Goal: Task Accomplishment & Management: Manage account settings

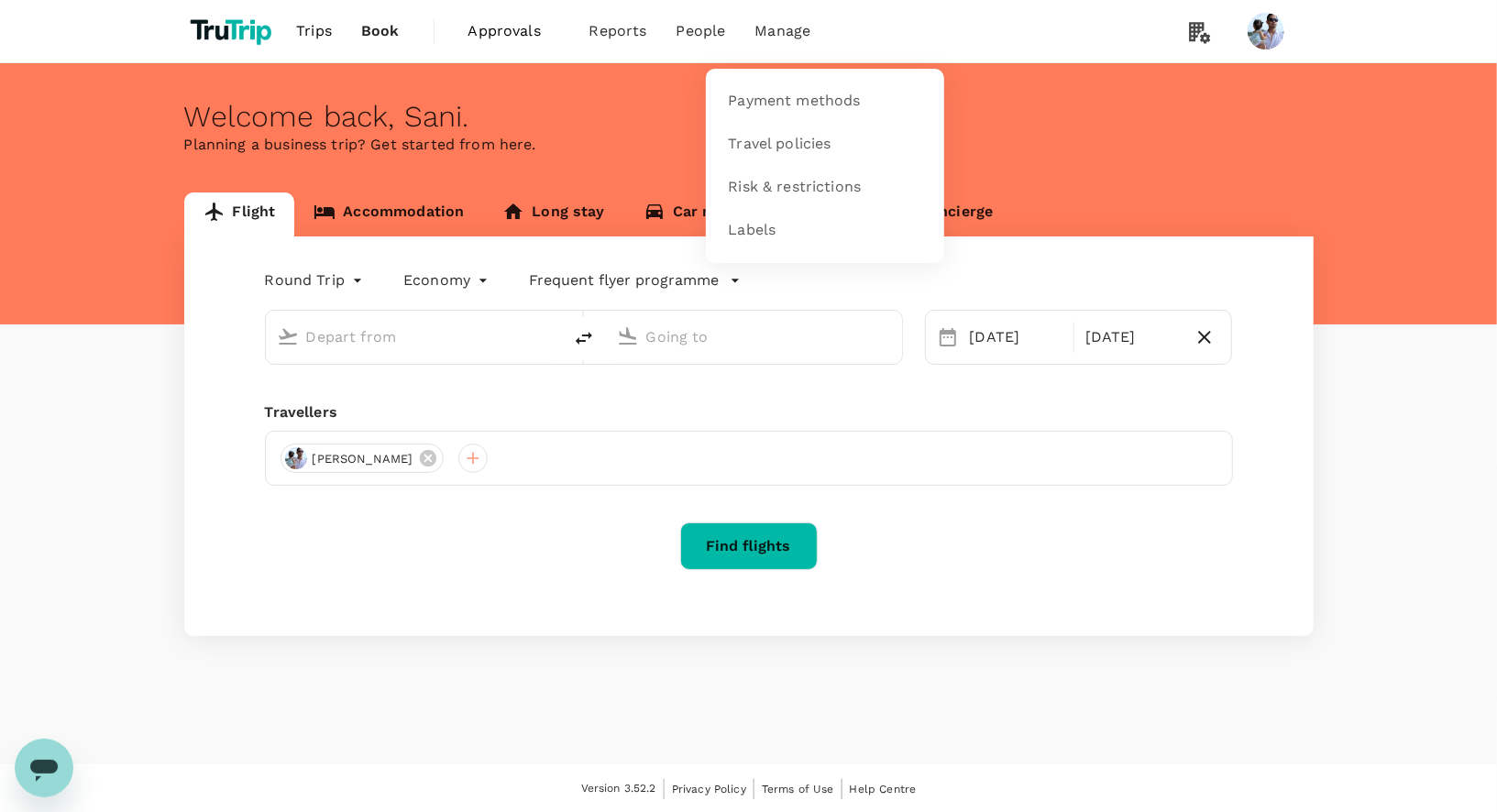
type input "[GEOGRAPHIC_DATA], [GEOGRAPHIC_DATA] (any)"
type input "Soekarno-Hatta Intl (CGK)"
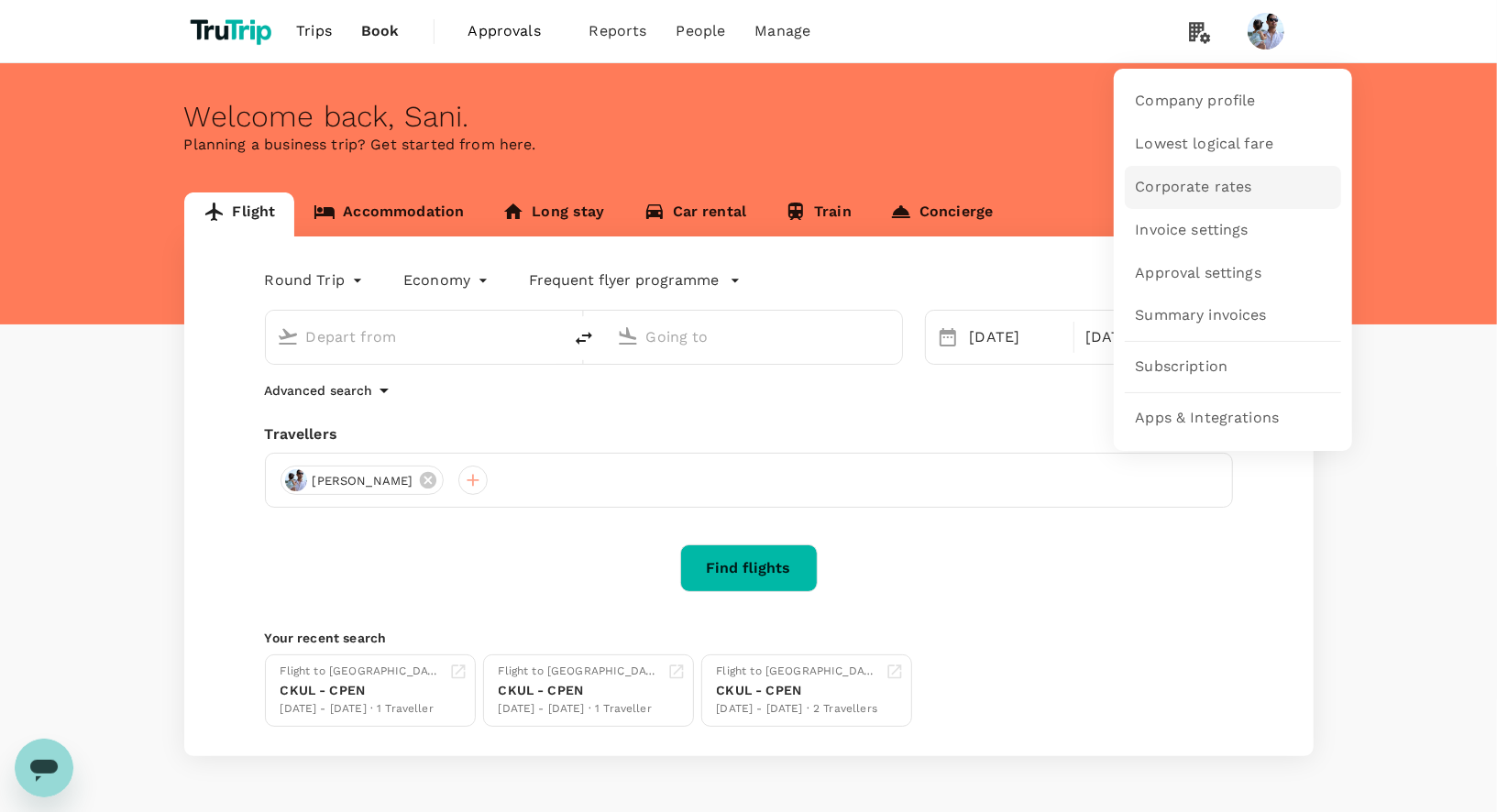
type input "[GEOGRAPHIC_DATA], [GEOGRAPHIC_DATA] (any)"
type input "Soekarno-Hatta Intl (CGK)"
click at [1210, 315] on span "Summary invoices" at bounding box center [1202, 315] width 131 height 21
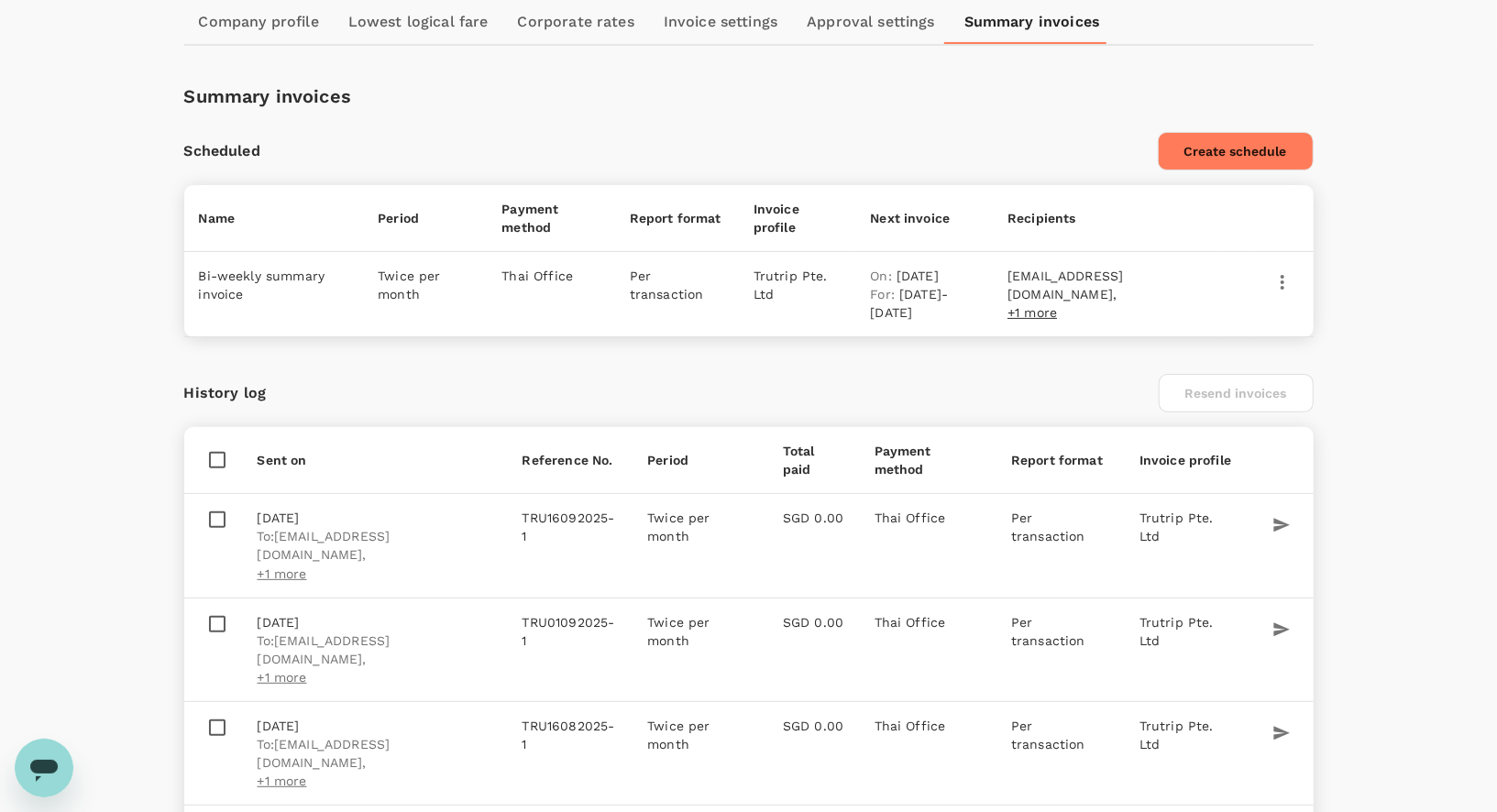
scroll to position [312, 0]
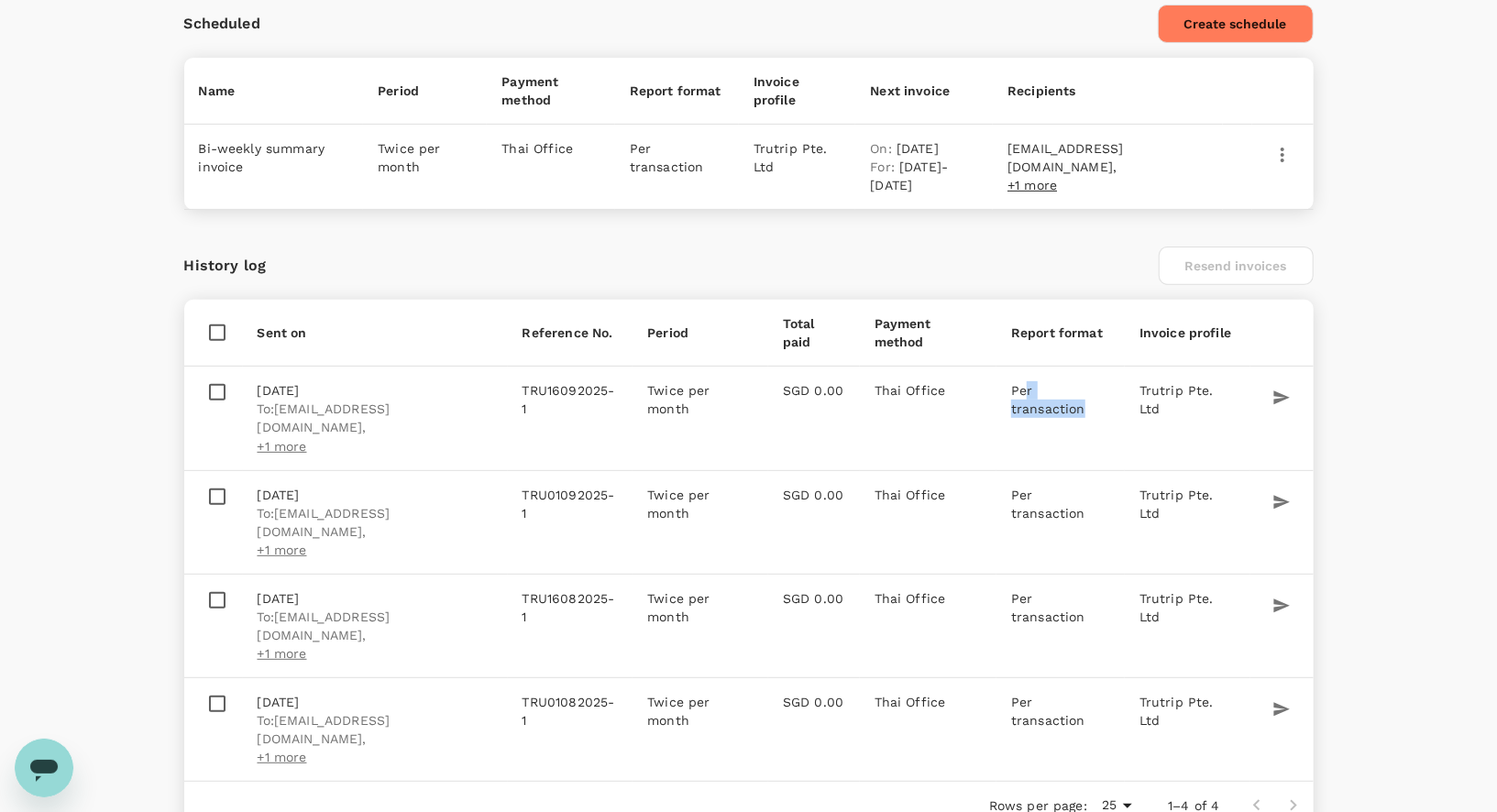
drag, startPoint x: 993, startPoint y: 375, endPoint x: 1081, endPoint y: 375, distance: 88.0
click at [1081, 375] on td "Per transaction" at bounding box center [1060, 418] width 128 height 103
click at [1041, 251] on div "History log Resend invoices" at bounding box center [748, 265] width 1129 height 39
click at [1281, 151] on icon "button" at bounding box center [1282, 154] width 4 height 15
click at [1136, 253] on div at bounding box center [748, 406] width 1497 height 812
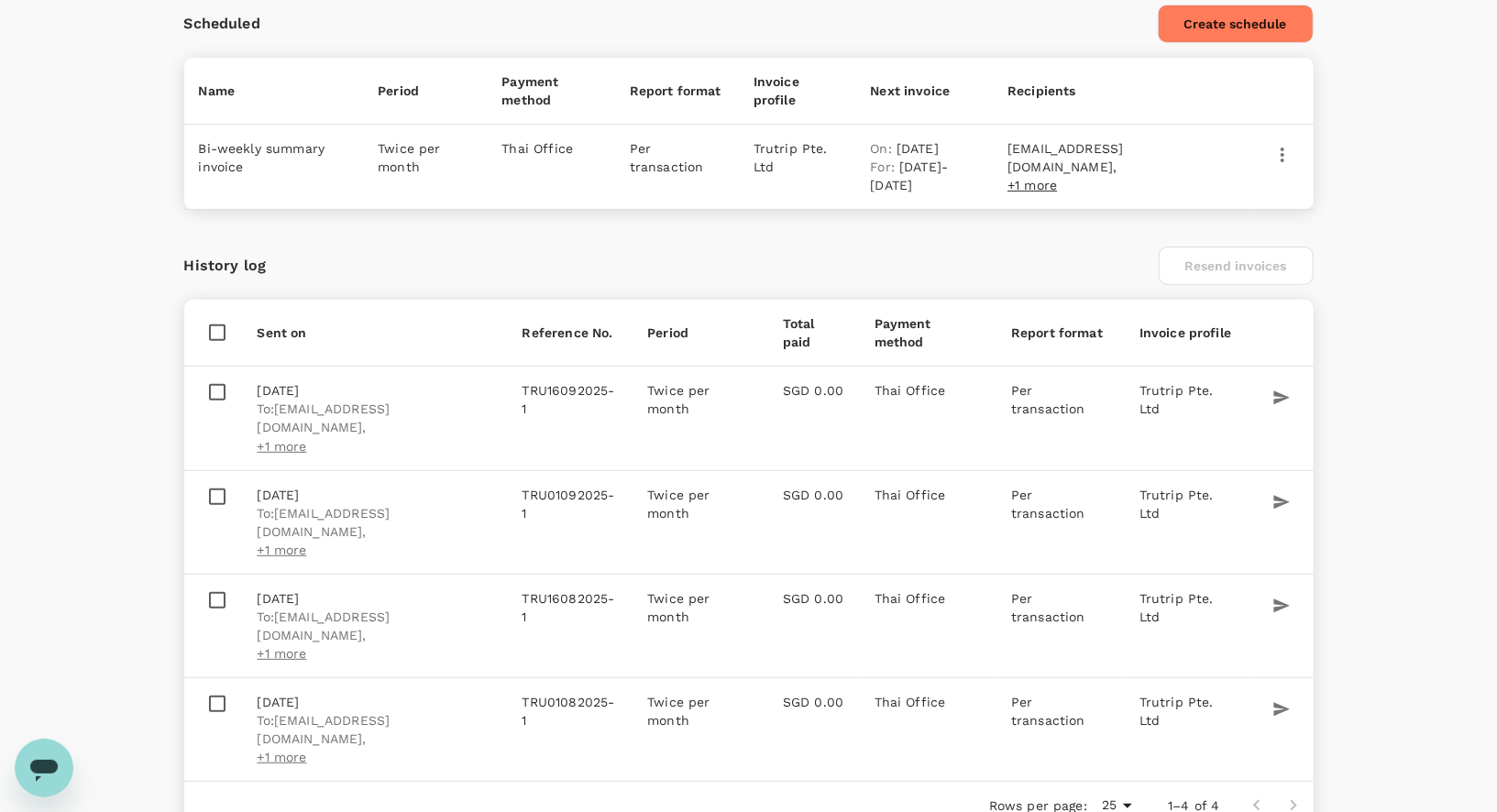
click at [1231, 41] on button "Create schedule" at bounding box center [1236, 24] width 156 height 39
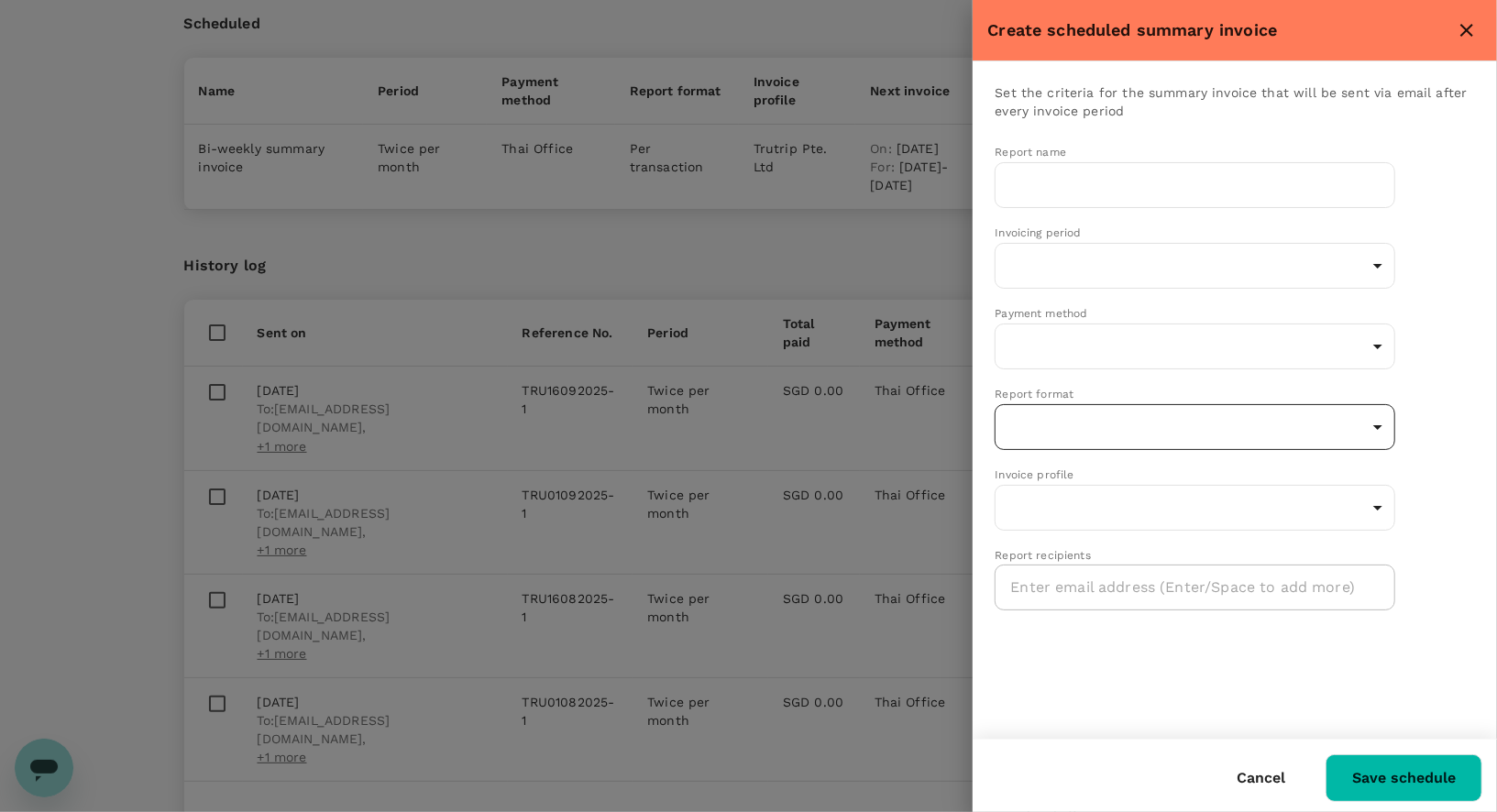
click at [1119, 414] on body "Trips Book Approvals 0 Reports People Manage Company Settings Company profile L…" at bounding box center [748, 298] width 1497 height 1220
click at [1133, 648] on div at bounding box center [748, 406] width 1497 height 812
click at [1264, 777] on button "Cancel" at bounding box center [1260, 778] width 100 height 46
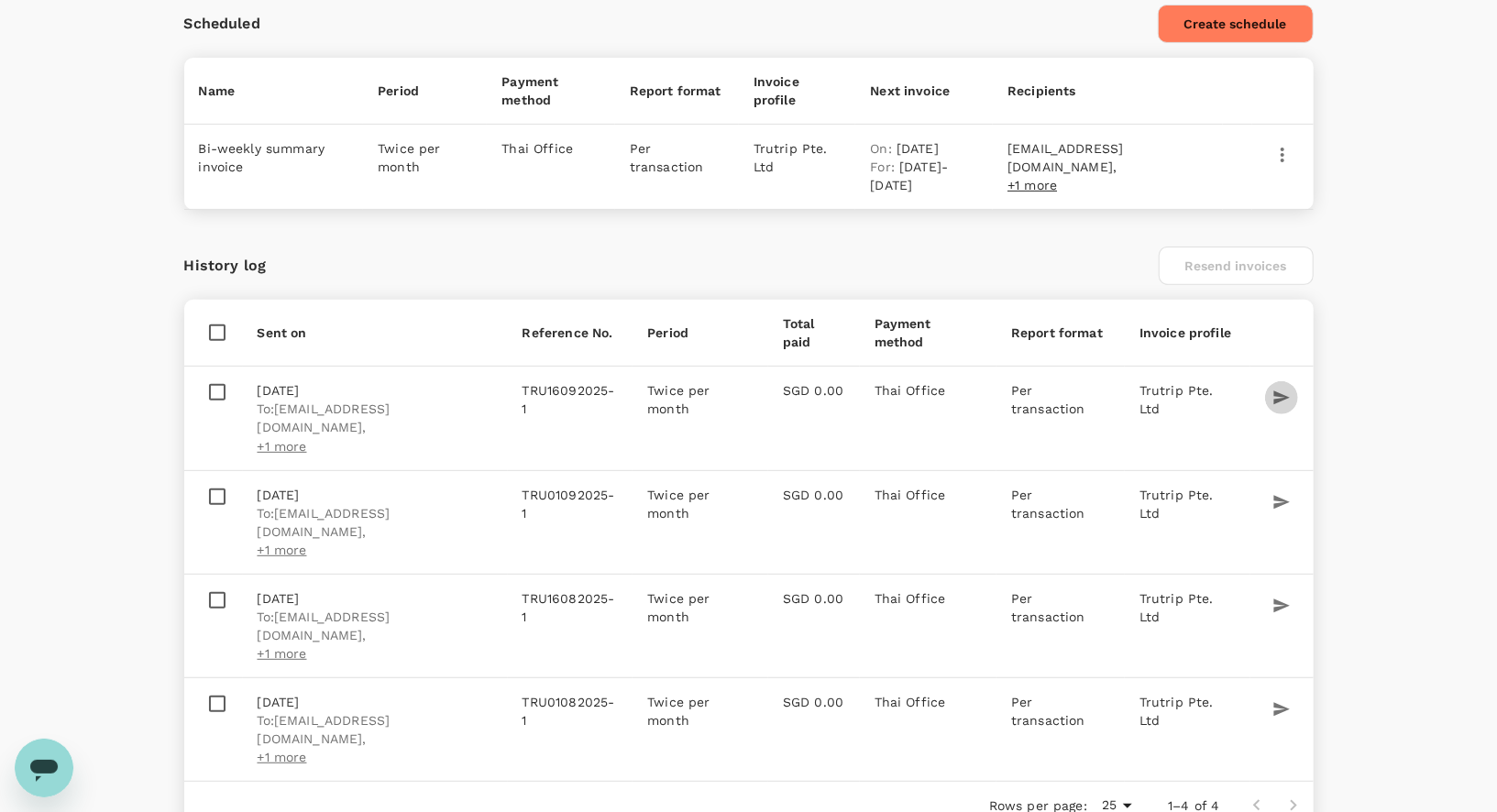
click at [1267, 392] on button "button" at bounding box center [1281, 398] width 33 height 33
checkbox input "true"
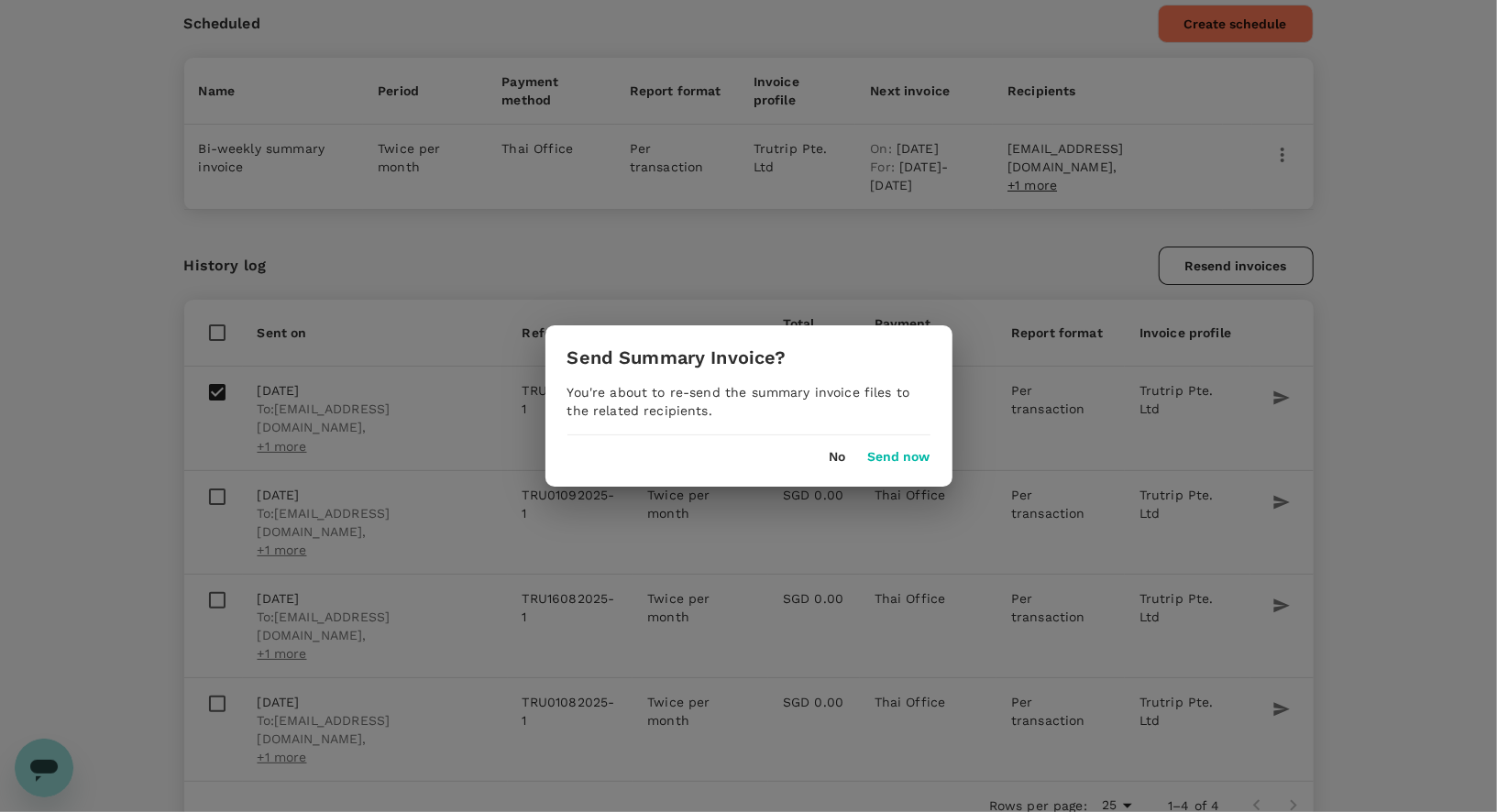
click at [1387, 429] on div "Send Summary Invoice? You're about to re-send the summary invoice files to the …" at bounding box center [748, 406] width 1497 height 812
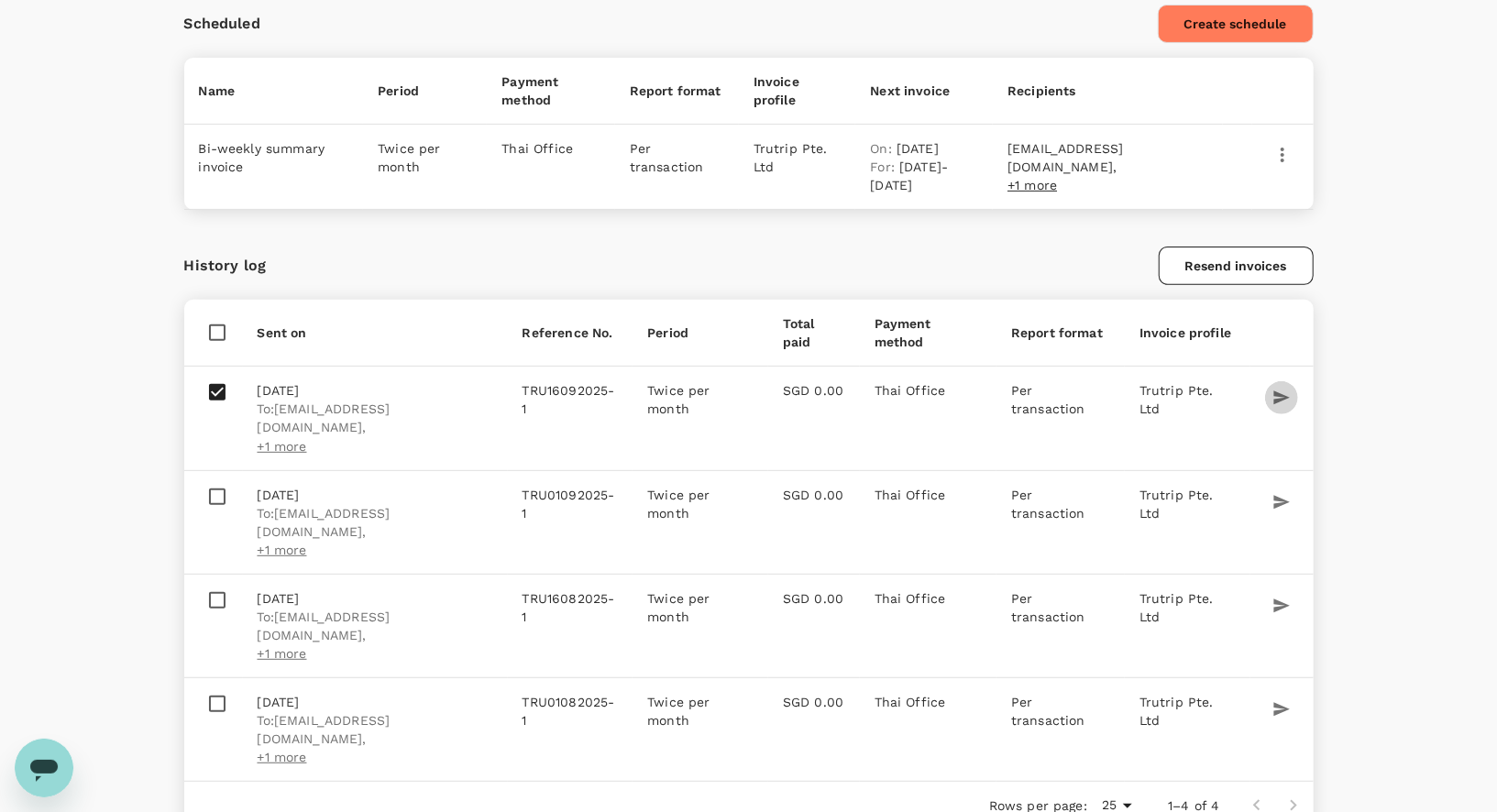
click at [1333, 374] on div "Company Settings Company profile Lowest logical fare Corporate rates Invoice se…" at bounding box center [748, 289] width 1173 height 1078
click at [1372, 312] on div "Company Settings Company profile Lowest logical fare Corporate rates Invoice se…" at bounding box center [748, 304] width 1497 height 1108
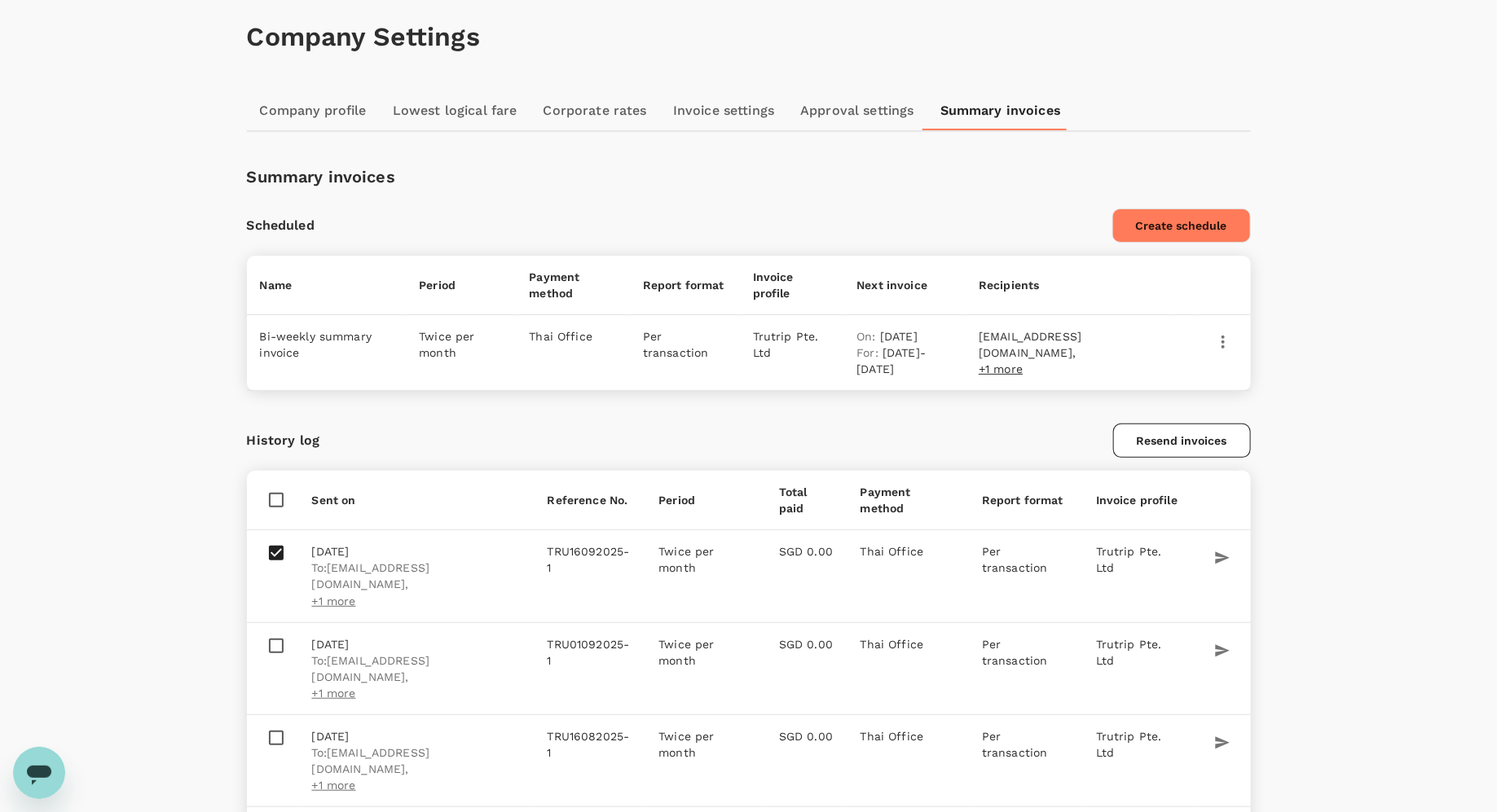
scroll to position [69, 0]
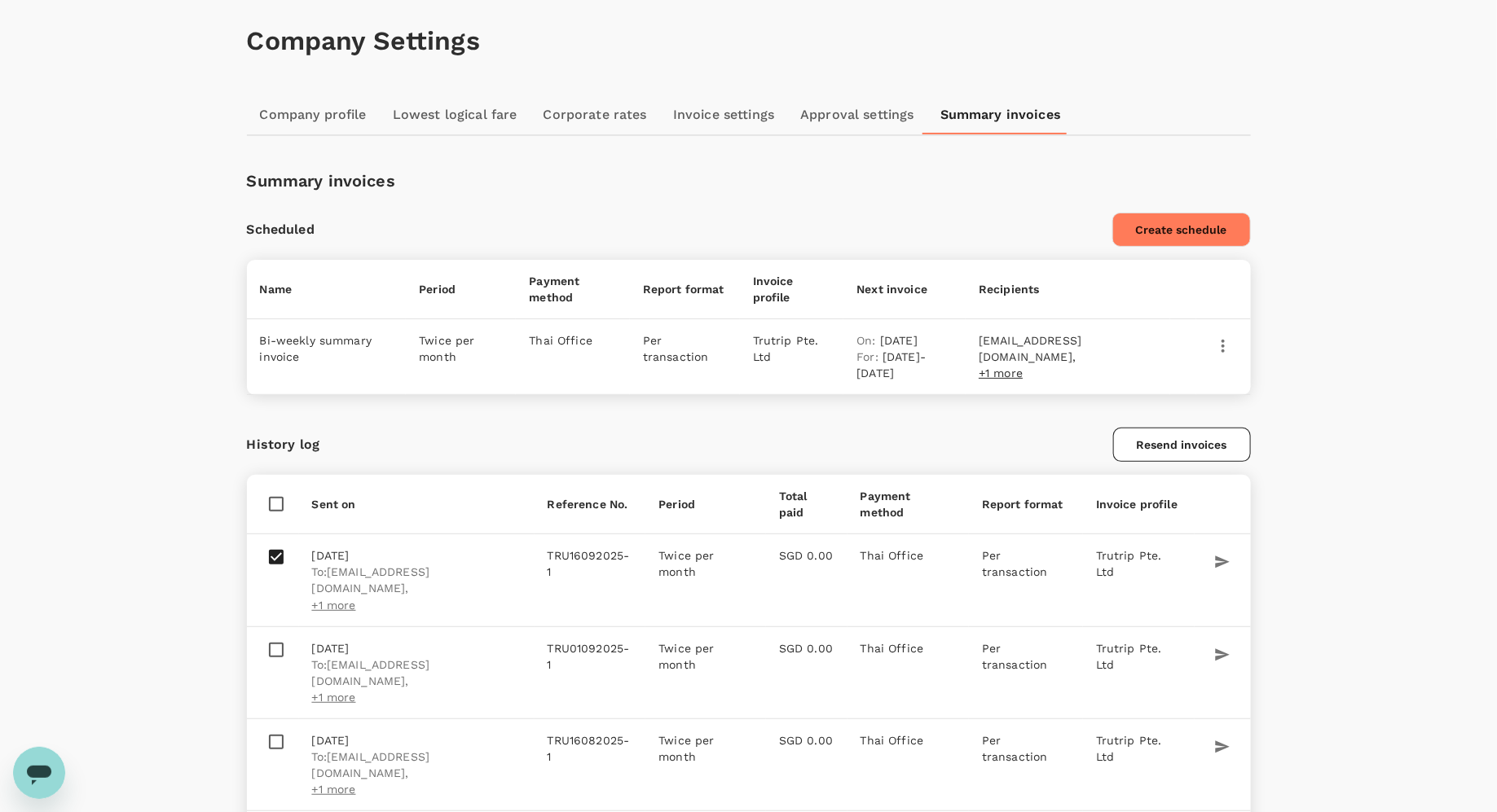
click at [527, 163] on div "Company Settings Company profile Lowest logical fare Corporate rates Invoice se…" at bounding box center [748, 466] width 1043 height 959
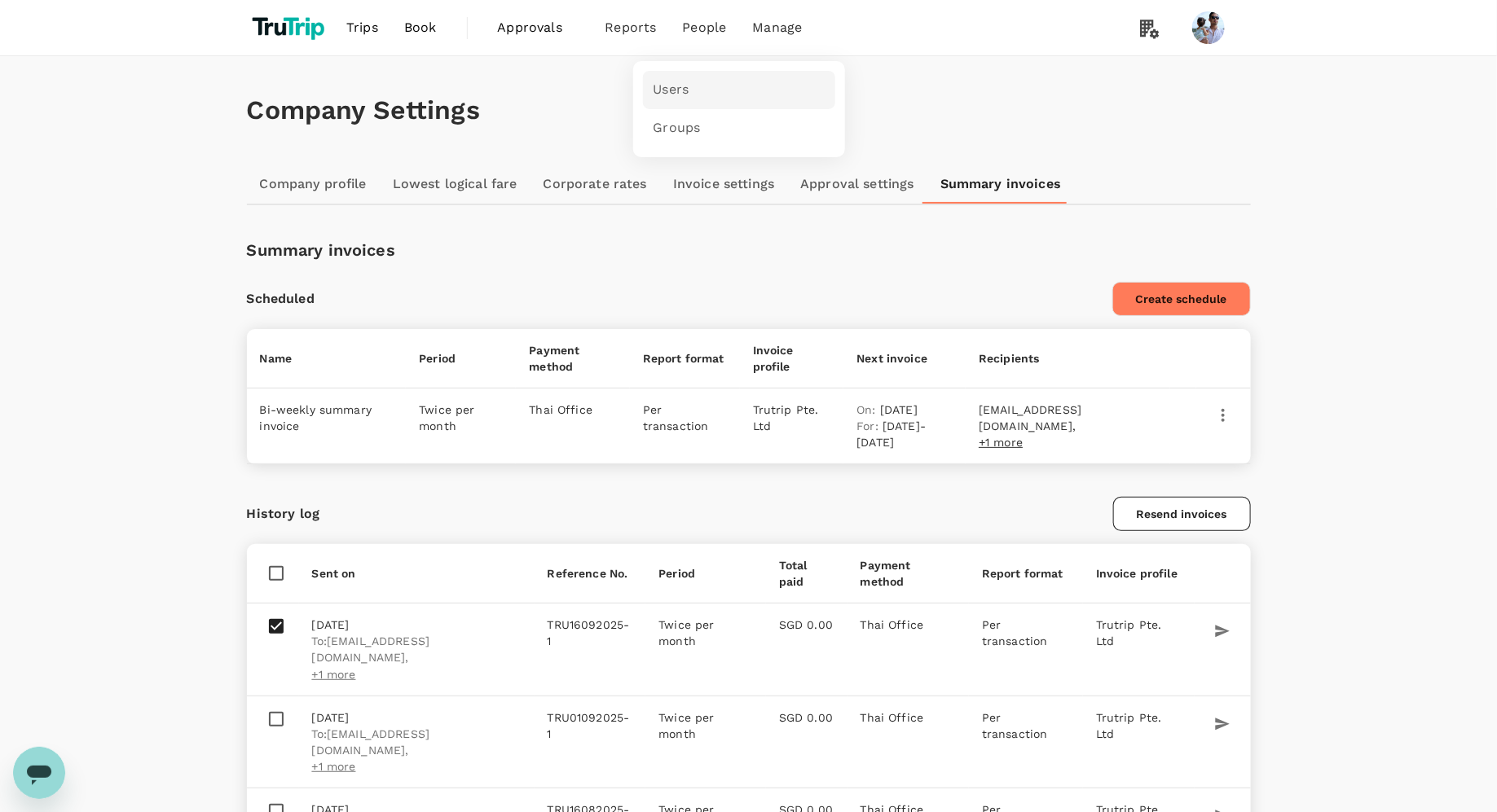
click at [668, 87] on span "Users" at bounding box center [671, 89] width 36 height 19
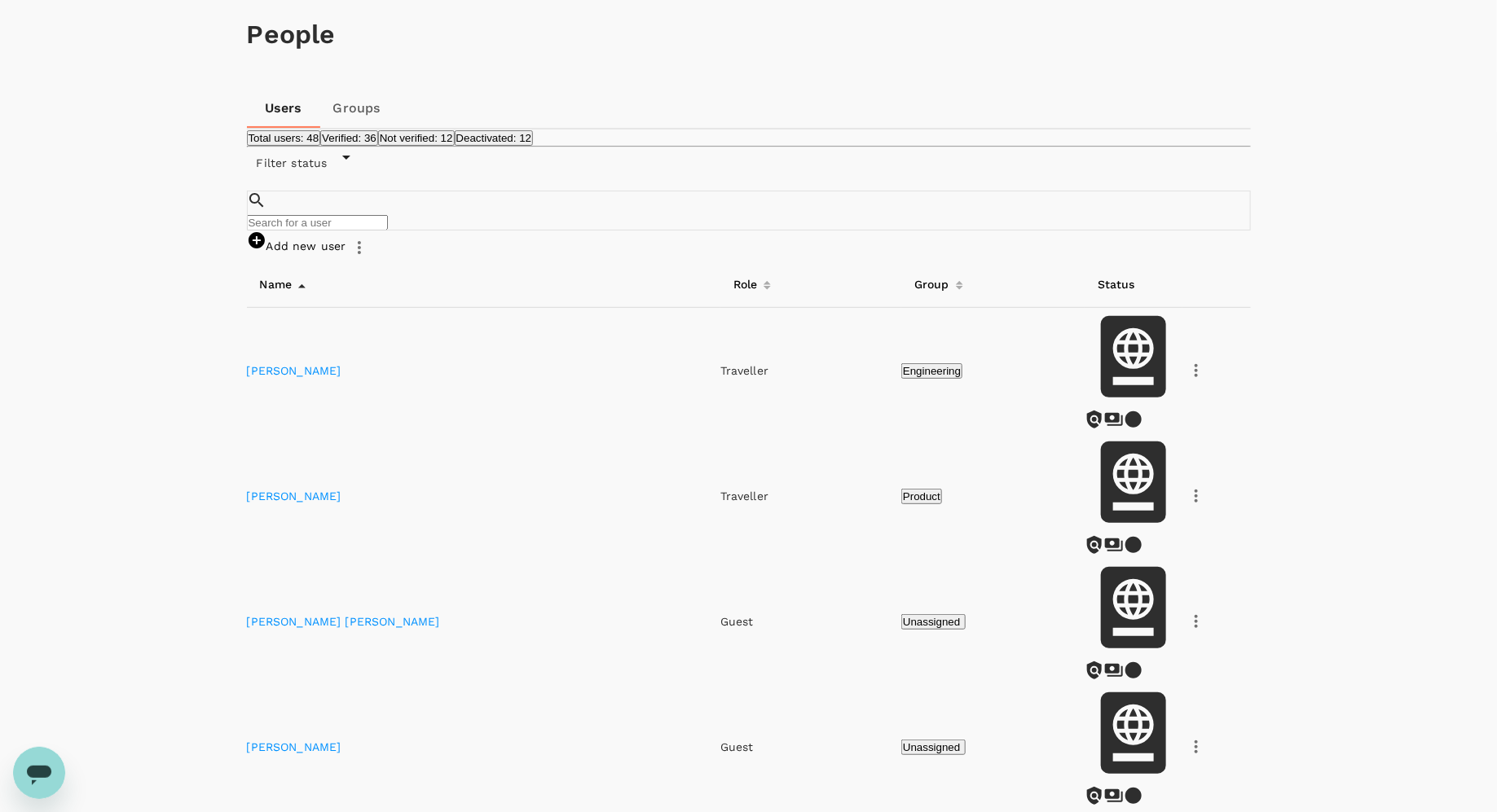
scroll to position [83, 0]
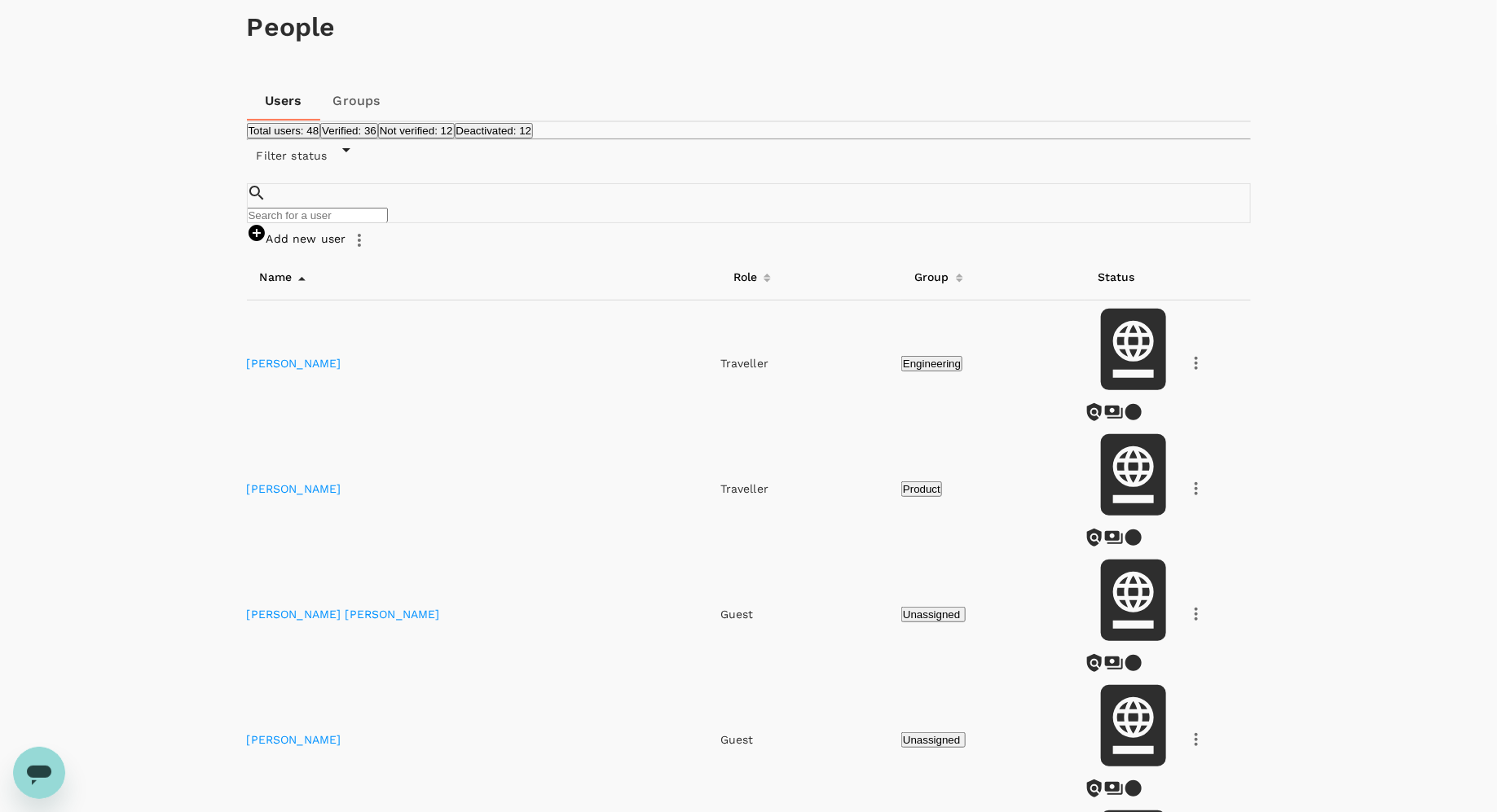
click at [1187, 353] on icon "button" at bounding box center [1197, 363] width 19 height 19
click at [351, 97] on div at bounding box center [748, 406] width 1497 height 812
click at [351, 104] on link "Groups" at bounding box center [356, 101] width 73 height 39
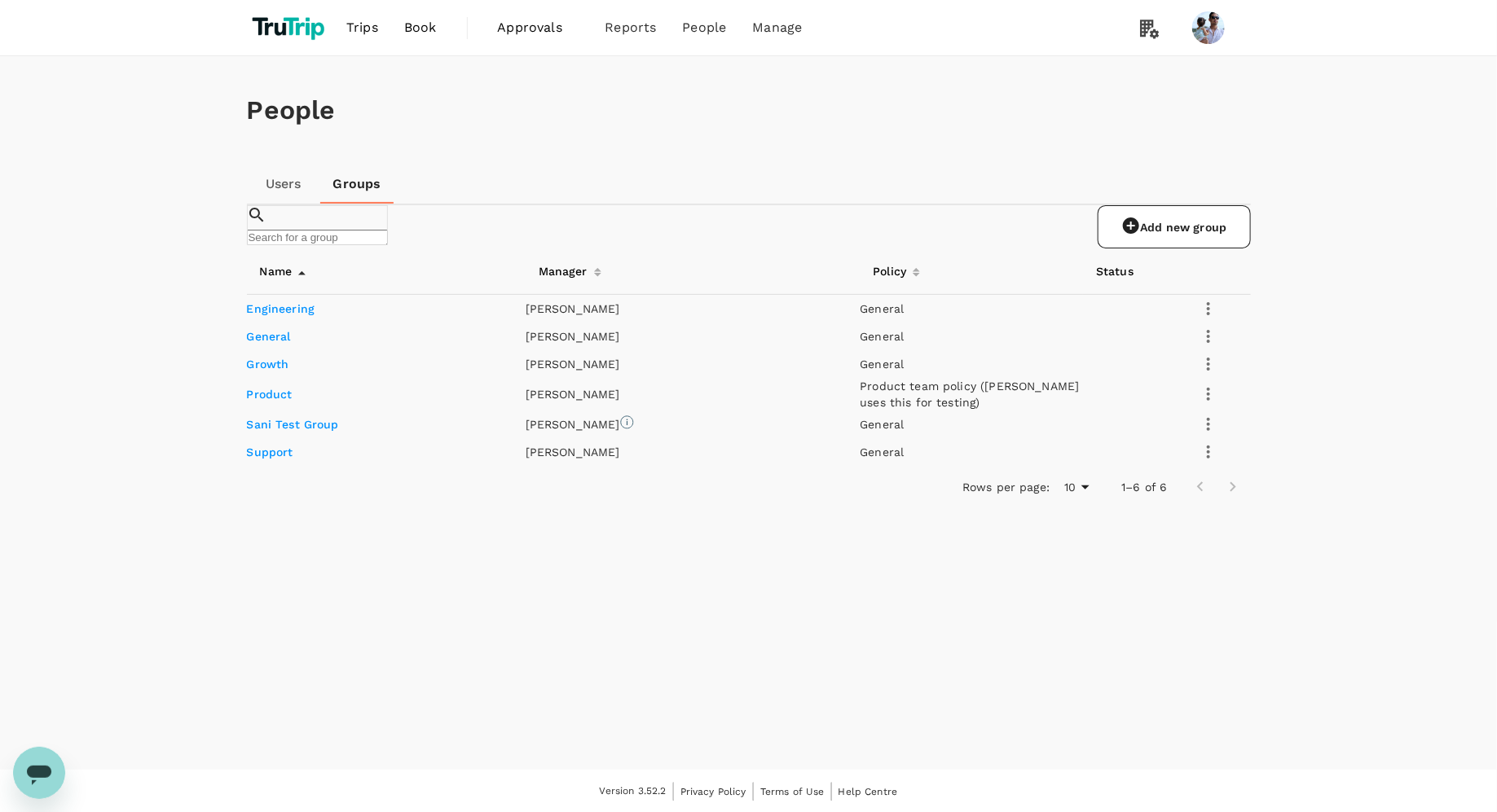
click at [299, 315] on link "Engineering" at bounding box center [280, 308] width 68 height 13
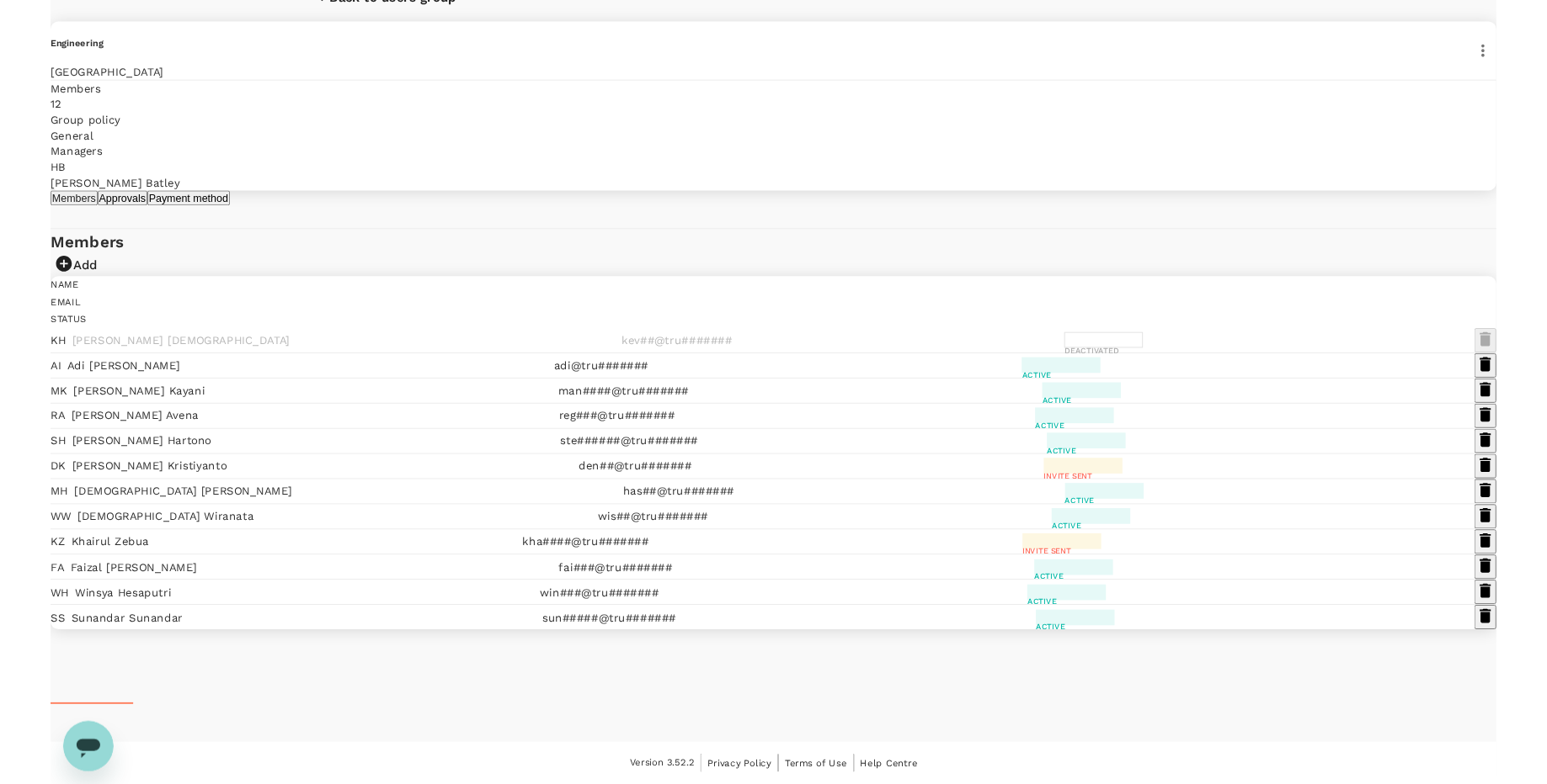
scroll to position [122, 0]
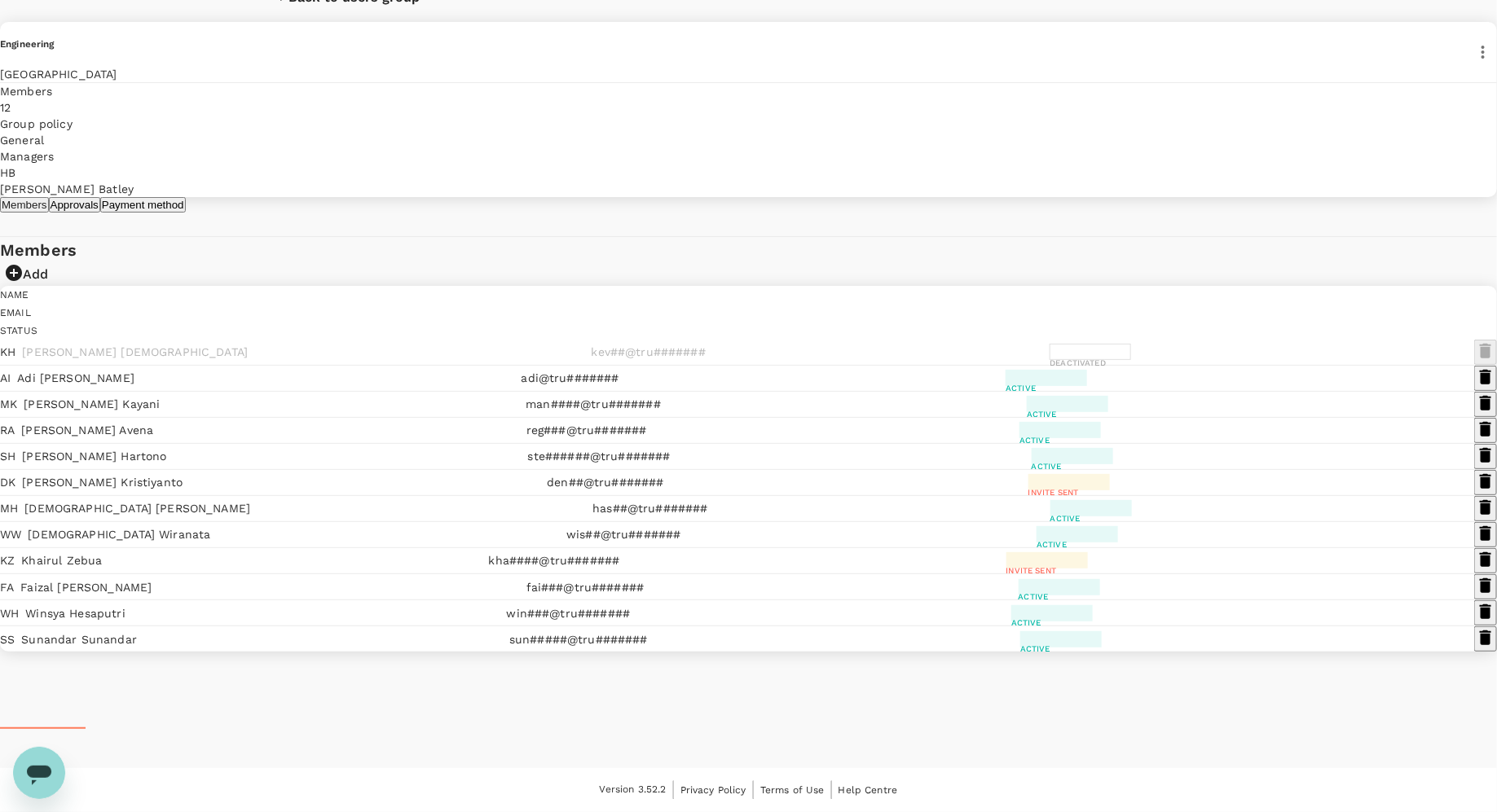
click at [1330, 387] on icon "button" at bounding box center [1486, 377] width 19 height 19
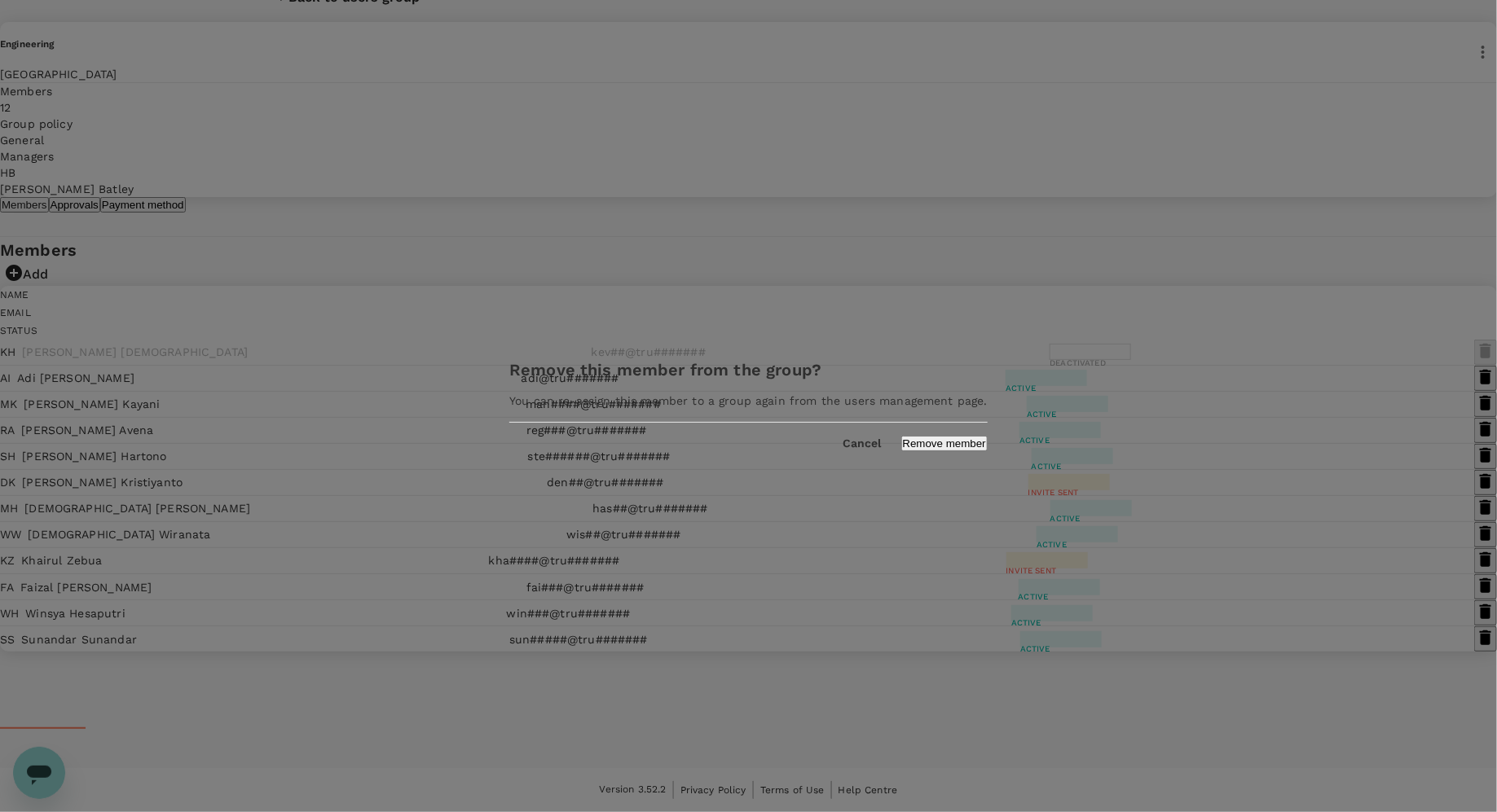
click at [843, 450] on button "Cancel" at bounding box center [862, 444] width 38 height 13
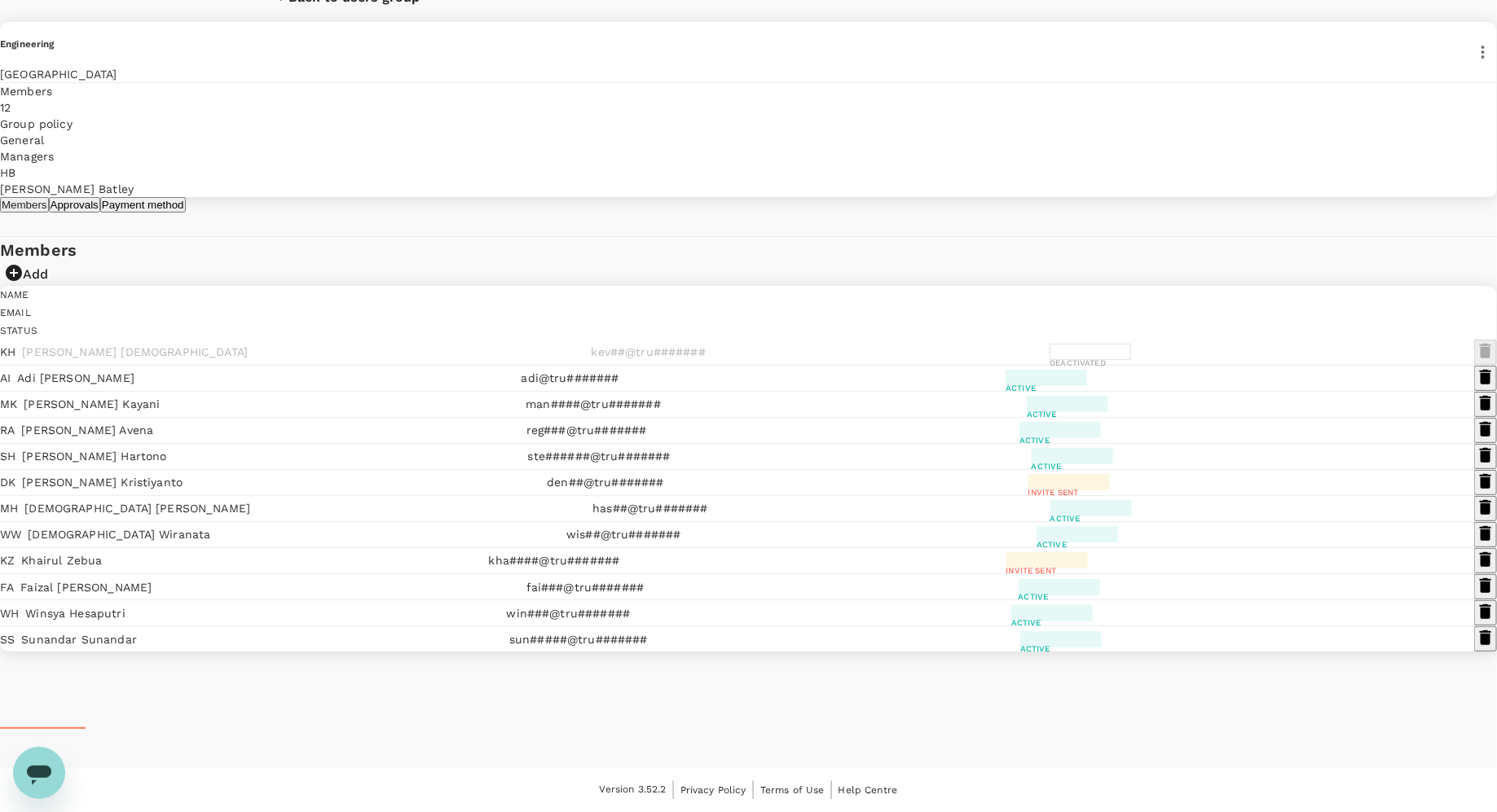
click at [661, 413] on p "man####@tru#######" at bounding box center [593, 404] width 135 height 16
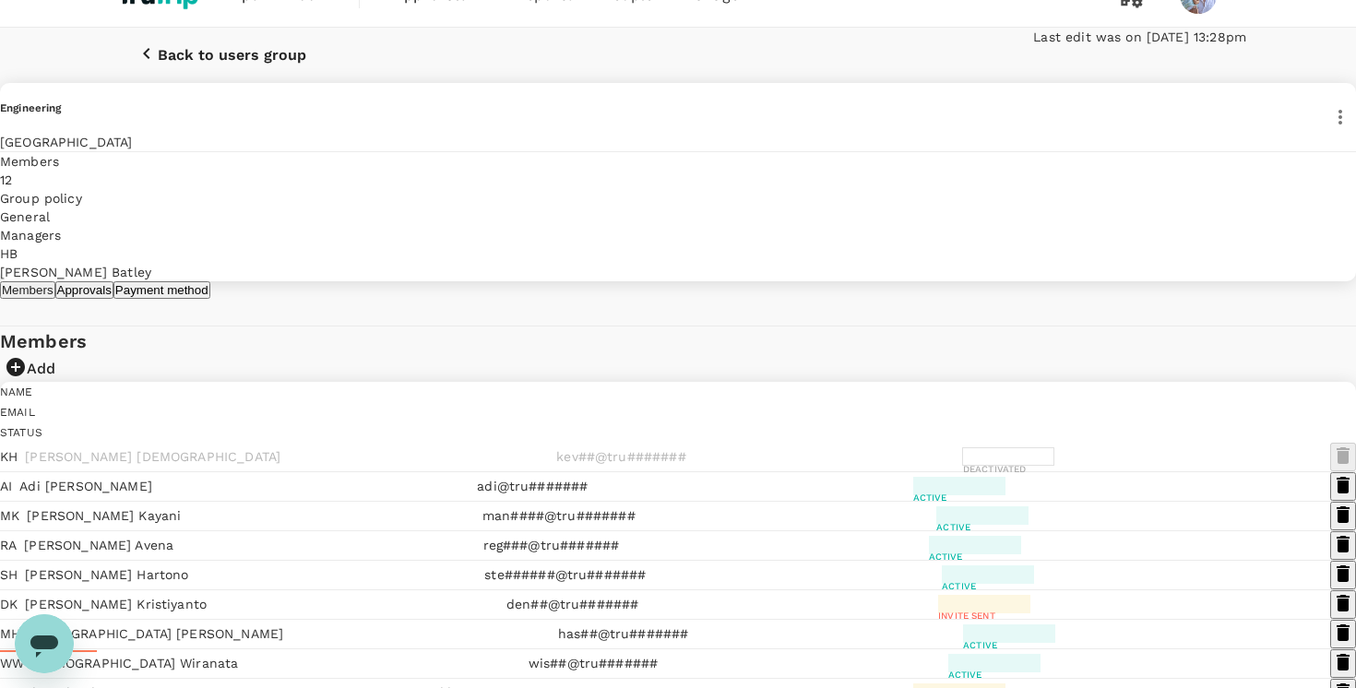
scroll to position [52, 0]
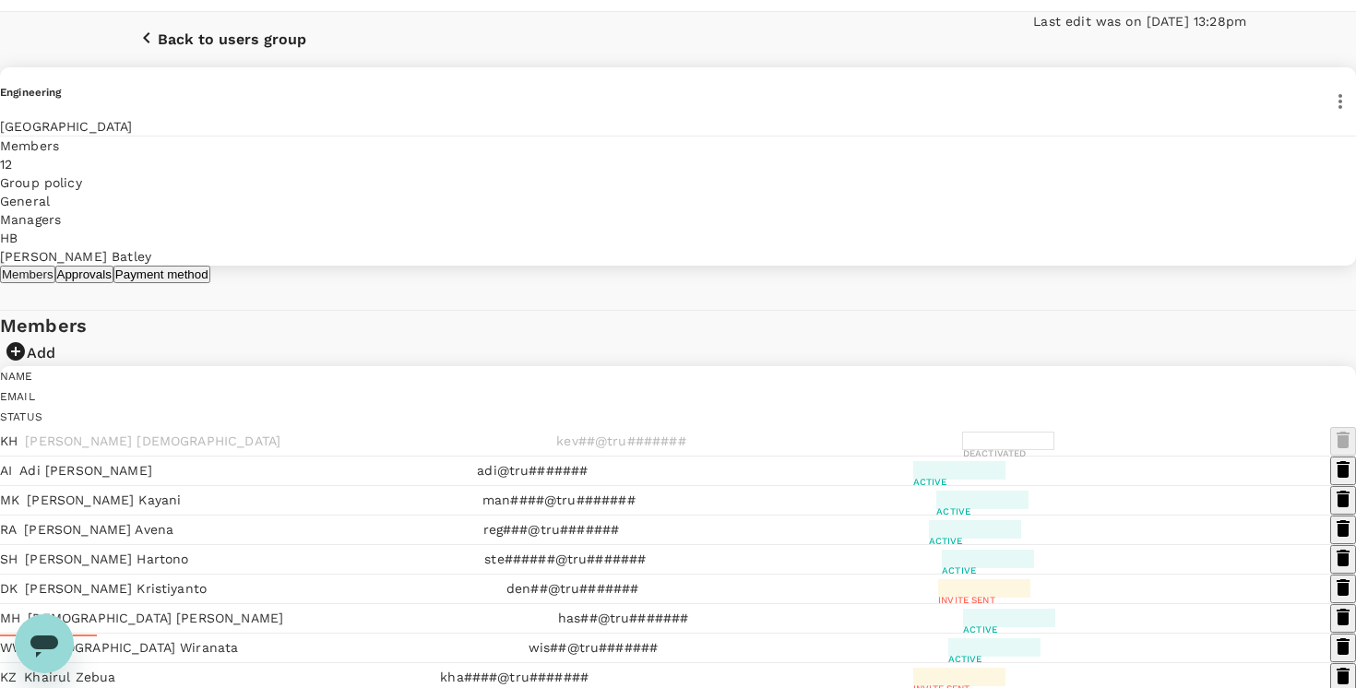
click at [1336, 478] on icon "button" at bounding box center [1342, 469] width 13 height 17
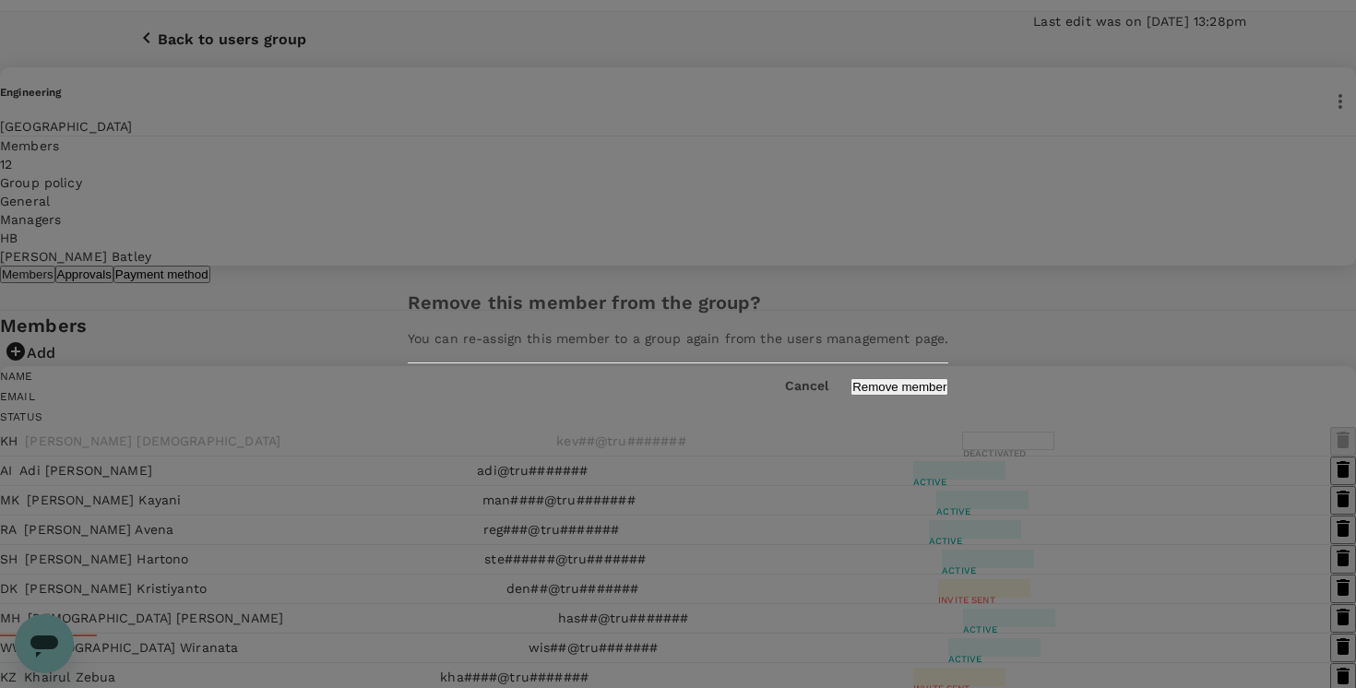
click at [785, 387] on button "Cancel" at bounding box center [806, 386] width 43 height 15
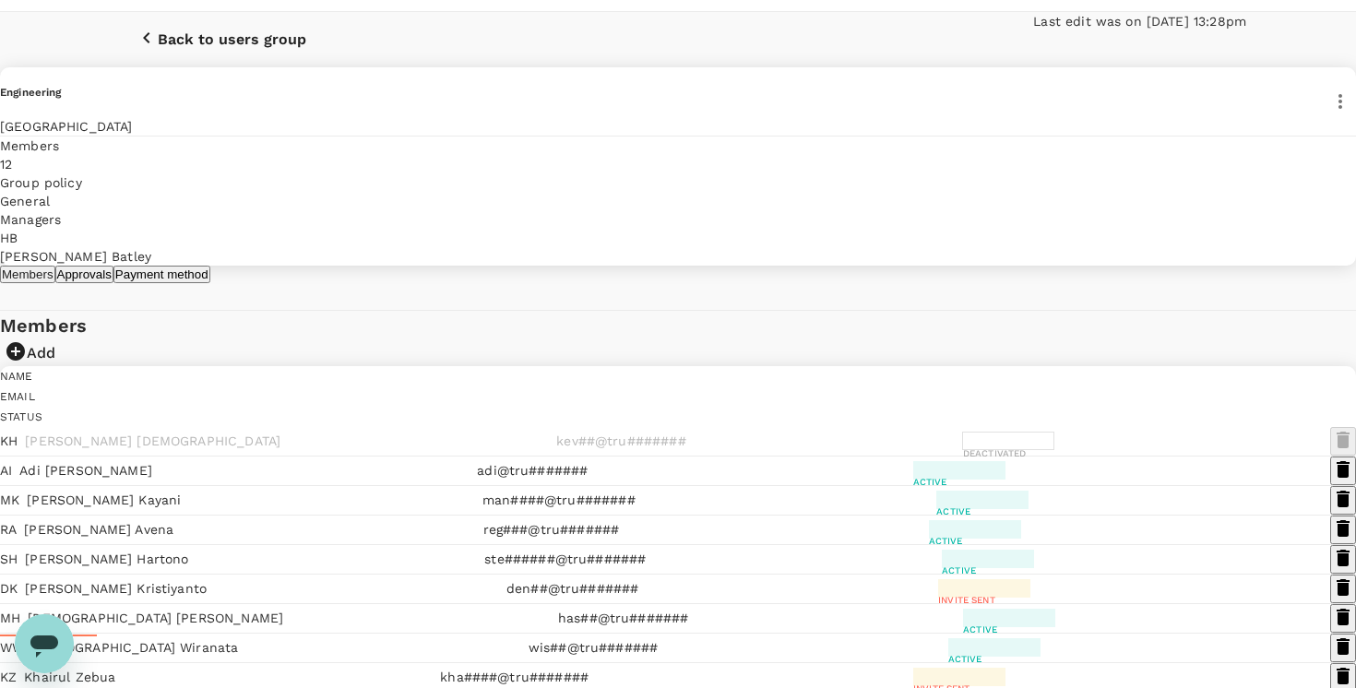
click at [152, 480] on p "Adi Irfan" at bounding box center [85, 470] width 133 height 18
click at [635, 509] on p "man####@tru#######" at bounding box center [558, 500] width 153 height 18
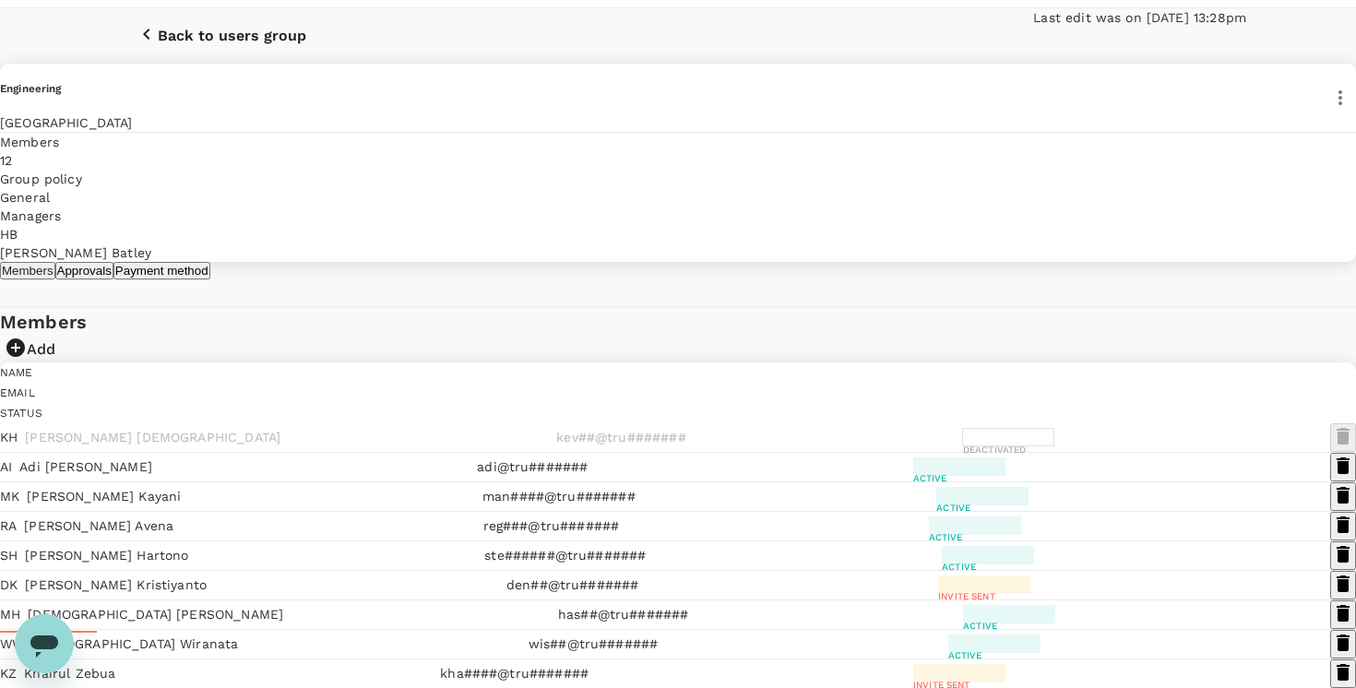
scroll to position [0, 0]
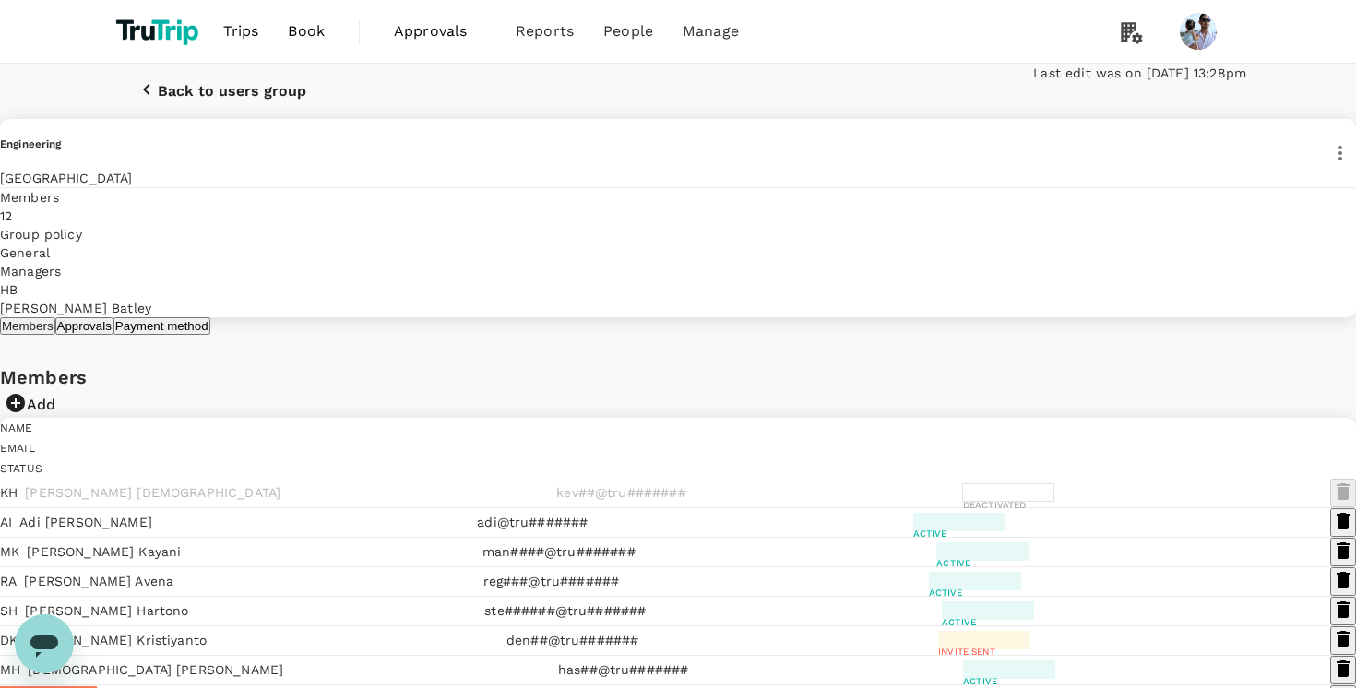
click at [196, 100] on p "Back to users group" at bounding box center [232, 91] width 148 height 17
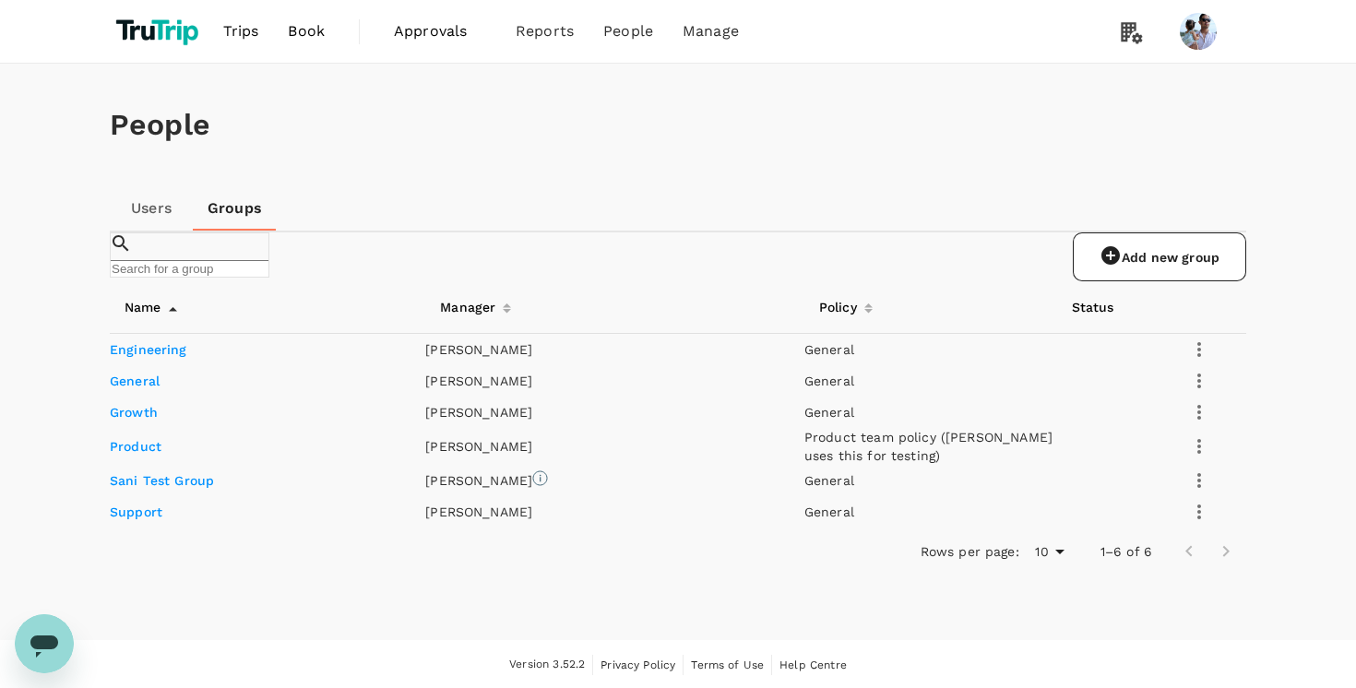
click at [155, 219] on link "Users" at bounding box center [151, 208] width 83 height 44
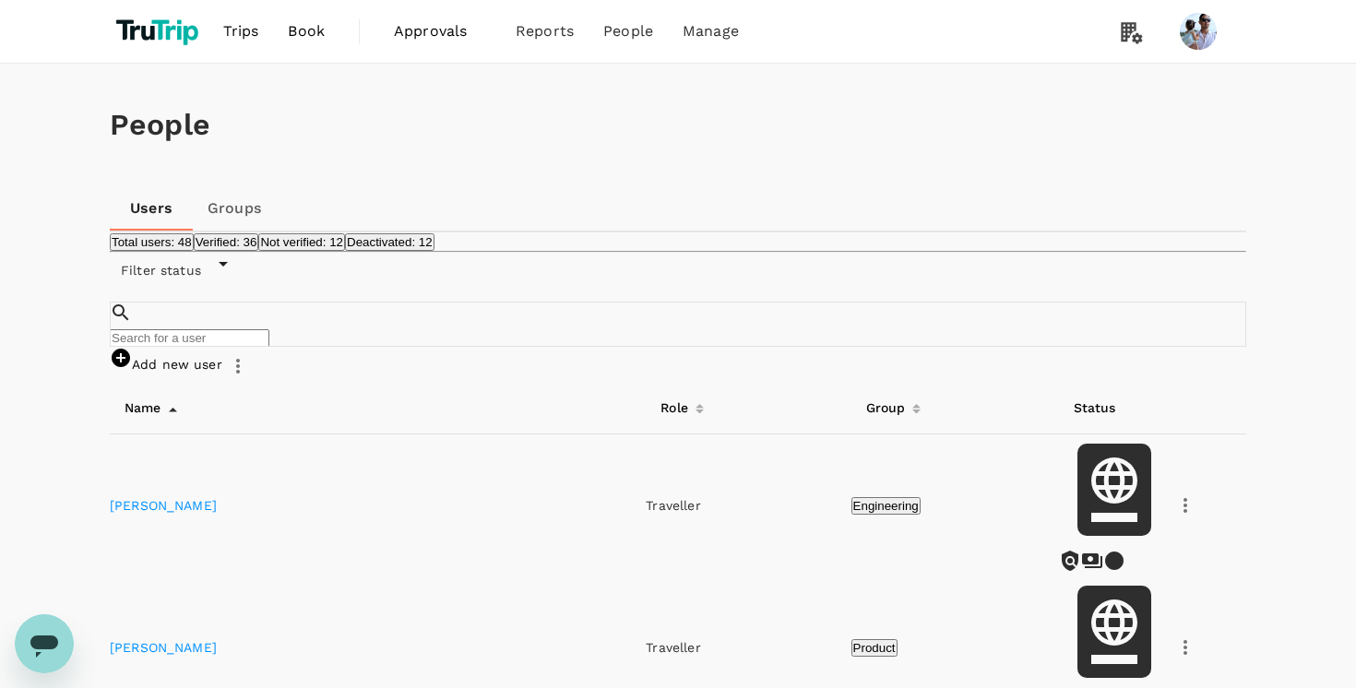
scroll to position [8, 0]
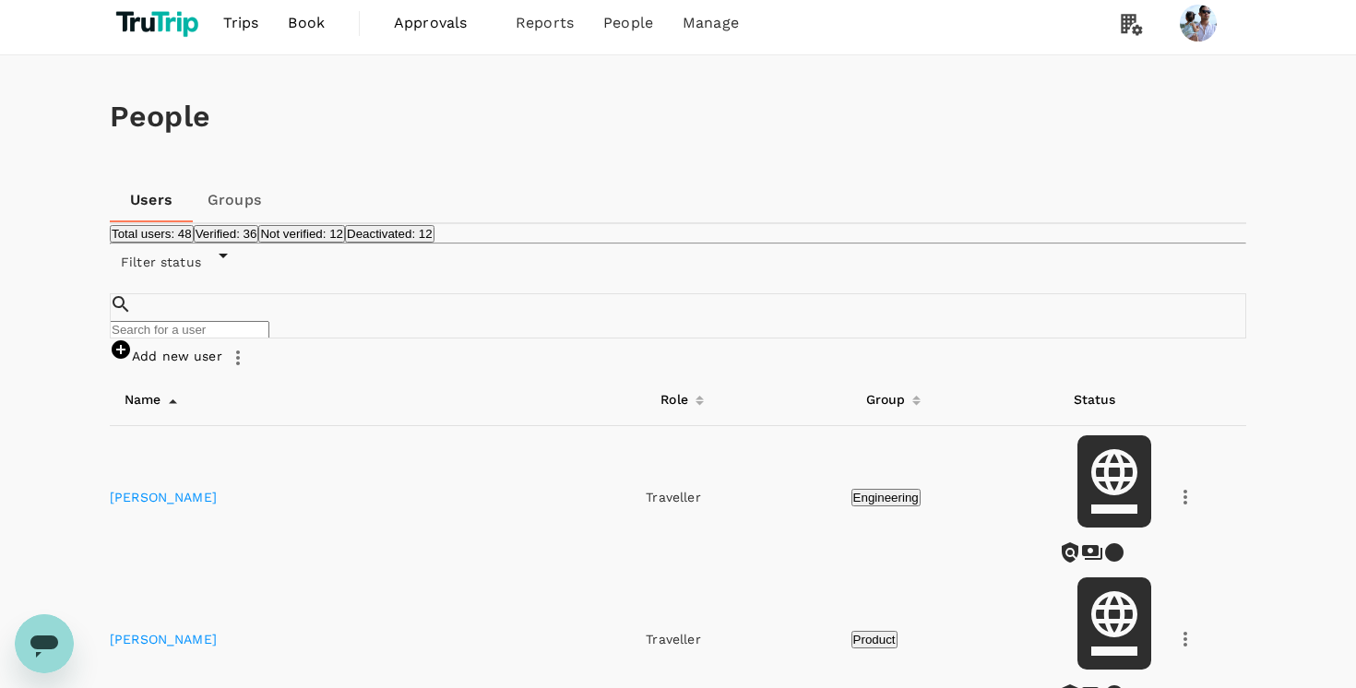
click at [1174, 486] on icon "button" at bounding box center [1185, 497] width 22 height 22
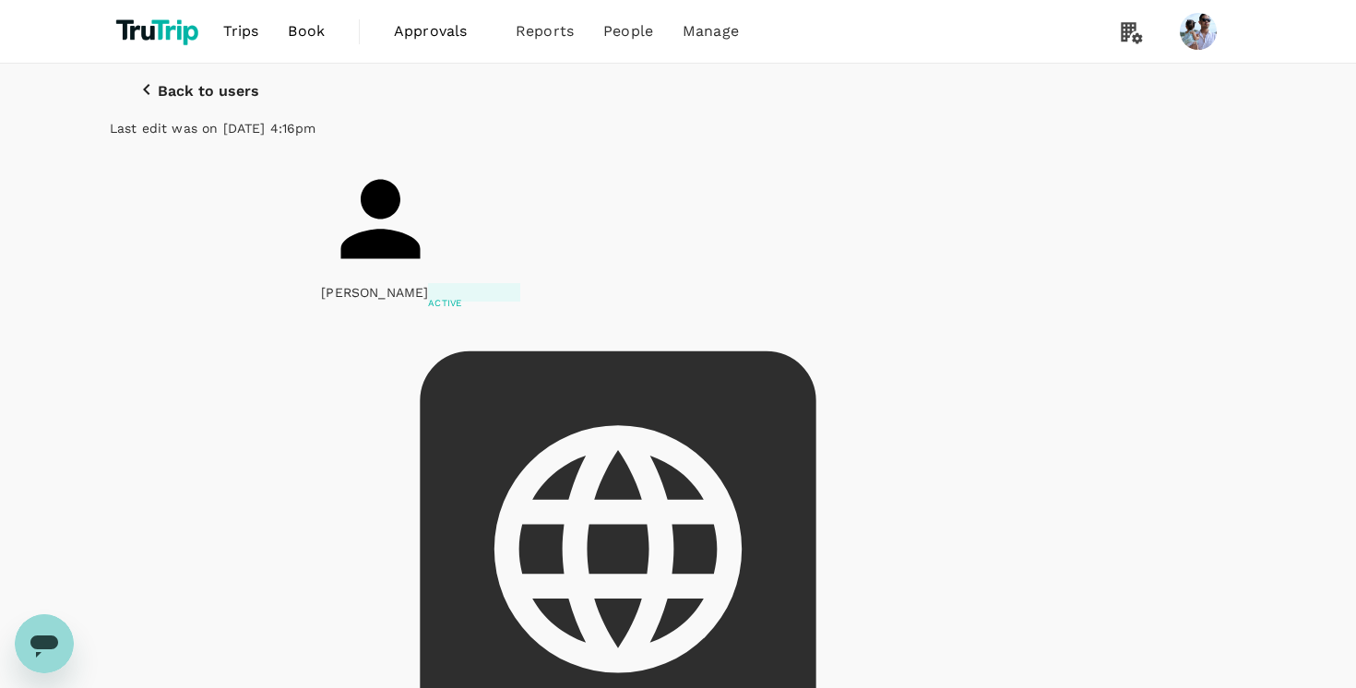
click at [170, 100] on p "Back to users" at bounding box center [208, 91] width 101 height 17
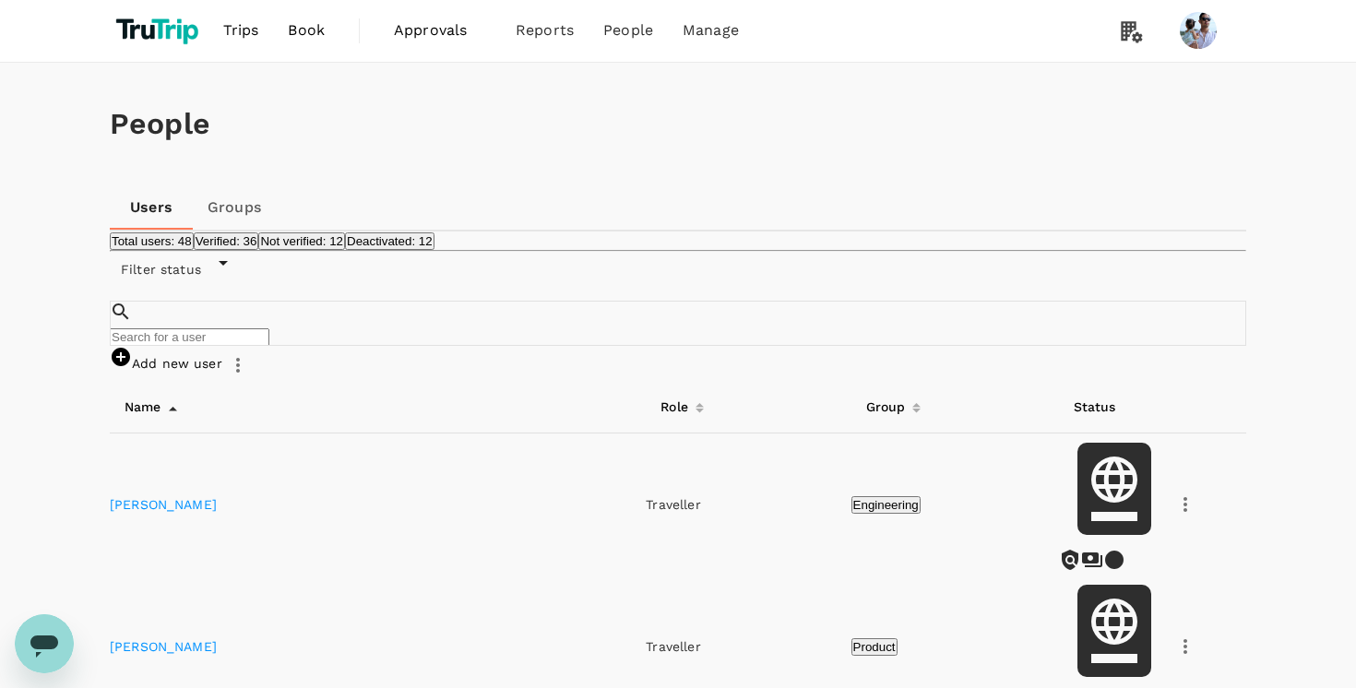
scroll to position [4, 0]
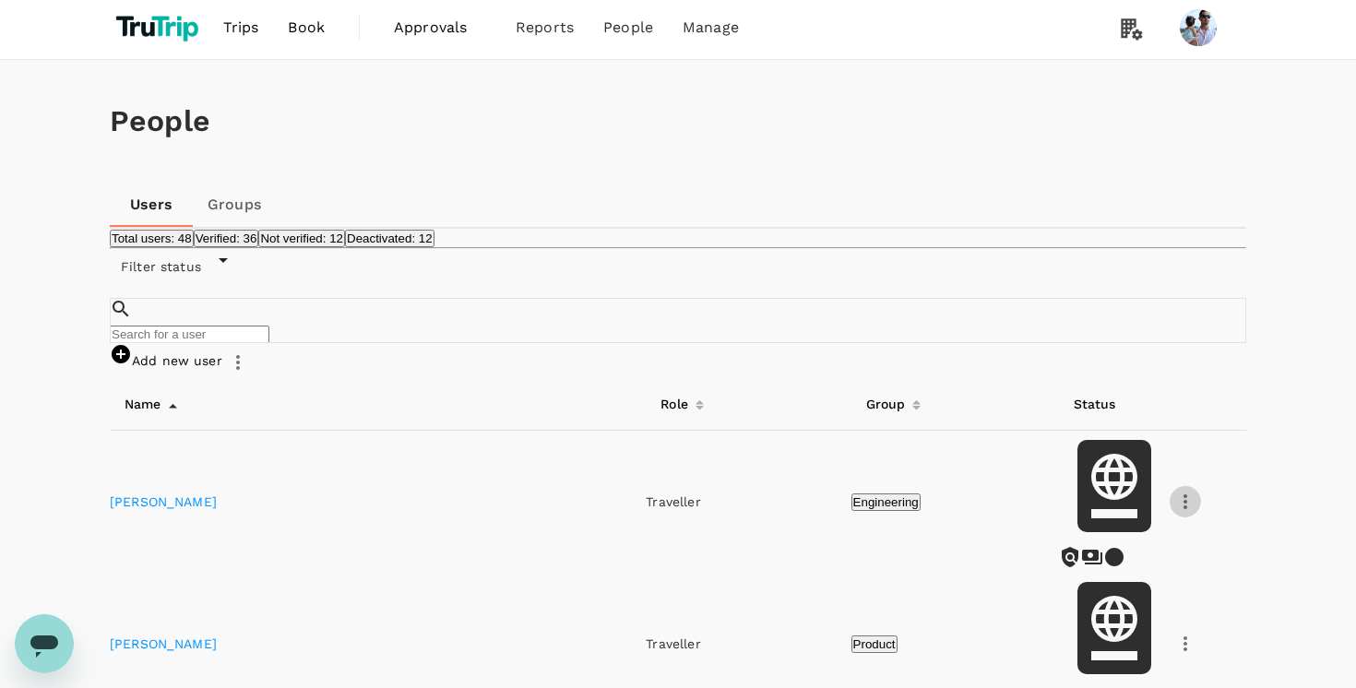
click at [1169, 488] on button "button" at bounding box center [1184, 501] width 31 height 31
click at [820, 361] on div at bounding box center [678, 344] width 1356 height 688
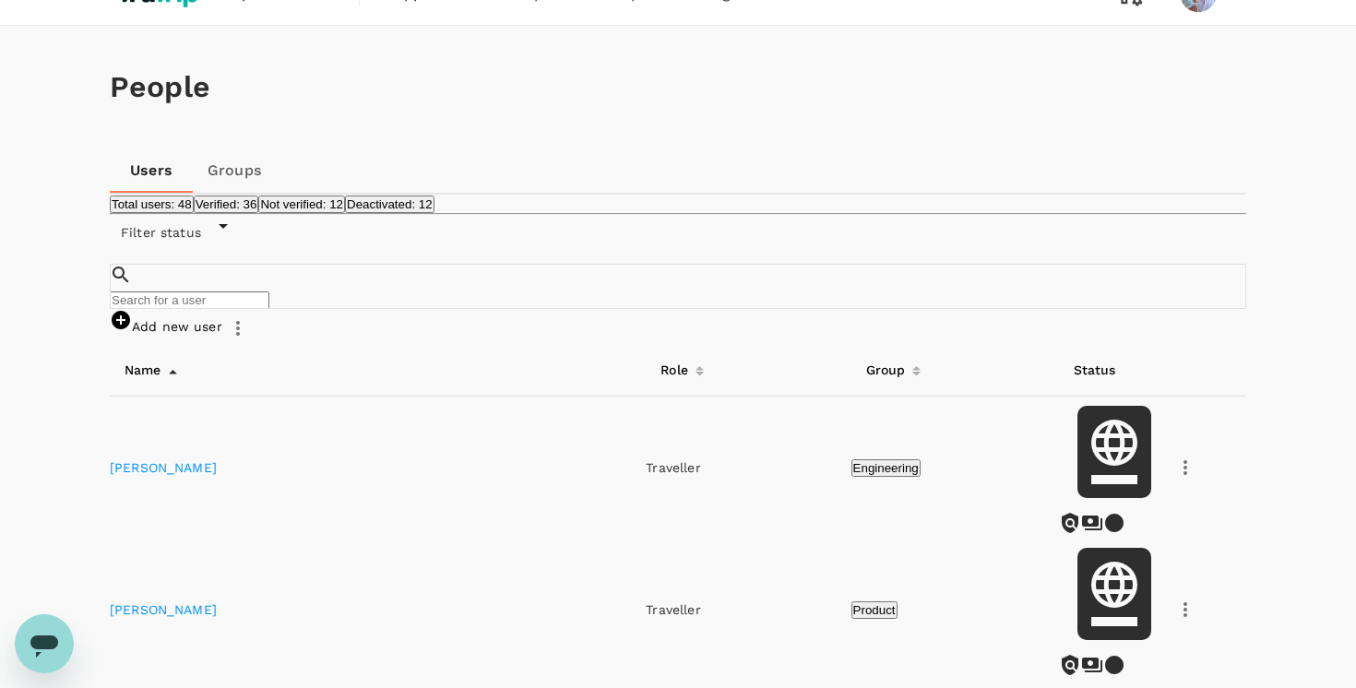
scroll to position [0, 0]
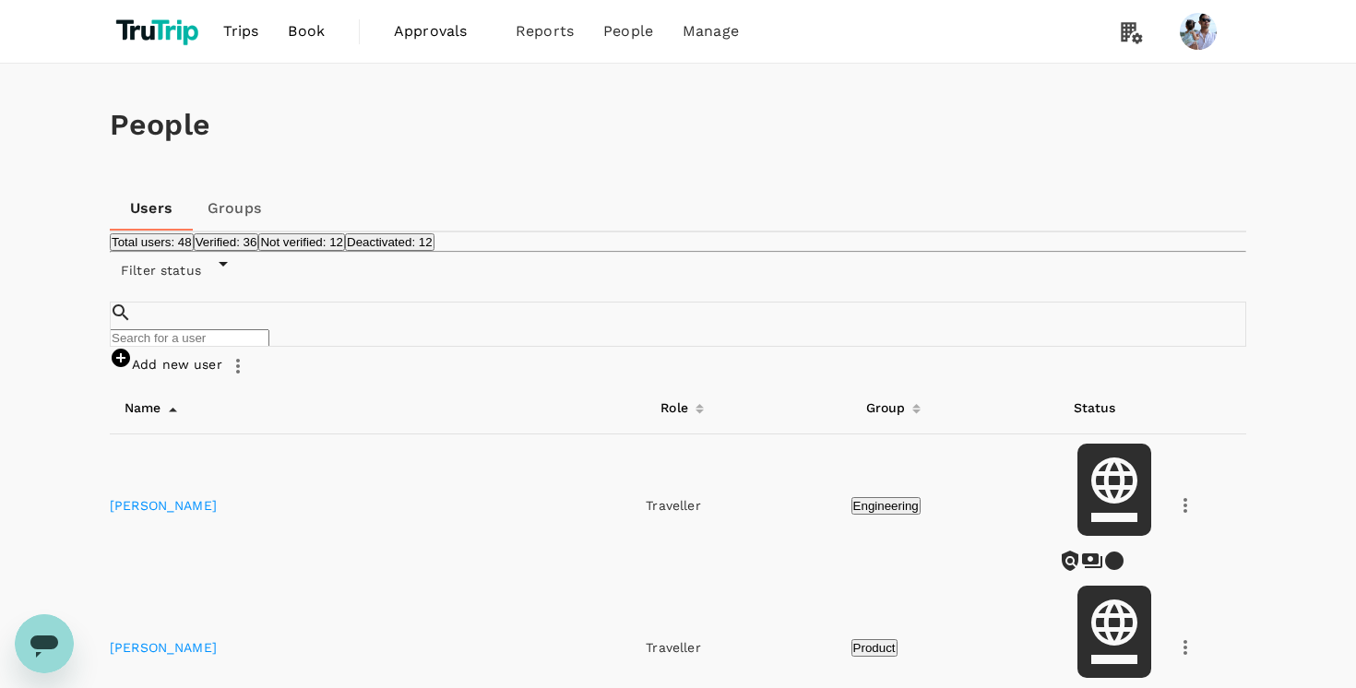
click at [231, 210] on link "Groups" at bounding box center [234, 208] width 83 height 44
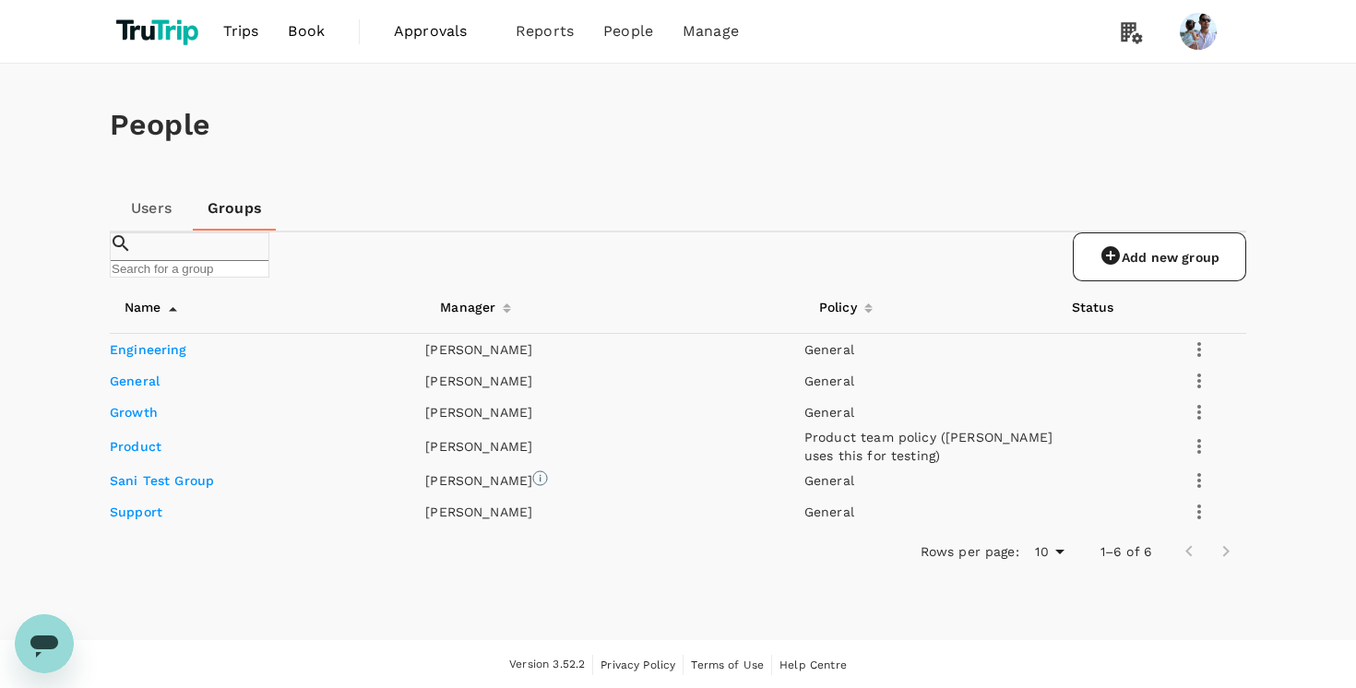
click at [187, 357] on link "Engineering" at bounding box center [148, 349] width 77 height 15
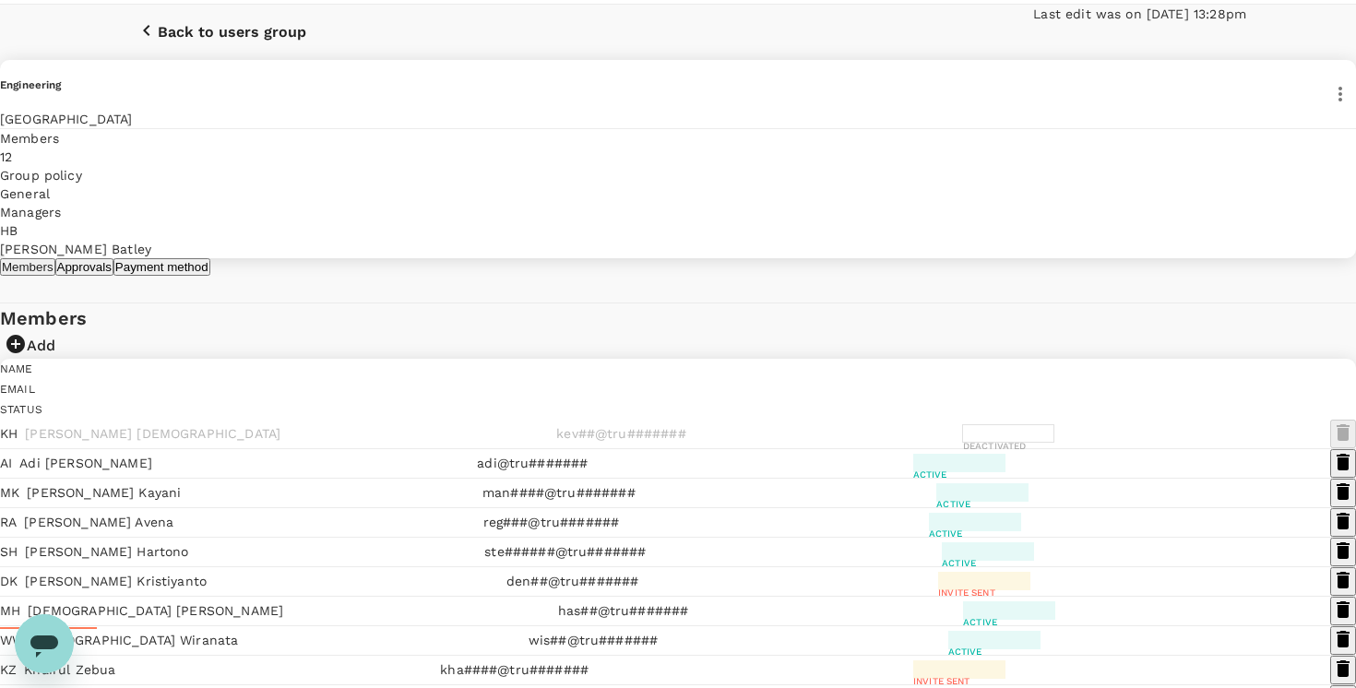
scroll to position [99, 0]
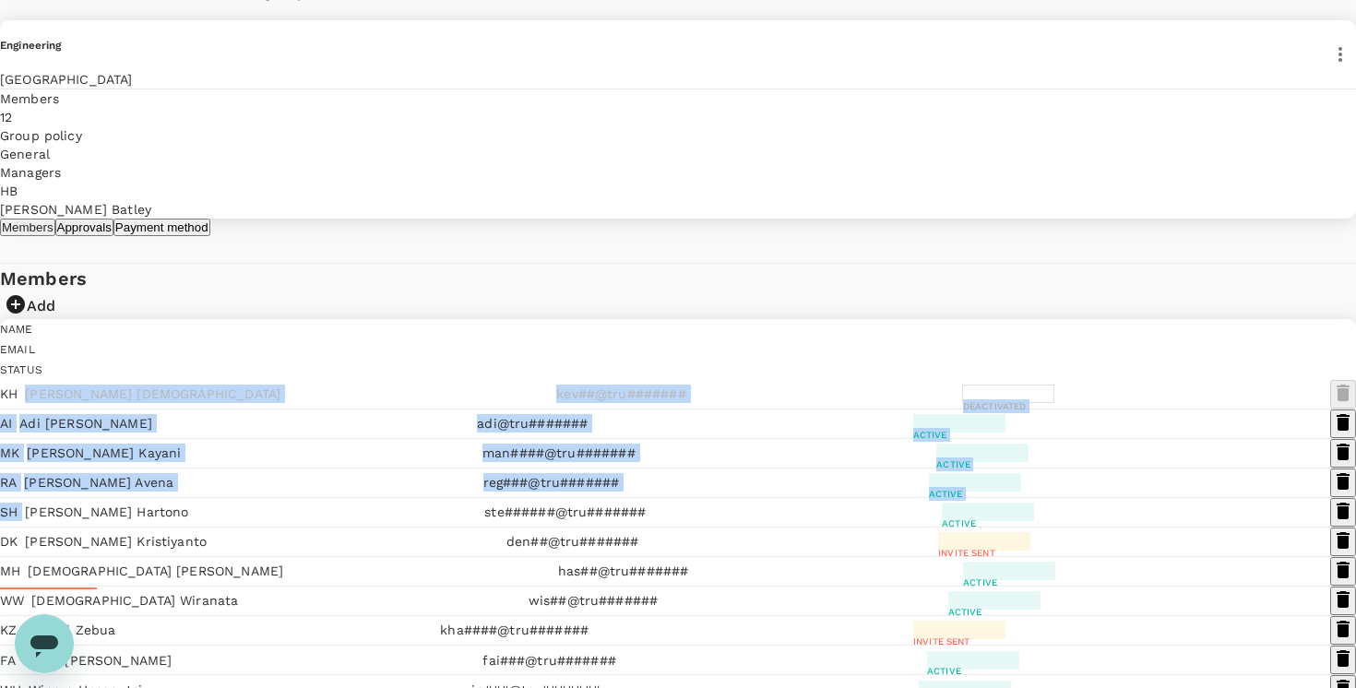
drag, startPoint x: 271, startPoint y: 459, endPoint x: 277, endPoint y: 641, distance: 181.8
click at [277, 641] on div "Name Email Status KH Kevin Hadinata kev##@tru####### Deactivated AI Adi Irfan a…" at bounding box center [678, 526] width 1356 height 414
click at [263, 588] on div "Name Email Status KH Kevin Hadinata kev##@tru####### Deactivated AI Adi Irfan a…" at bounding box center [678, 526] width 1356 height 414
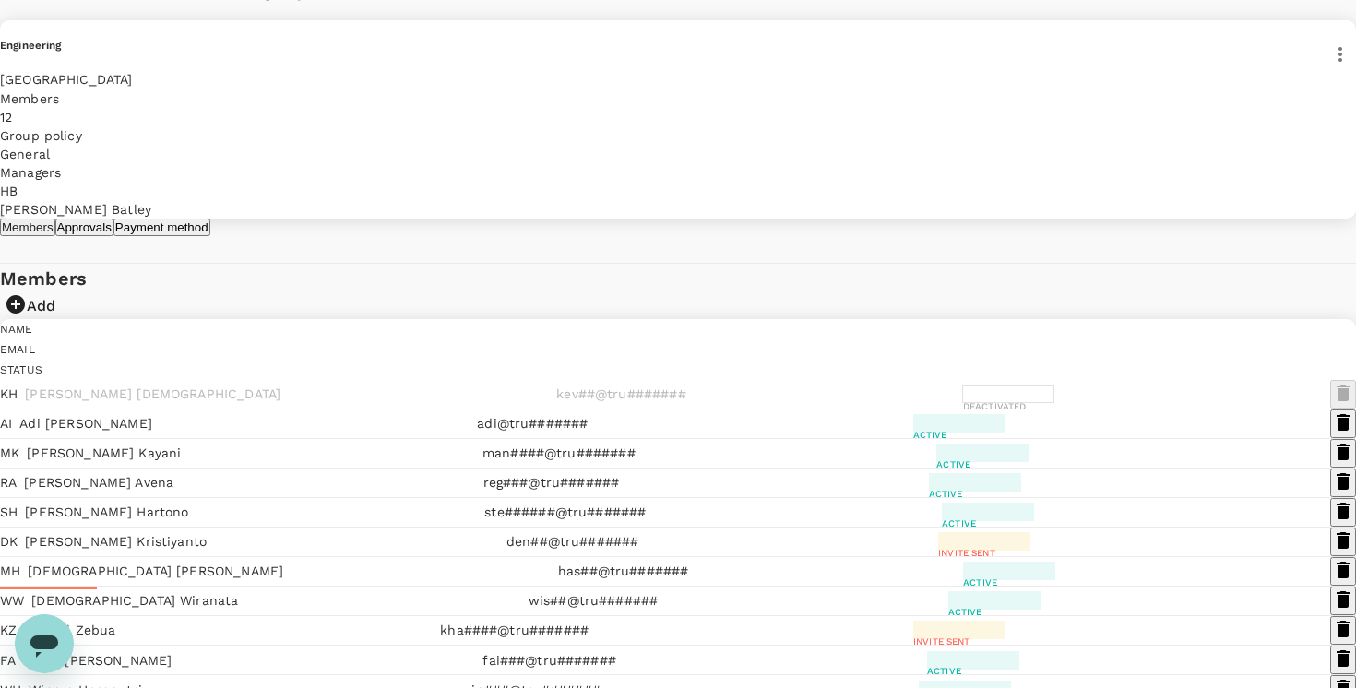
click at [172, 606] on div "Back to users group Last edit was on 18 Aug 2025, 13:28pm Engineering Singapore…" at bounding box center [678, 349] width 1356 height 768
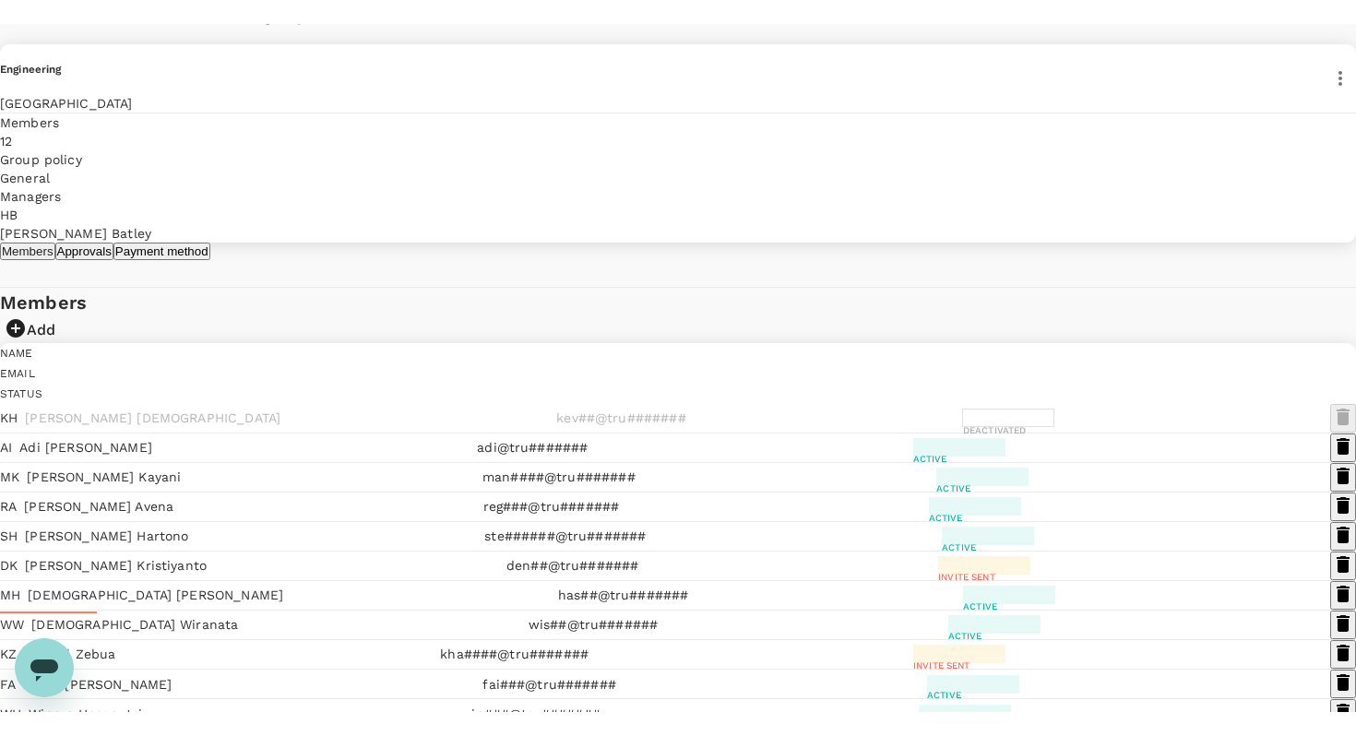
scroll to position [152, 0]
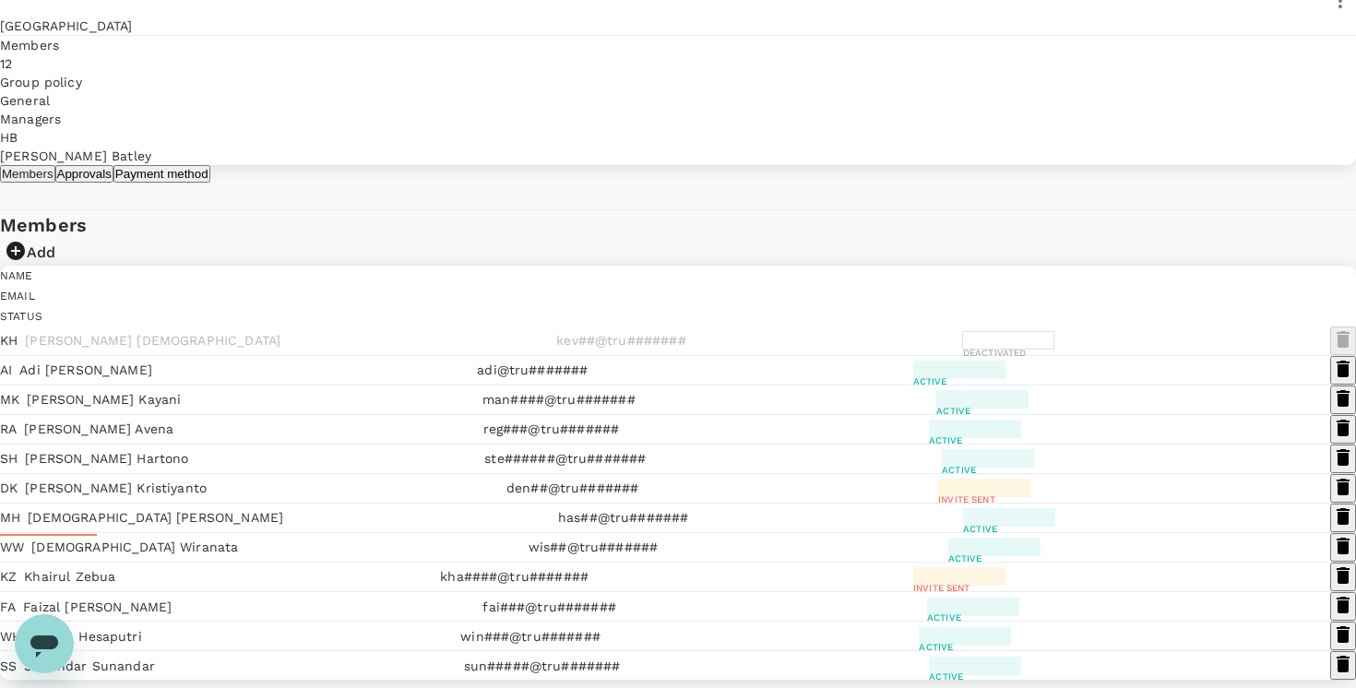
click at [266, 454] on div "Name Email Status KH Kevin Hadinata kev##@tru####### Deactivated AI Adi Irfan a…" at bounding box center [678, 473] width 1356 height 414
click at [394, 266] on div "Members Add" at bounding box center [678, 237] width 1356 height 55
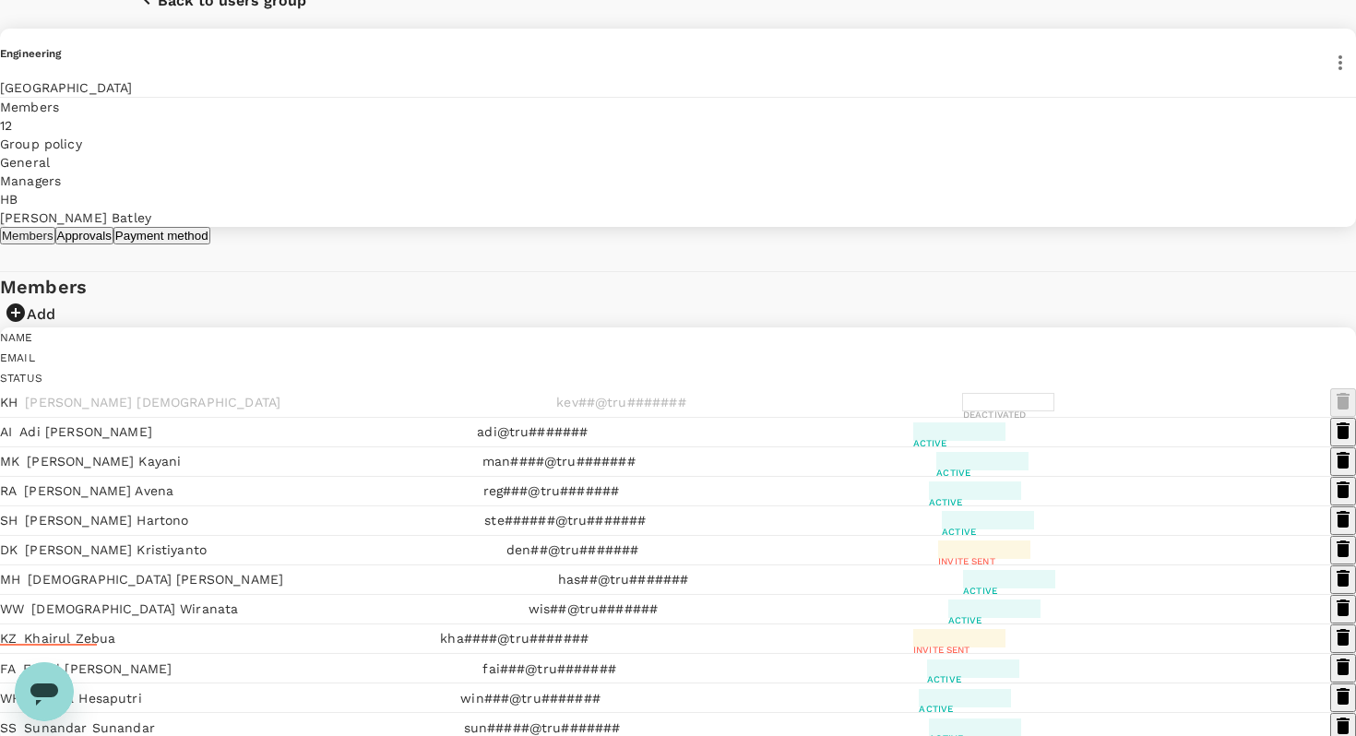
scroll to position [0, 0]
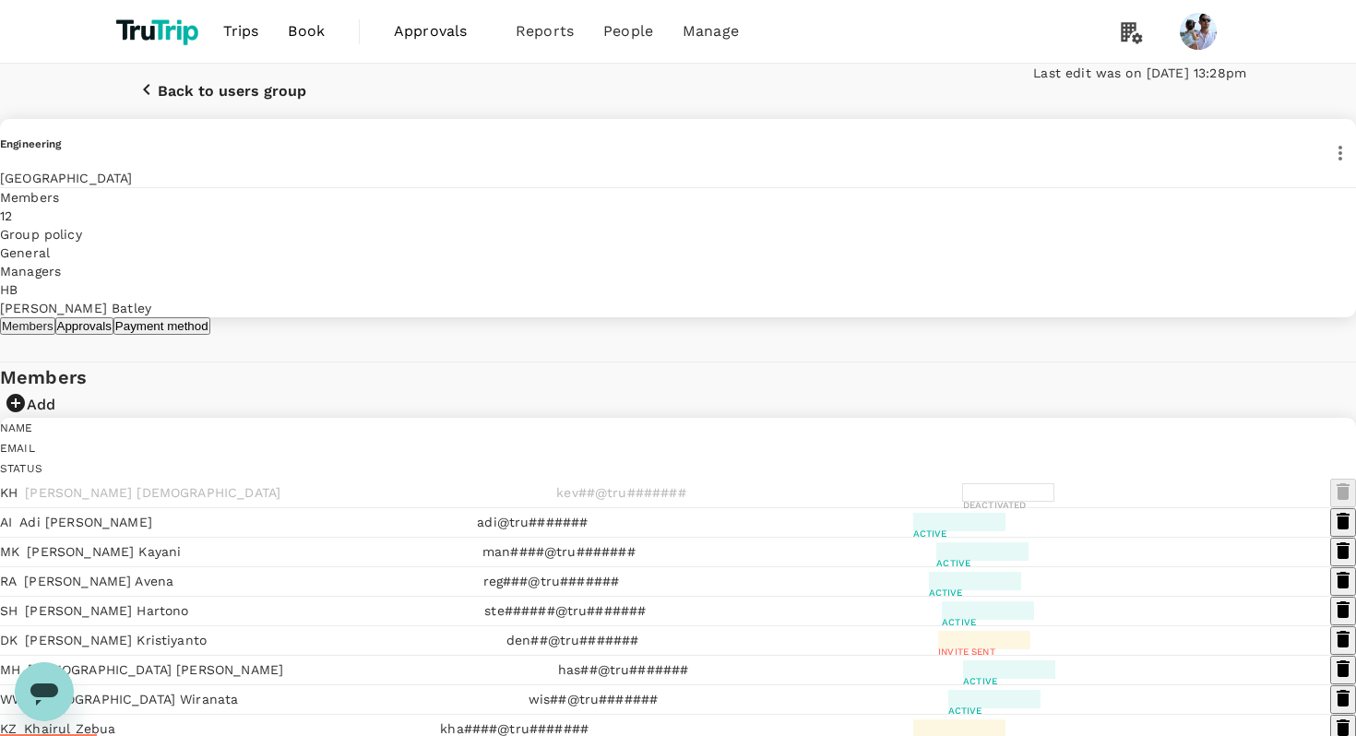
click at [528, 459] on div "Members Add Name Email Status KH Kevin Hadinata kev##@tru####### Deactivated AI…" at bounding box center [678, 596] width 1356 height 469
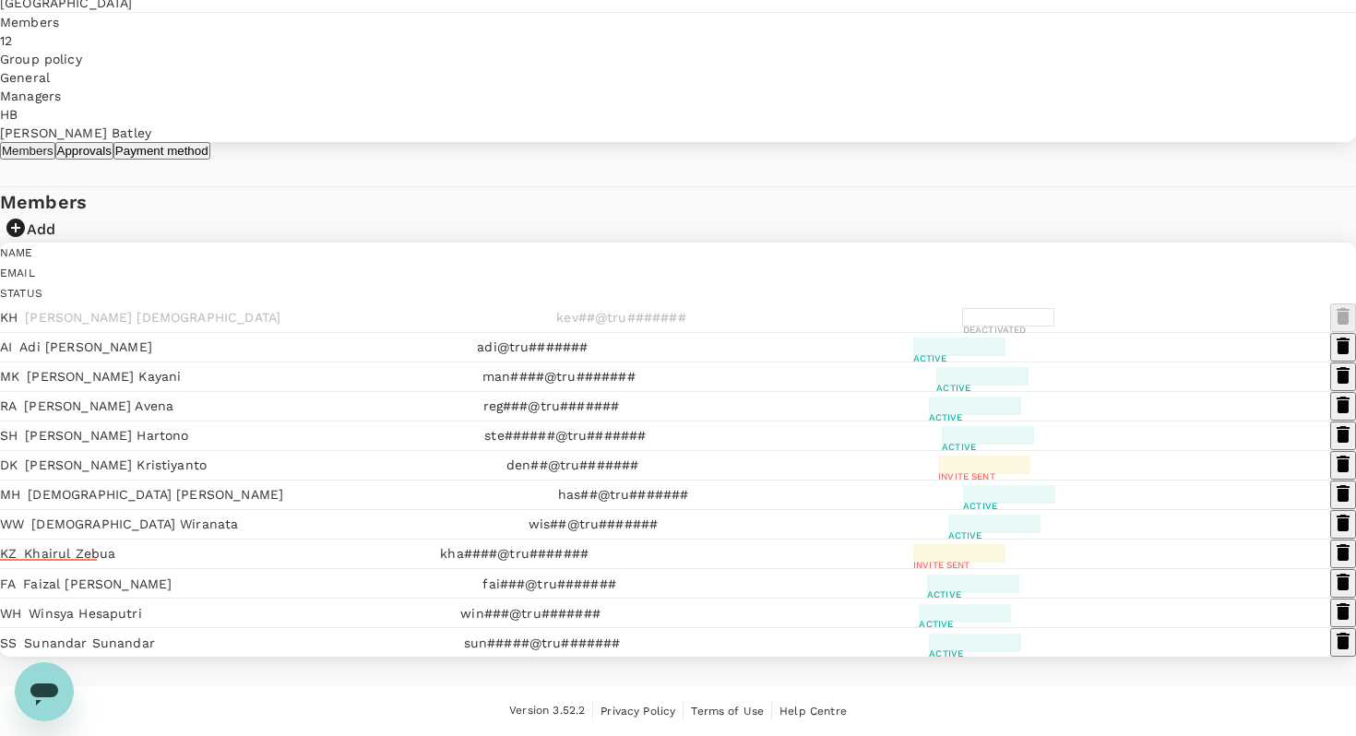
scroll to position [352, 0]
click at [827, 73] on div "Back to users group Last edit was on 18 Aug 2025, 13:28pm Engineering Singapore…" at bounding box center [678, 272] width 1356 height 768
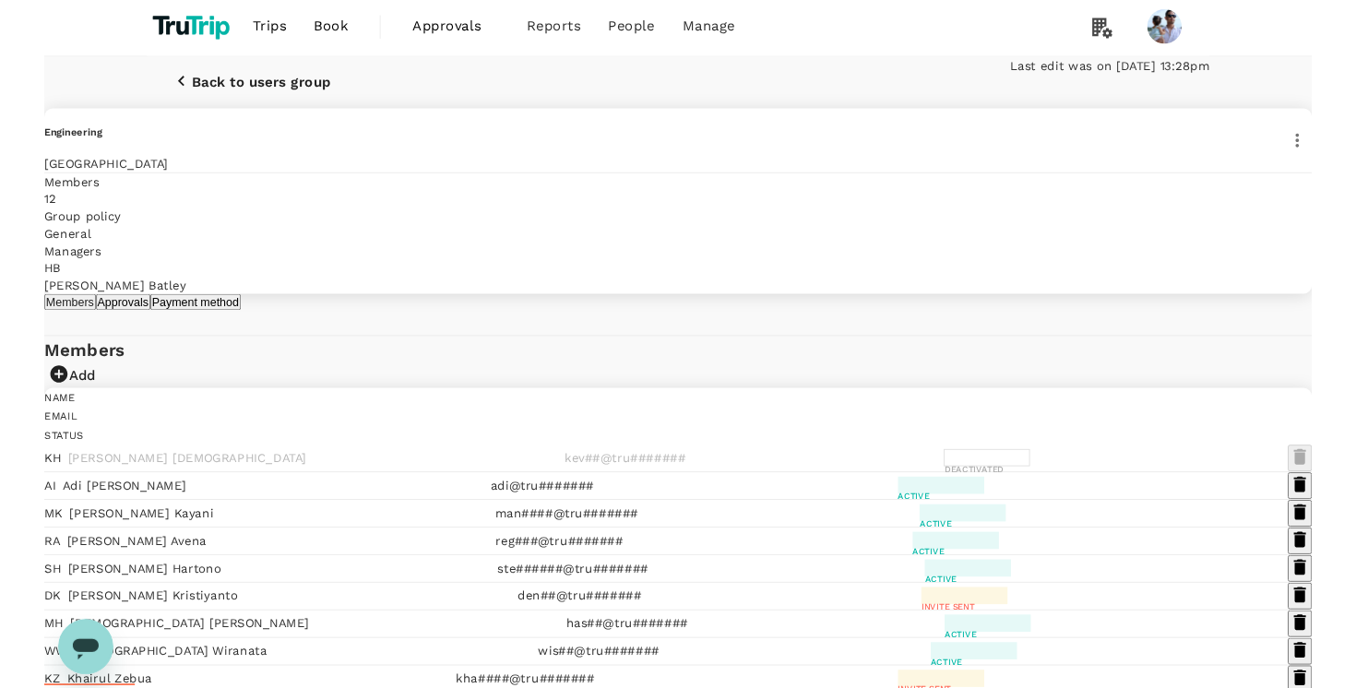
scroll to position [0, 0]
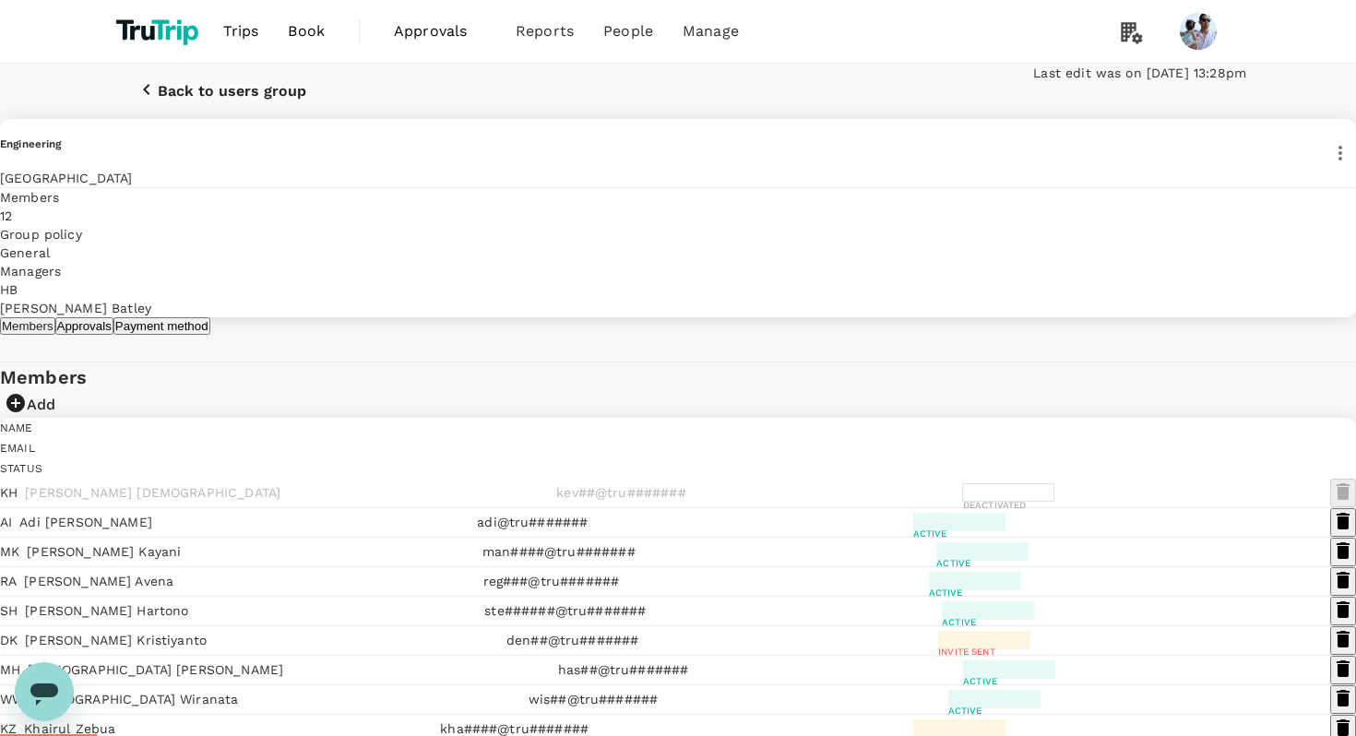
click at [25, 412] on icon "button" at bounding box center [15, 403] width 18 height 18
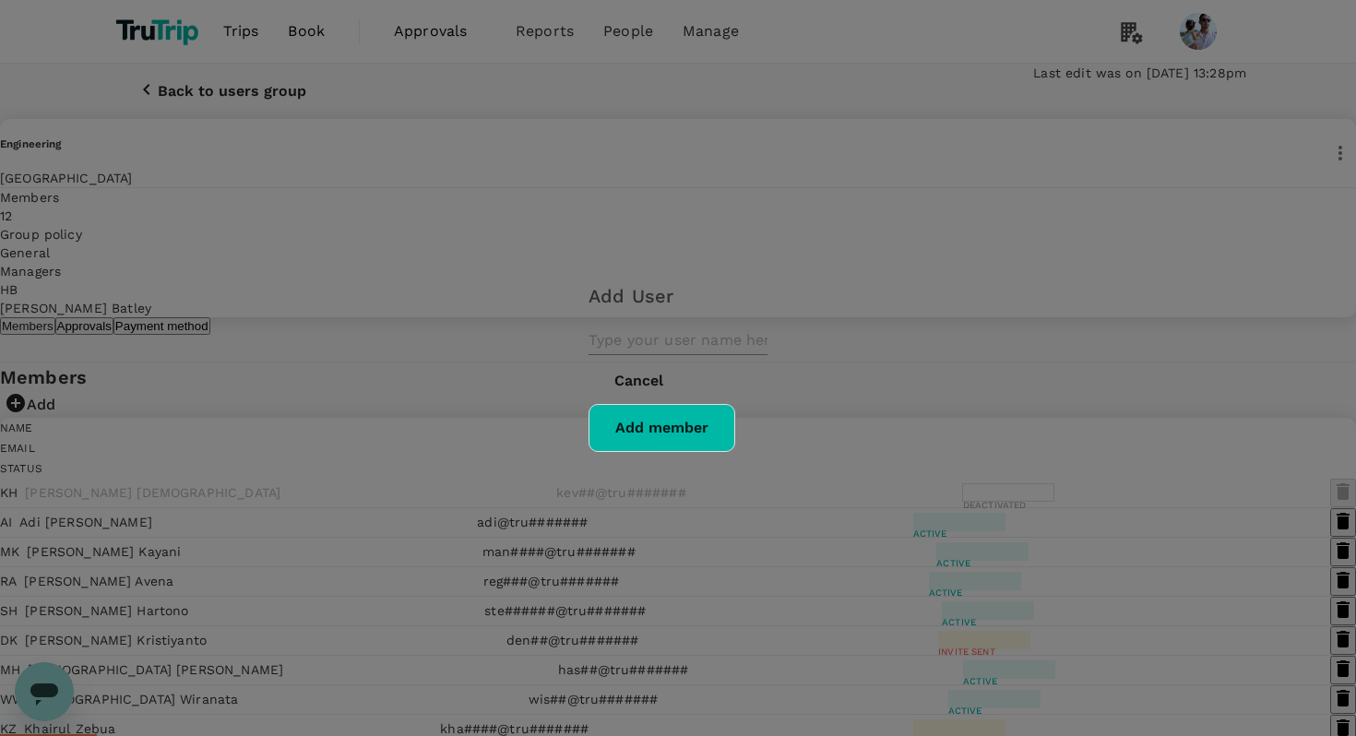
click at [667, 355] on input "text" at bounding box center [677, 341] width 179 height 30
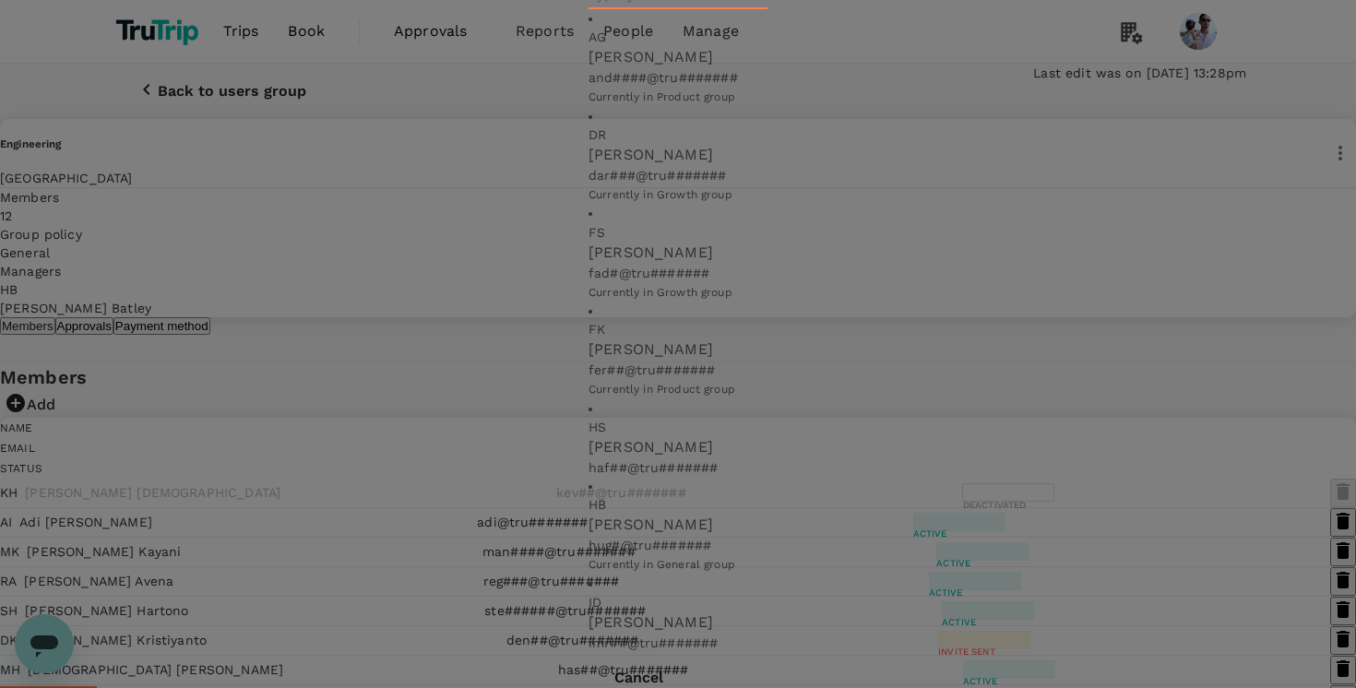
click at [689, 655] on button "Cancel" at bounding box center [638, 678] width 101 height 46
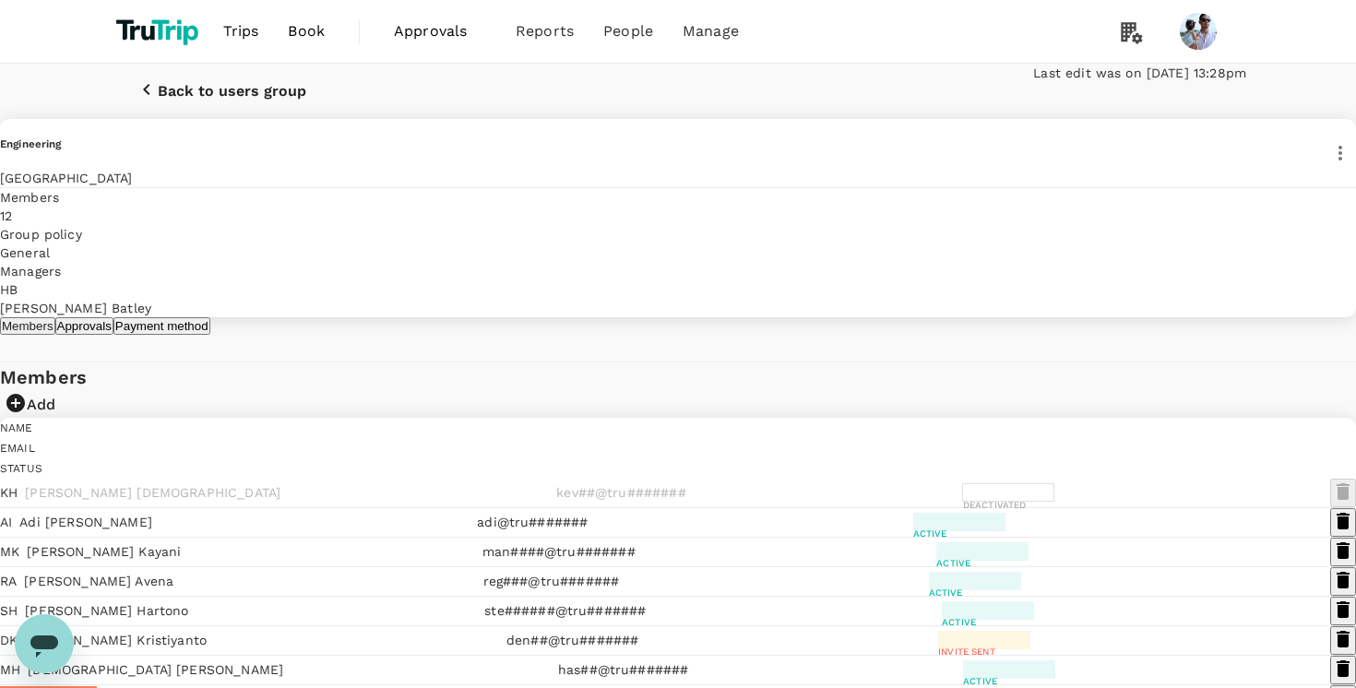
click at [210, 335] on div "Members Approvals Payment method" at bounding box center [105, 326] width 210 height 18
click at [55, 416] on p "Add" at bounding box center [41, 405] width 29 height 22
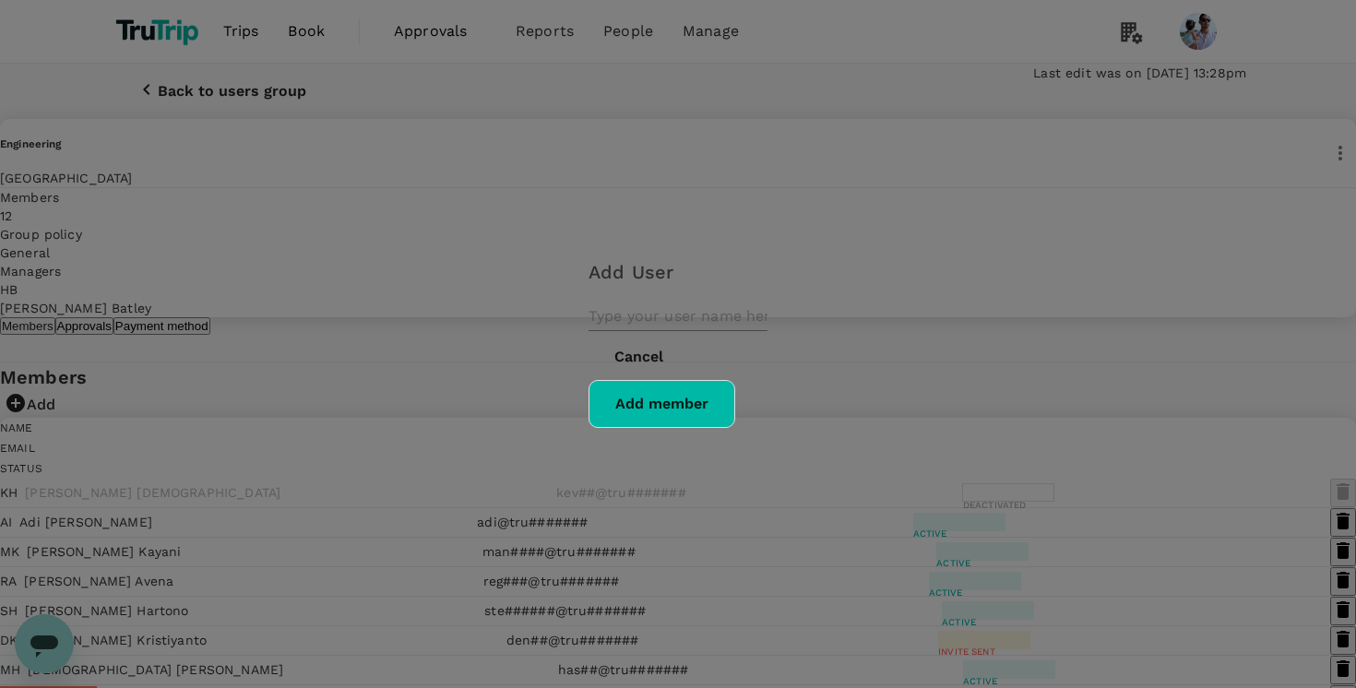
click at [588, 331] on input "text" at bounding box center [677, 317] width 179 height 30
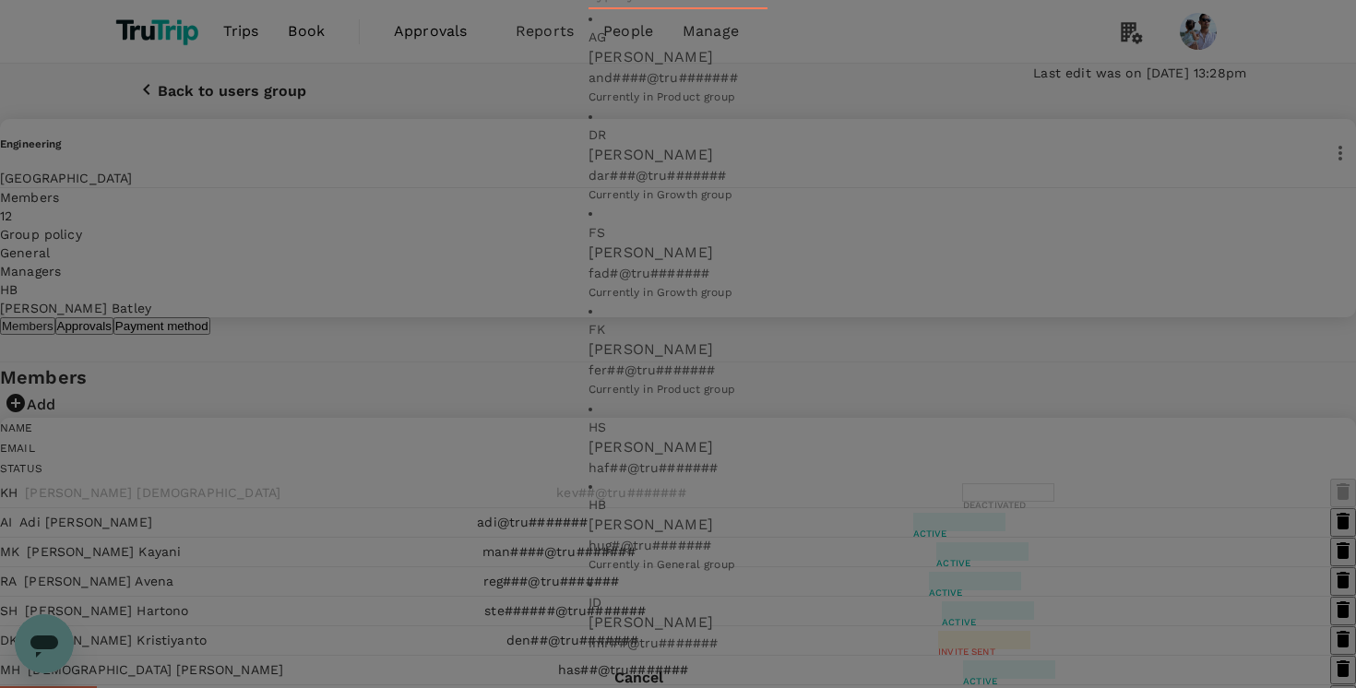
scroll to position [135, 0]
click at [689, 655] on button "Cancel" at bounding box center [638, 678] width 101 height 46
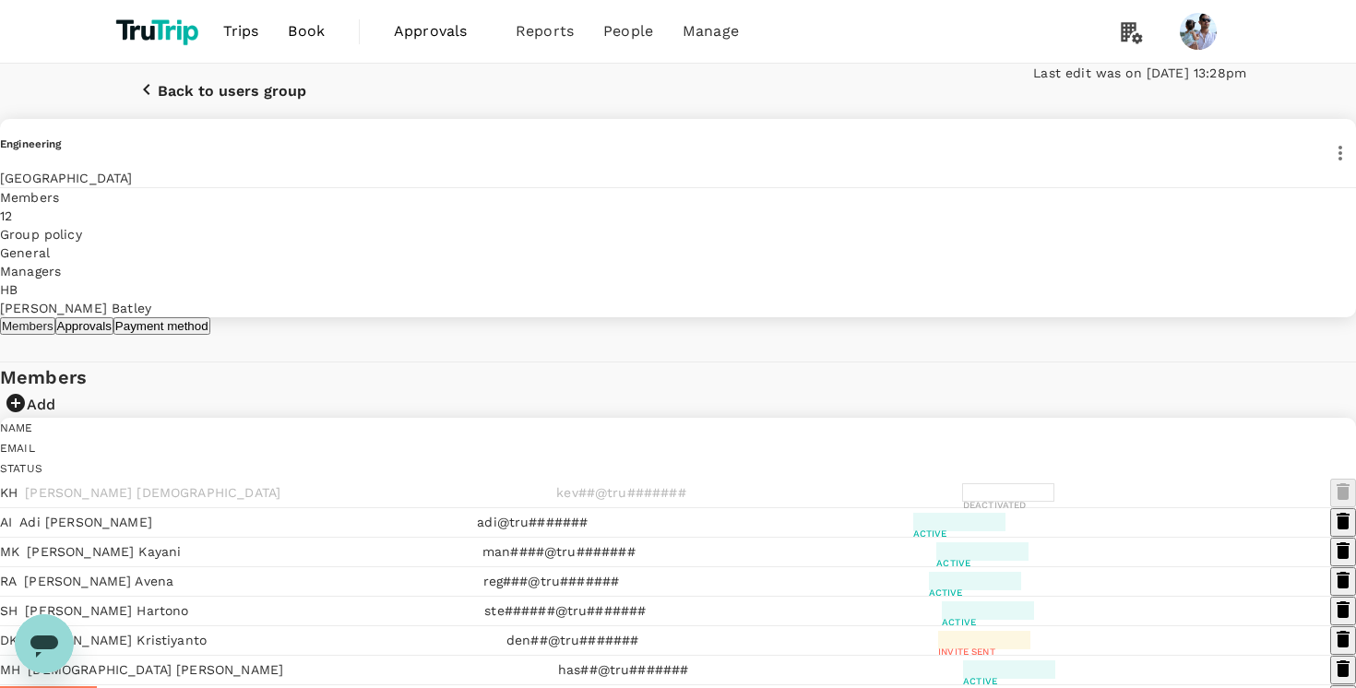
click at [59, 418] on button "Add" at bounding box center [29, 405] width 59 height 26
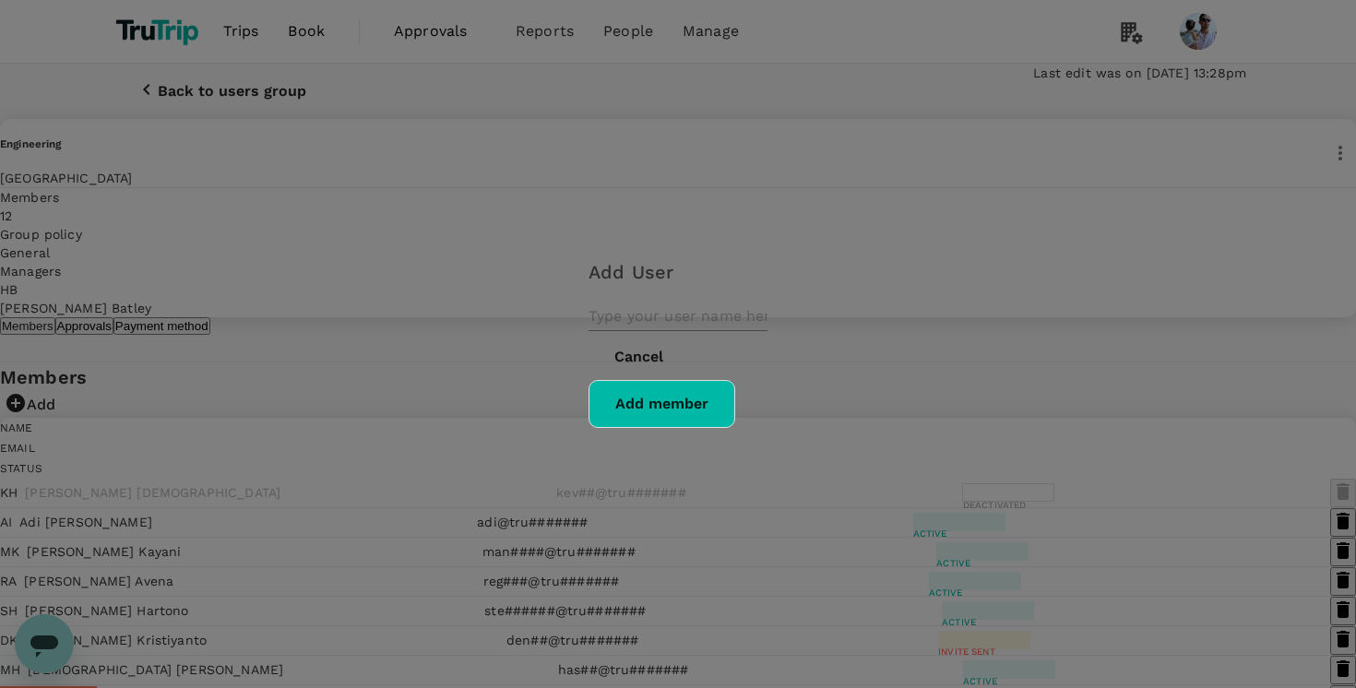
click at [689, 380] on button "Cancel" at bounding box center [638, 357] width 101 height 46
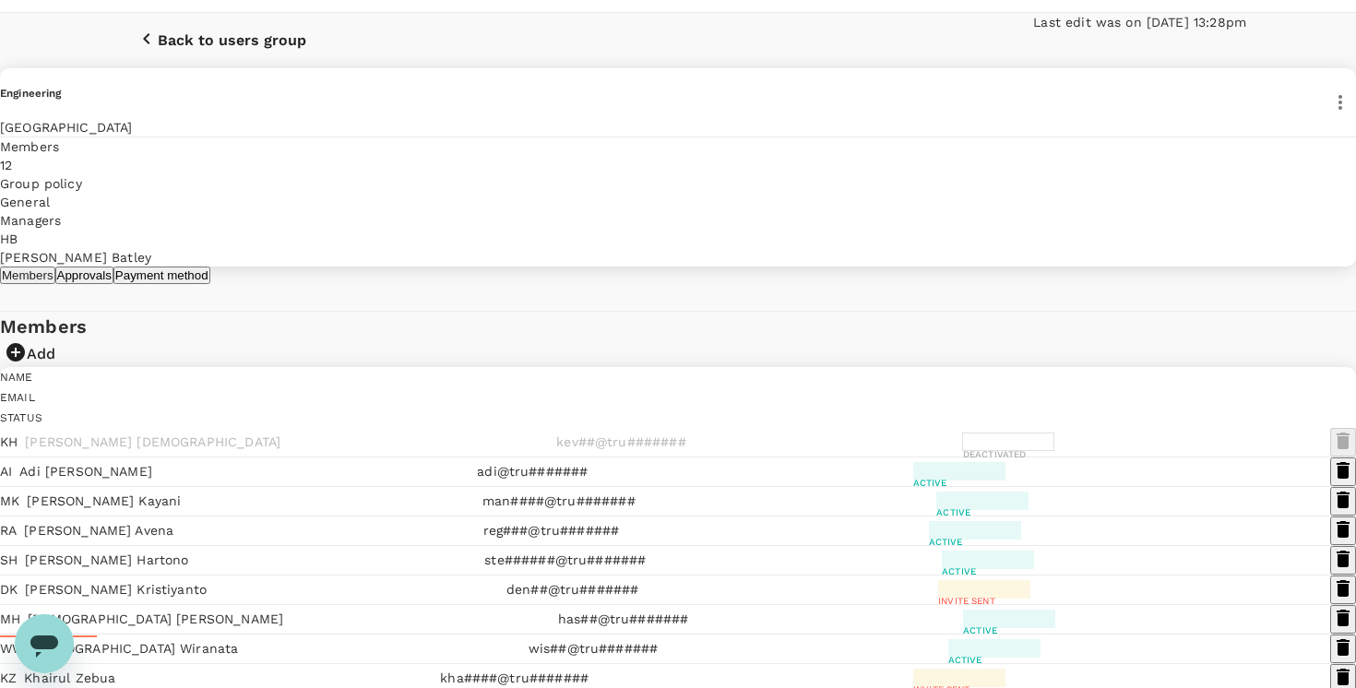
scroll to position [0, 0]
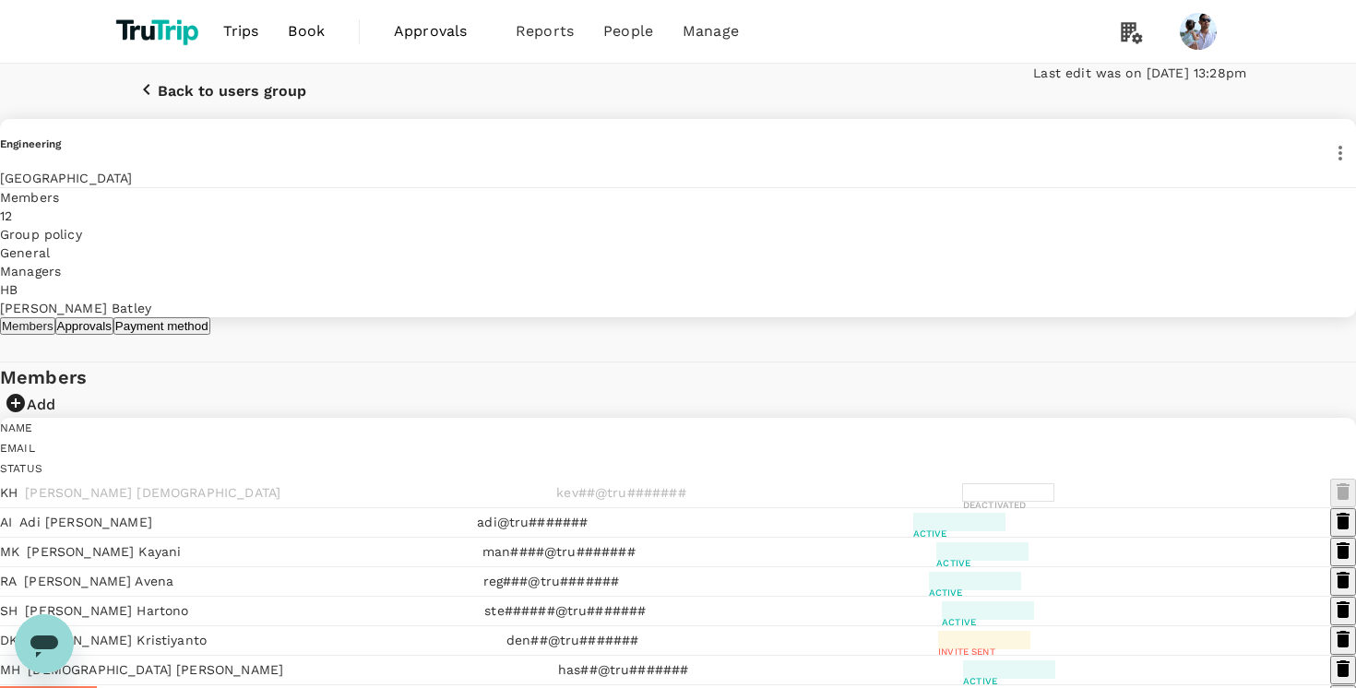
click at [55, 416] on p "Add" at bounding box center [41, 405] width 29 height 22
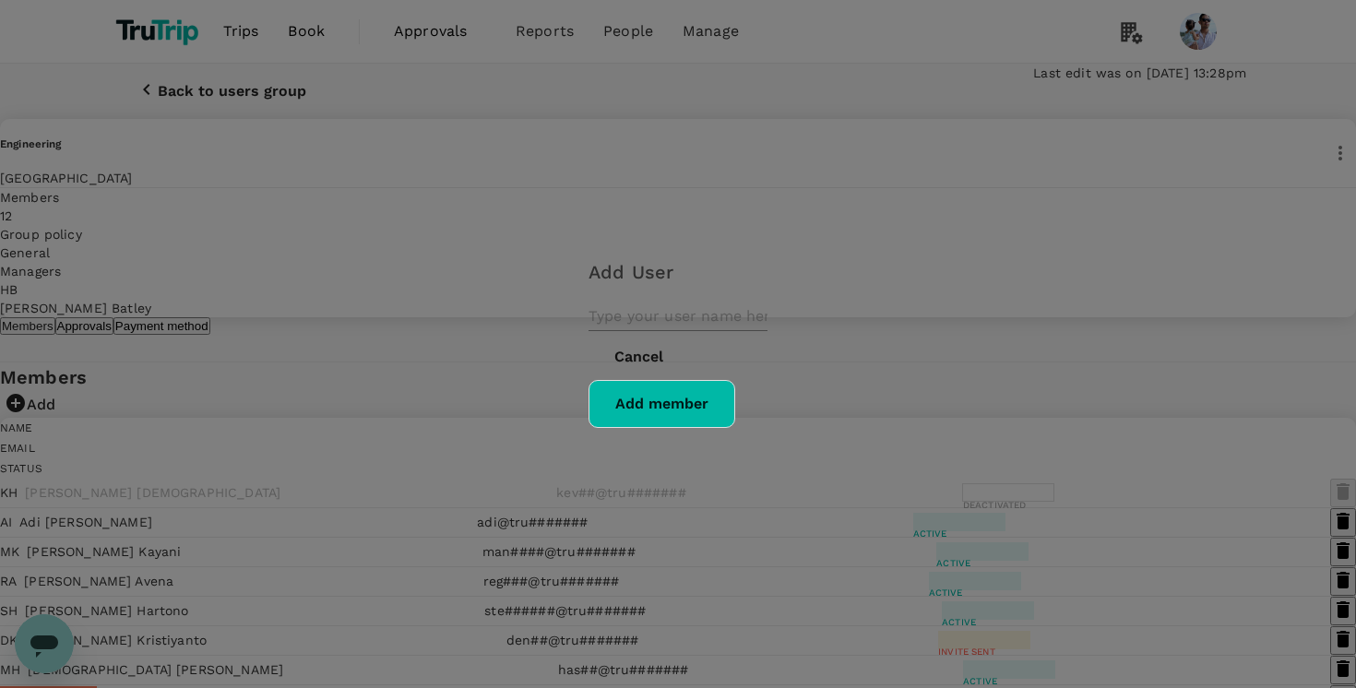
click at [689, 380] on button "Cancel" at bounding box center [638, 357] width 101 height 46
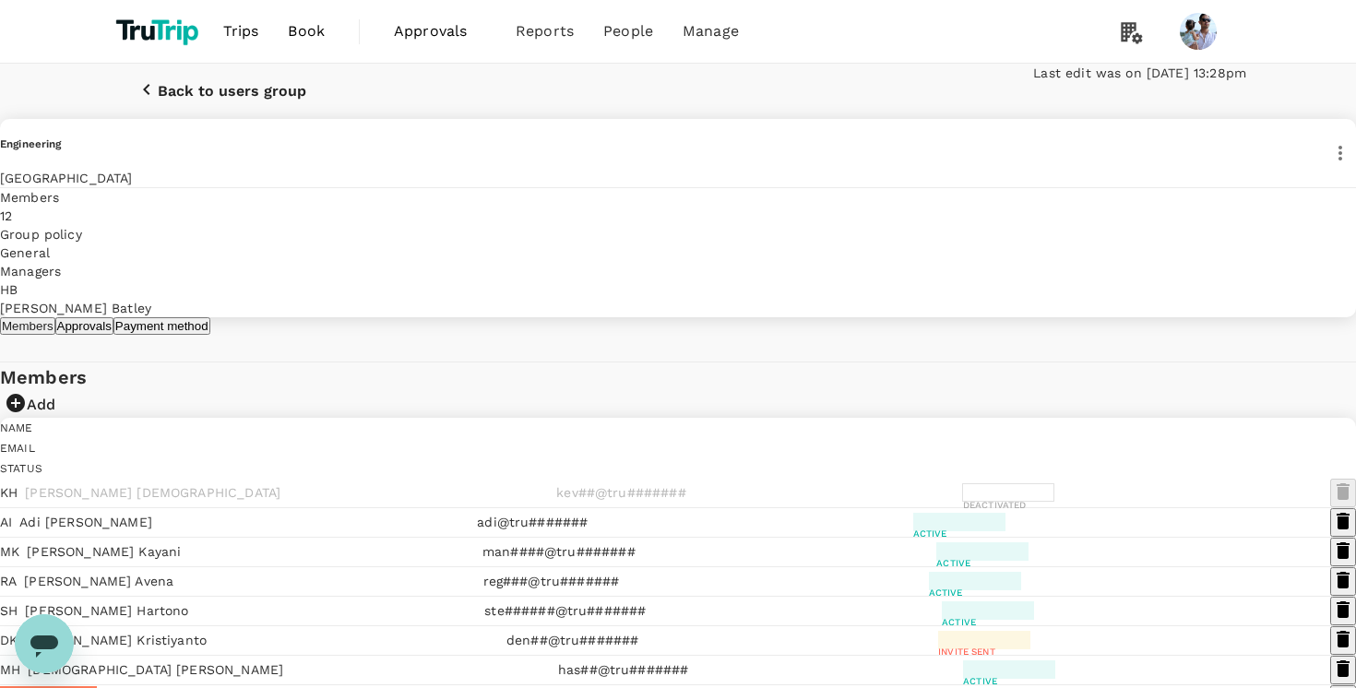
click at [1058, 456] on div "Members Add Name Email Status KH Kevin Hadinata kev##@tru####### Deactivated AI…" at bounding box center [678, 596] width 1356 height 469
click at [55, 416] on p "Add" at bounding box center [41, 405] width 29 height 22
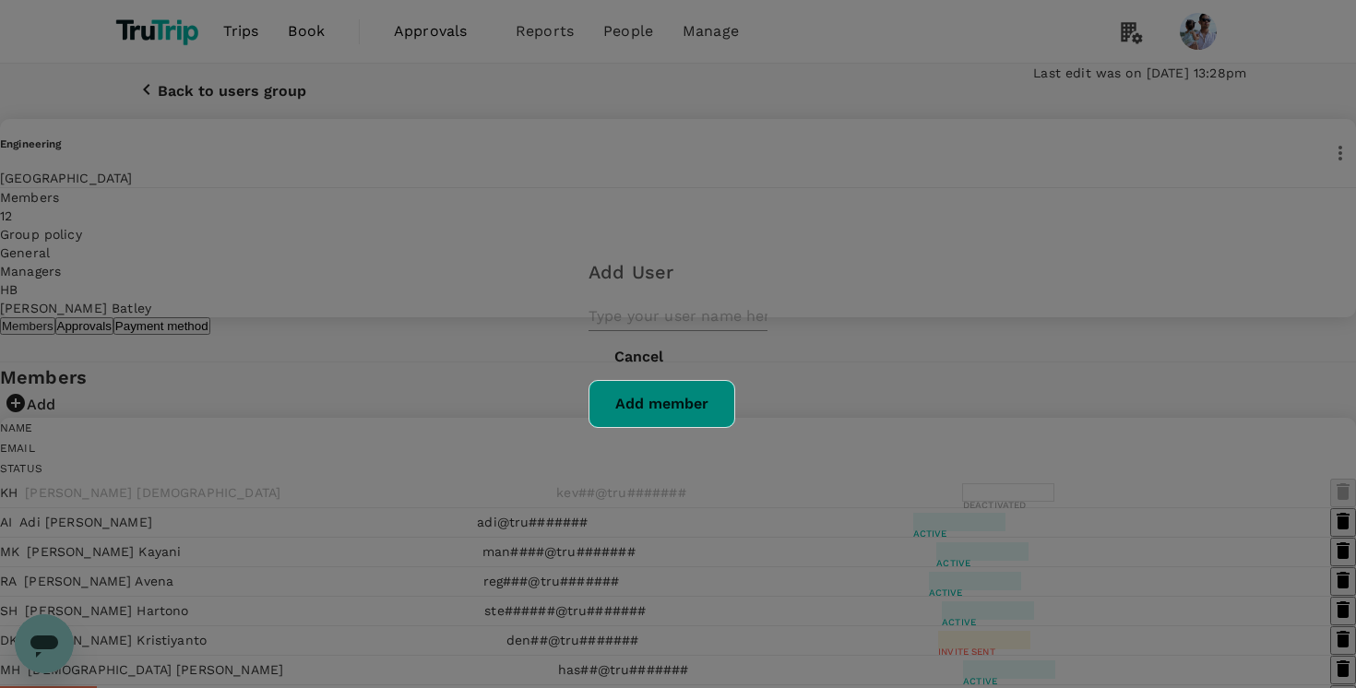
click at [735, 424] on button "Add member" at bounding box center [661, 404] width 147 height 48
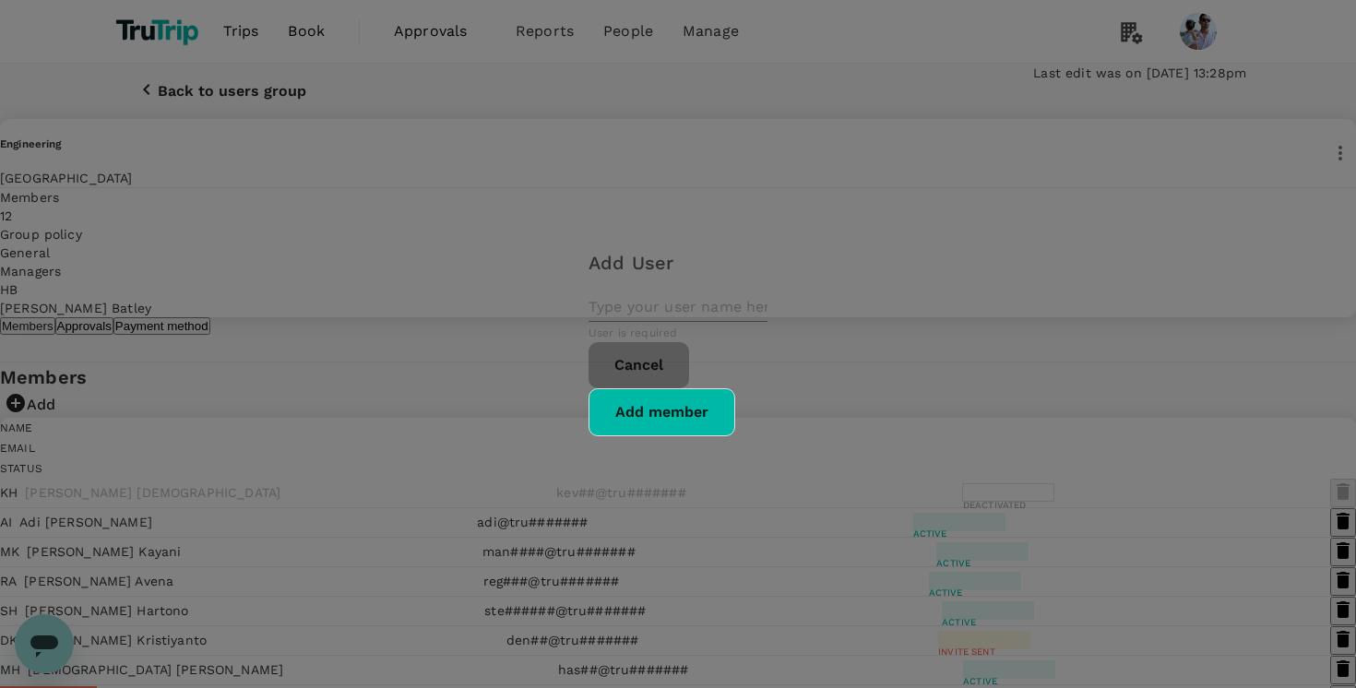
click at [689, 388] on button "Cancel" at bounding box center [638, 365] width 101 height 46
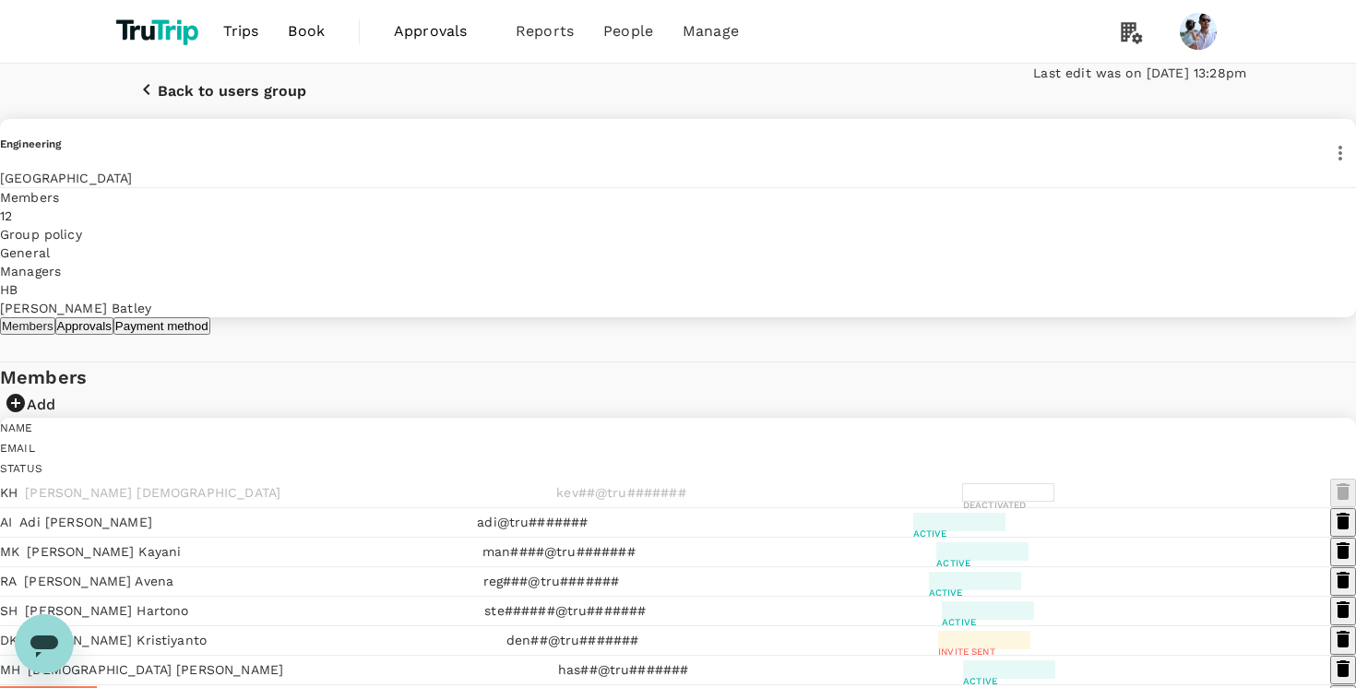
click at [232, 100] on p "Back to users group" at bounding box center [232, 91] width 148 height 17
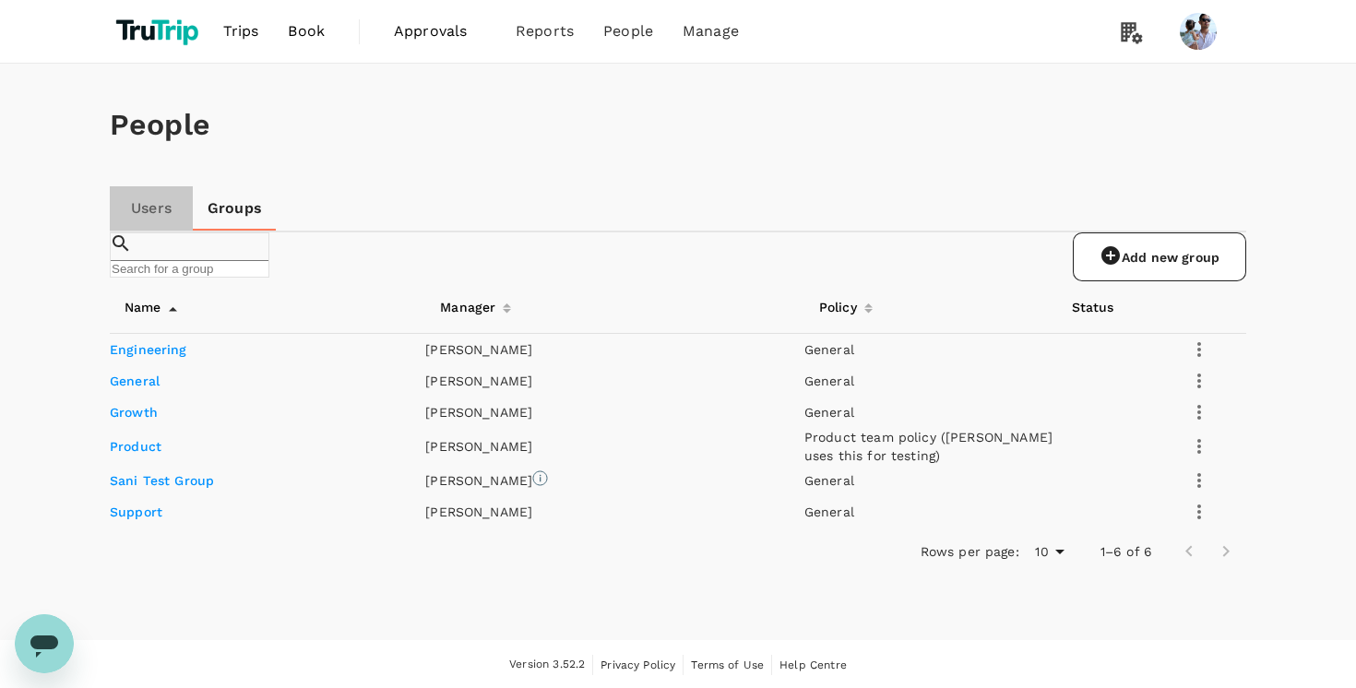
click at [159, 222] on link "Users" at bounding box center [151, 208] width 83 height 44
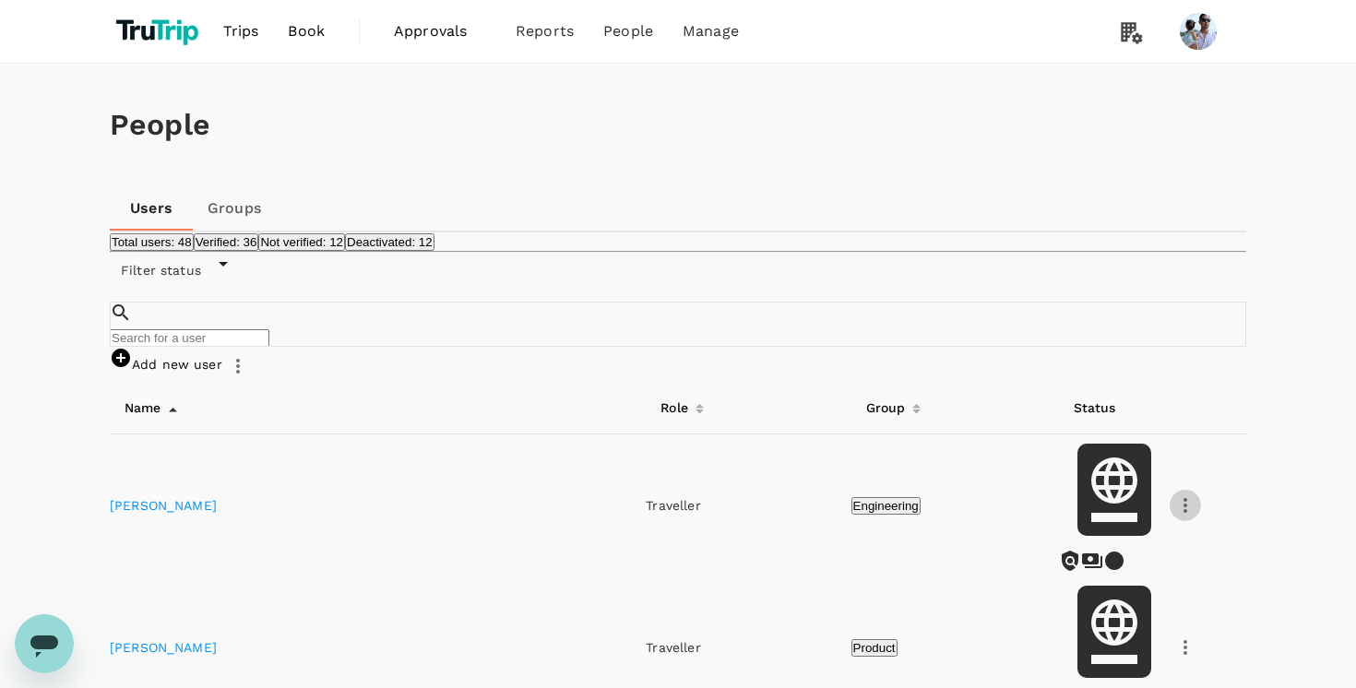
click at [1174, 494] on icon "button" at bounding box center [1185, 505] width 22 height 22
click at [264, 211] on div at bounding box center [678, 344] width 1356 height 688
click at [228, 207] on link "Groups" at bounding box center [234, 208] width 83 height 44
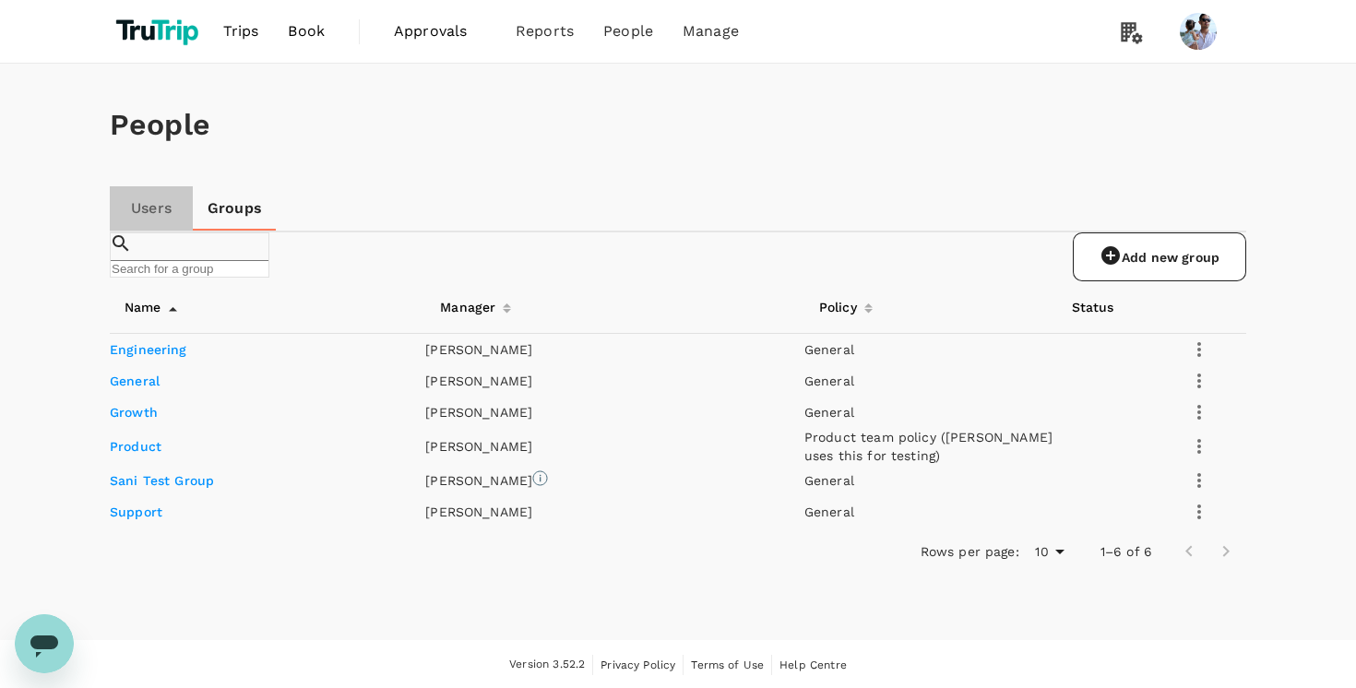
click at [158, 213] on link "Users" at bounding box center [151, 208] width 83 height 44
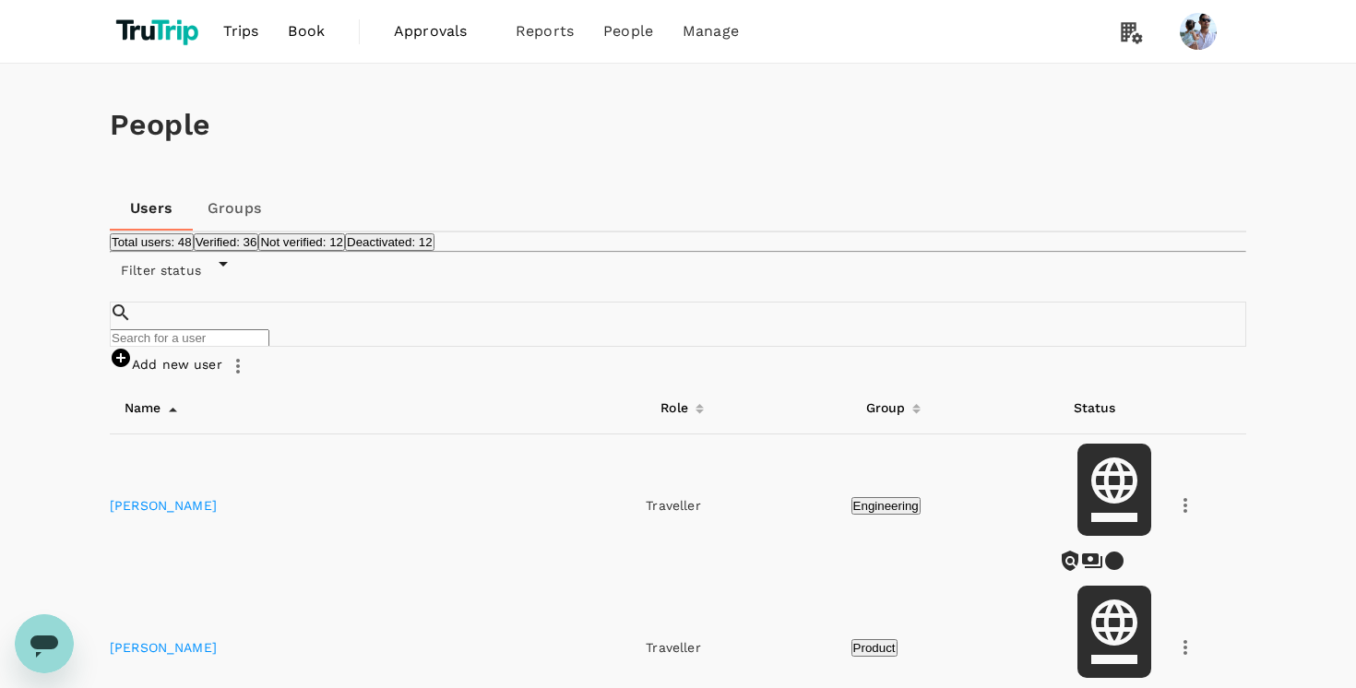
click at [1174, 494] on icon "button" at bounding box center [1185, 505] width 22 height 22
click at [242, 199] on div at bounding box center [678, 344] width 1356 height 688
click at [243, 217] on link "Groups" at bounding box center [234, 208] width 83 height 44
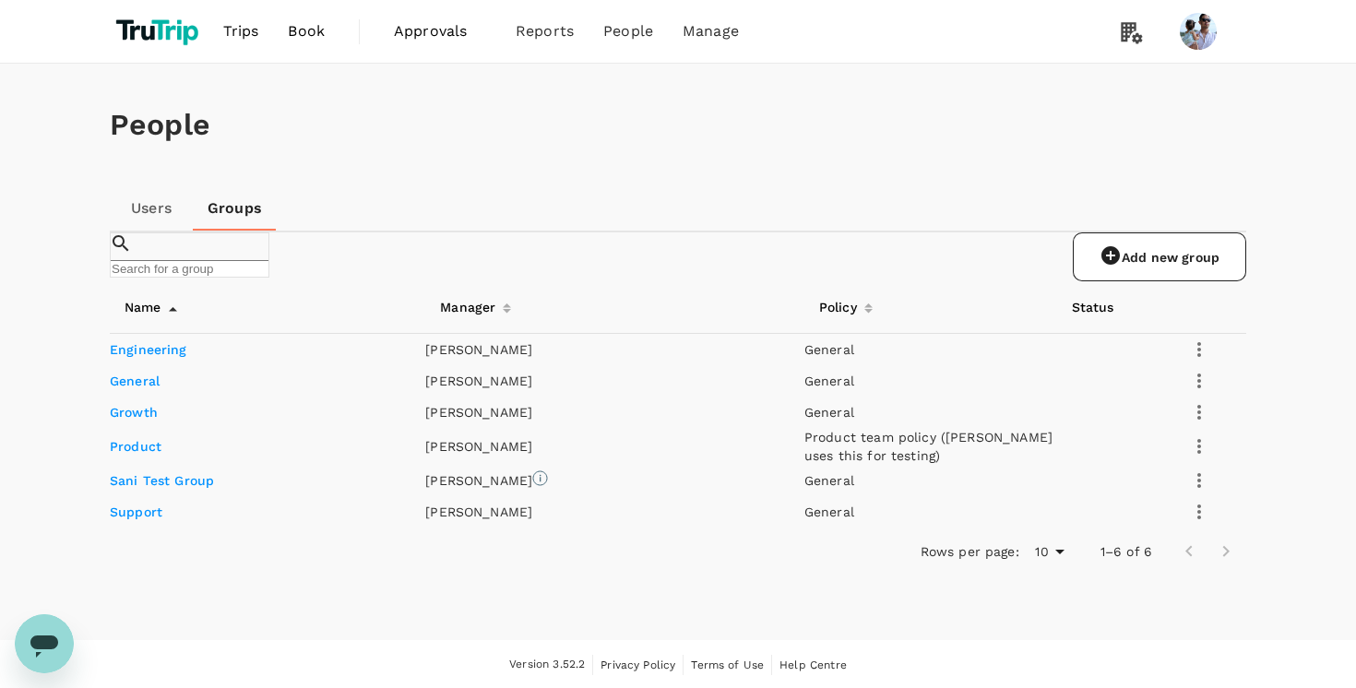
click at [169, 357] on link "Engineering" at bounding box center [148, 349] width 77 height 15
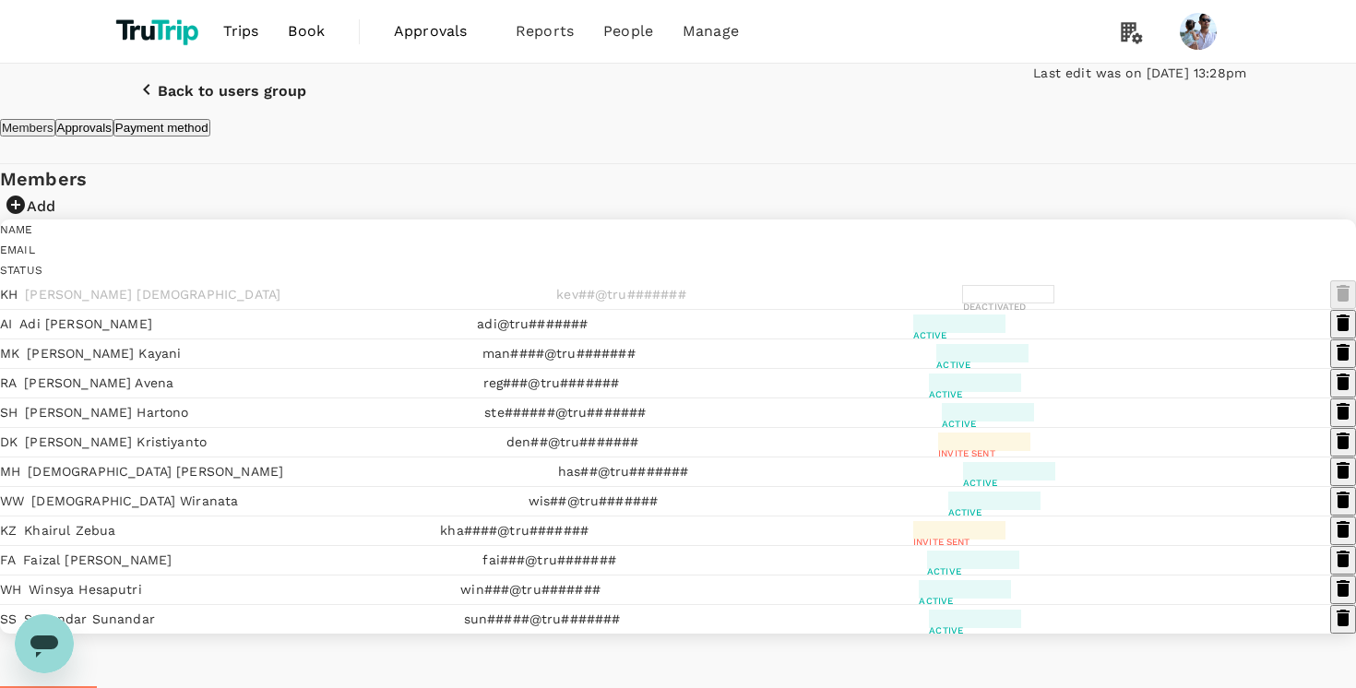
click at [169, 119] on div "Back to users group Last edit was on 18 Aug 2025, 13:28pm" at bounding box center [678, 91] width 1356 height 55
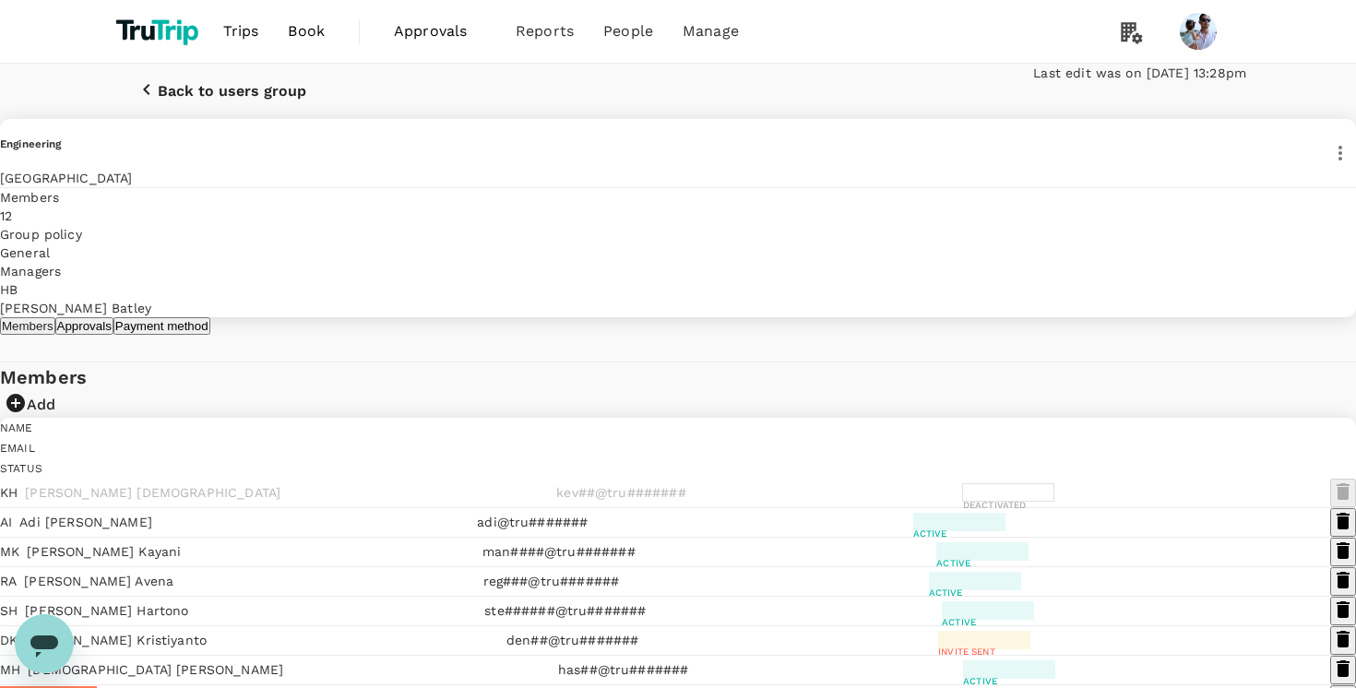
scroll to position [384, 0]
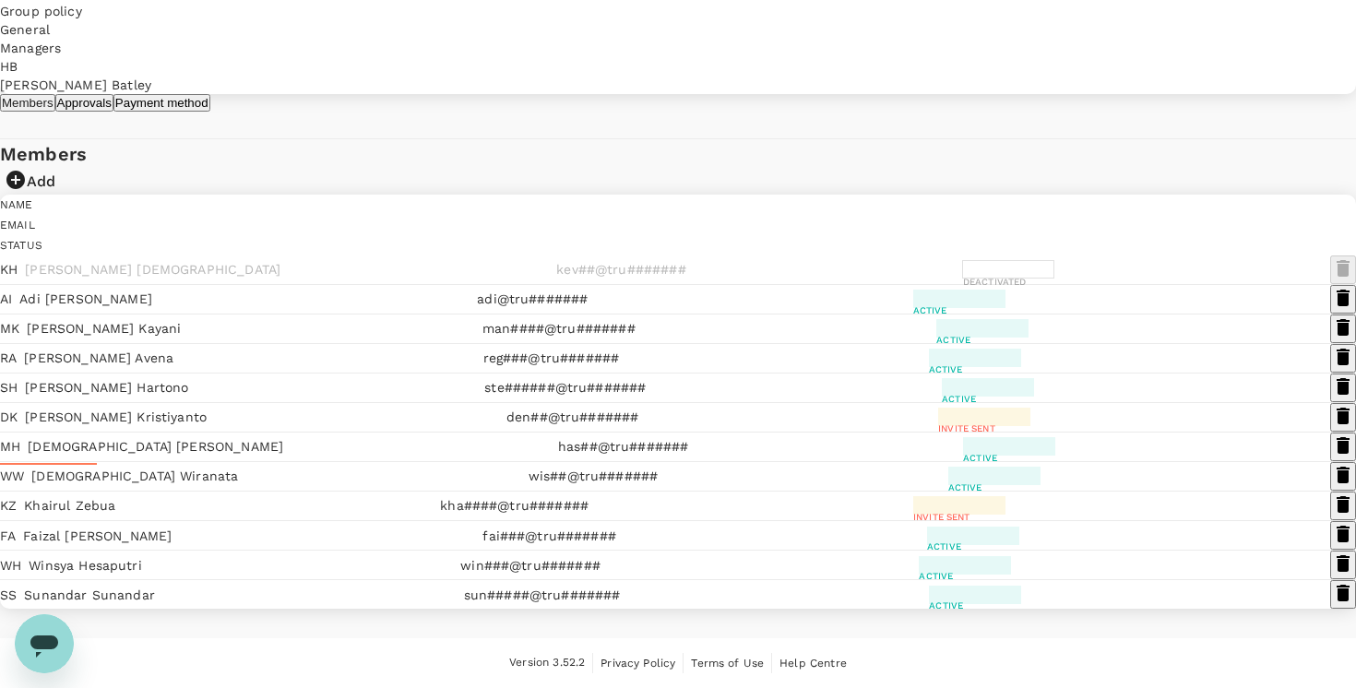
click at [638, 408] on p "den##@tru#######" at bounding box center [572, 417] width 132 height 18
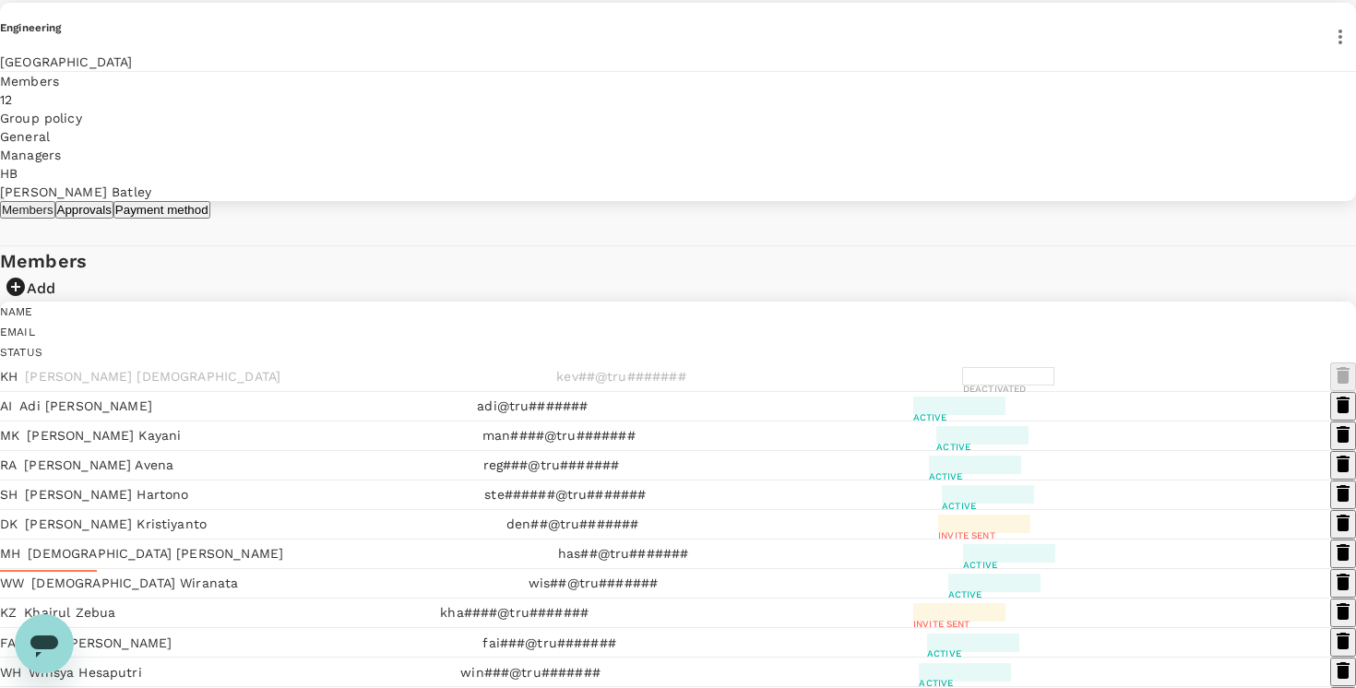
scroll to position [124, 0]
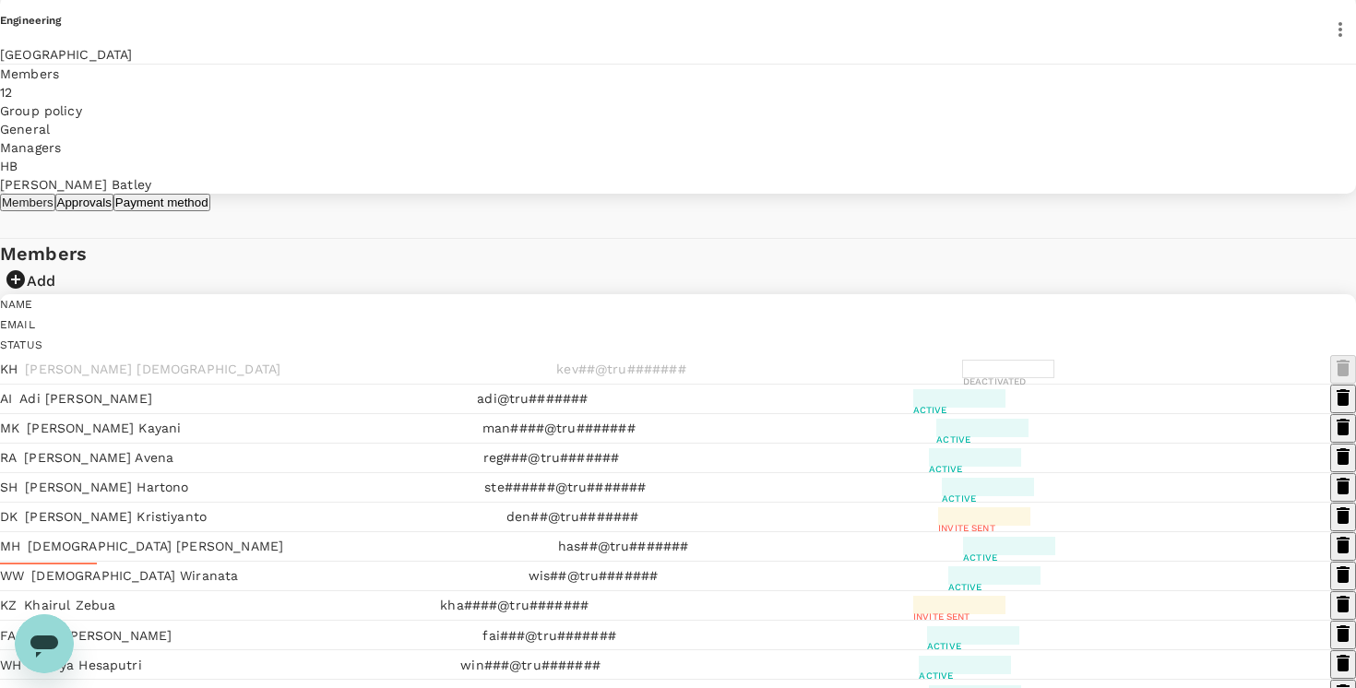
click at [1336, 406] on icon "button" at bounding box center [1342, 397] width 13 height 17
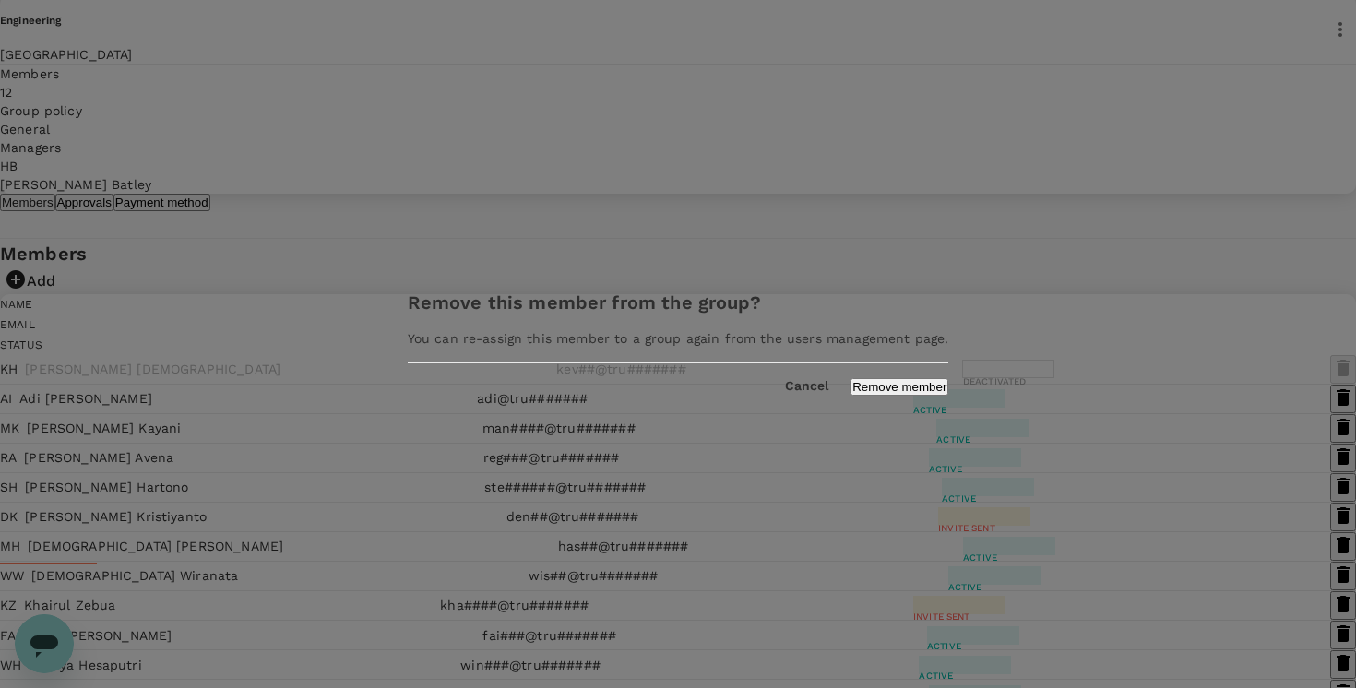
click at [785, 394] on button "Cancel" at bounding box center [806, 386] width 43 height 15
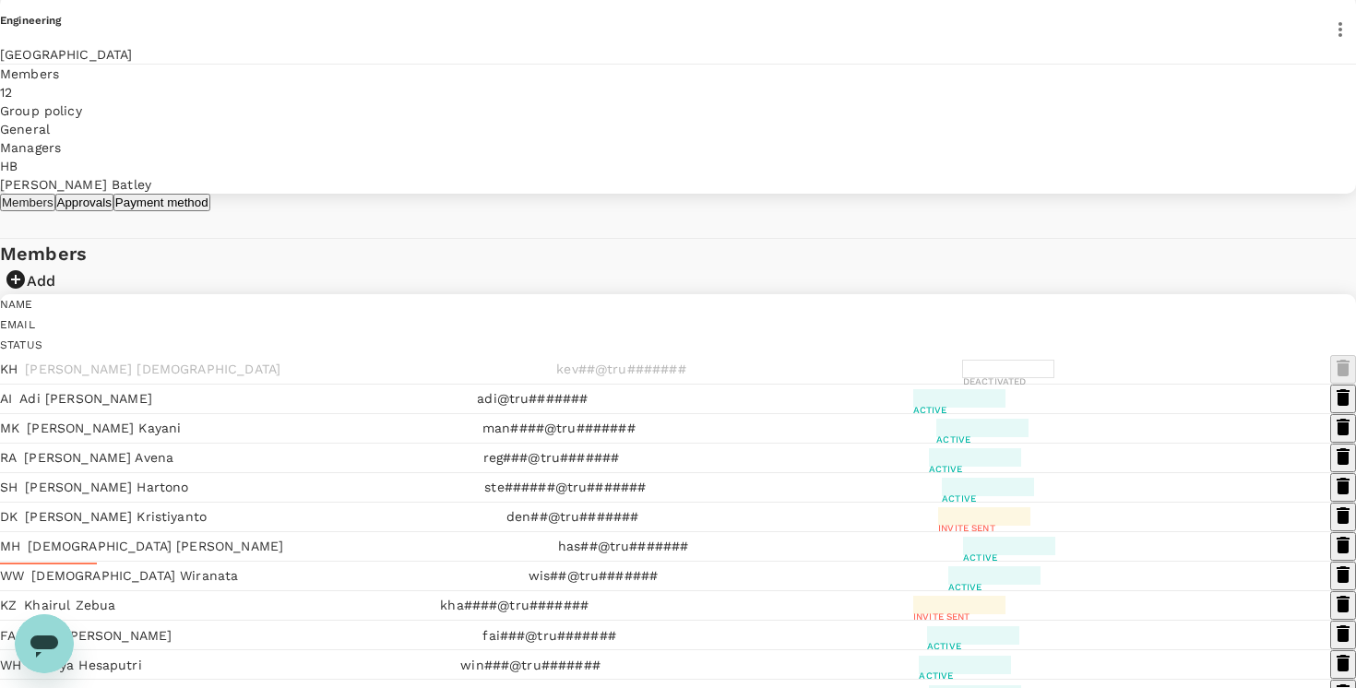
click at [1336, 435] on icon "button" at bounding box center [1342, 427] width 13 height 17
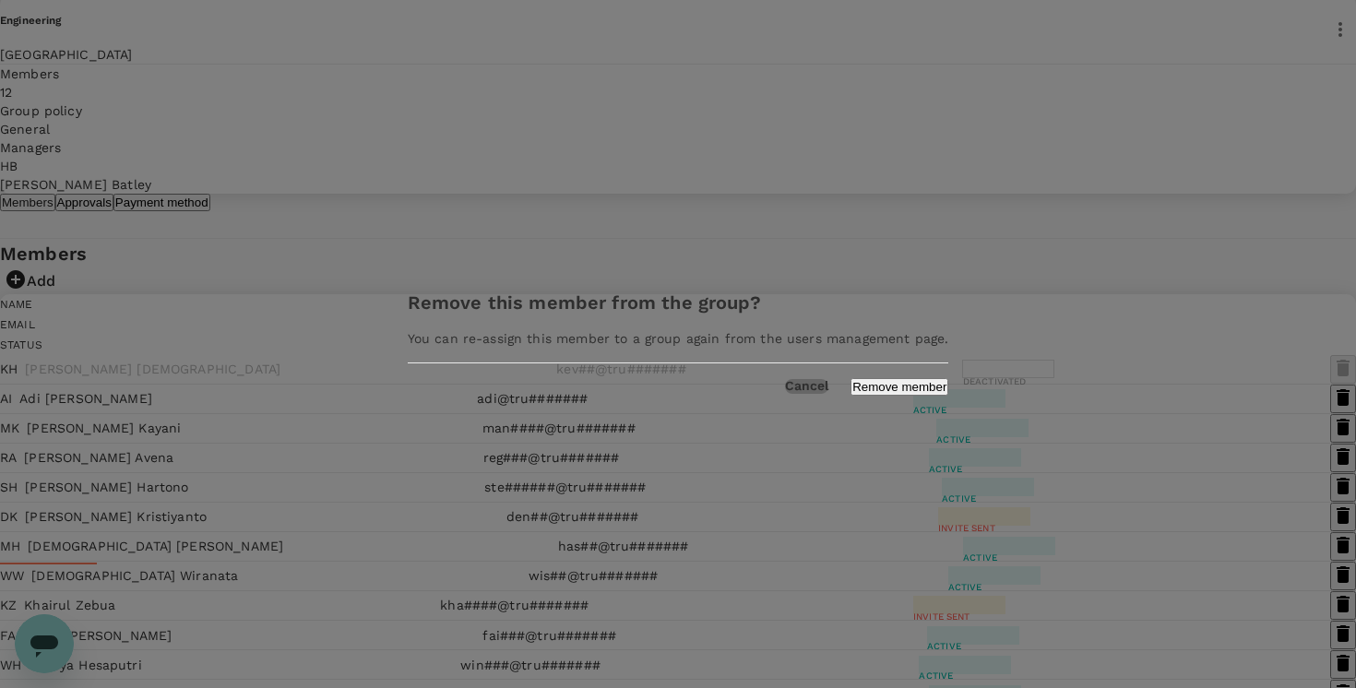
click at [785, 394] on button "Cancel" at bounding box center [806, 386] width 43 height 15
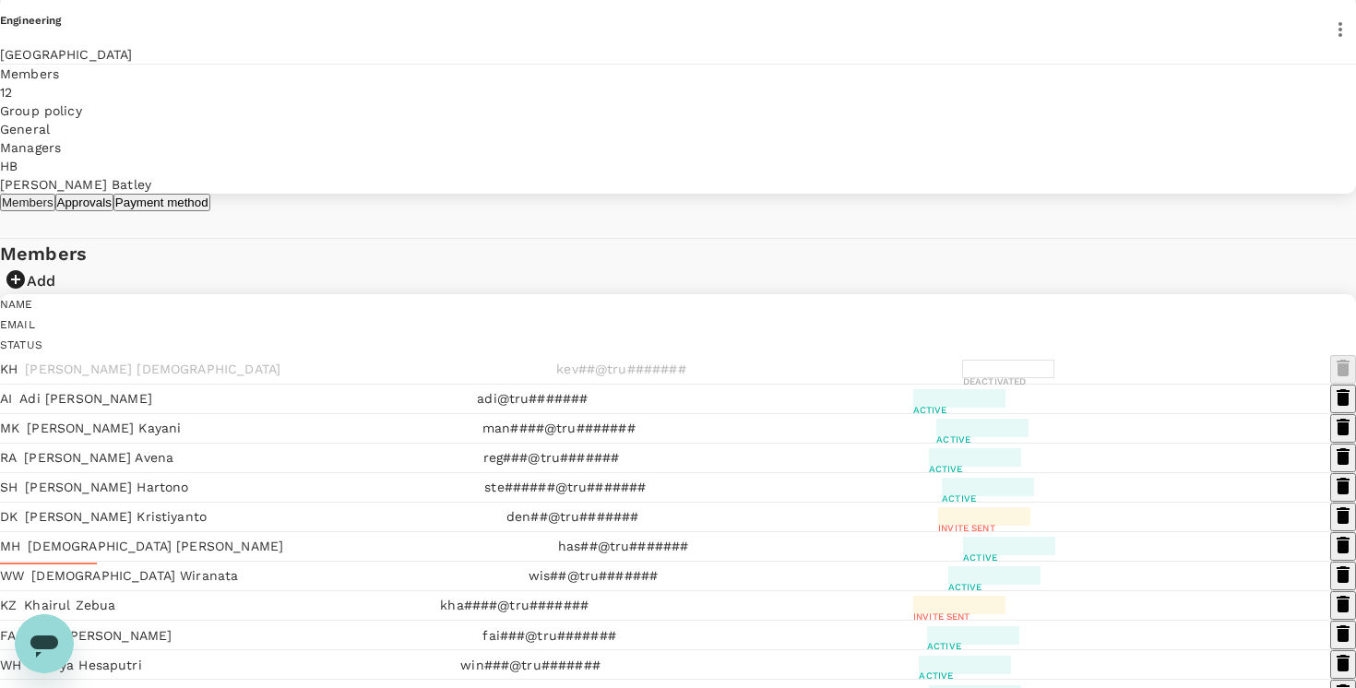
click at [1336, 494] on icon "button" at bounding box center [1342, 486] width 13 height 17
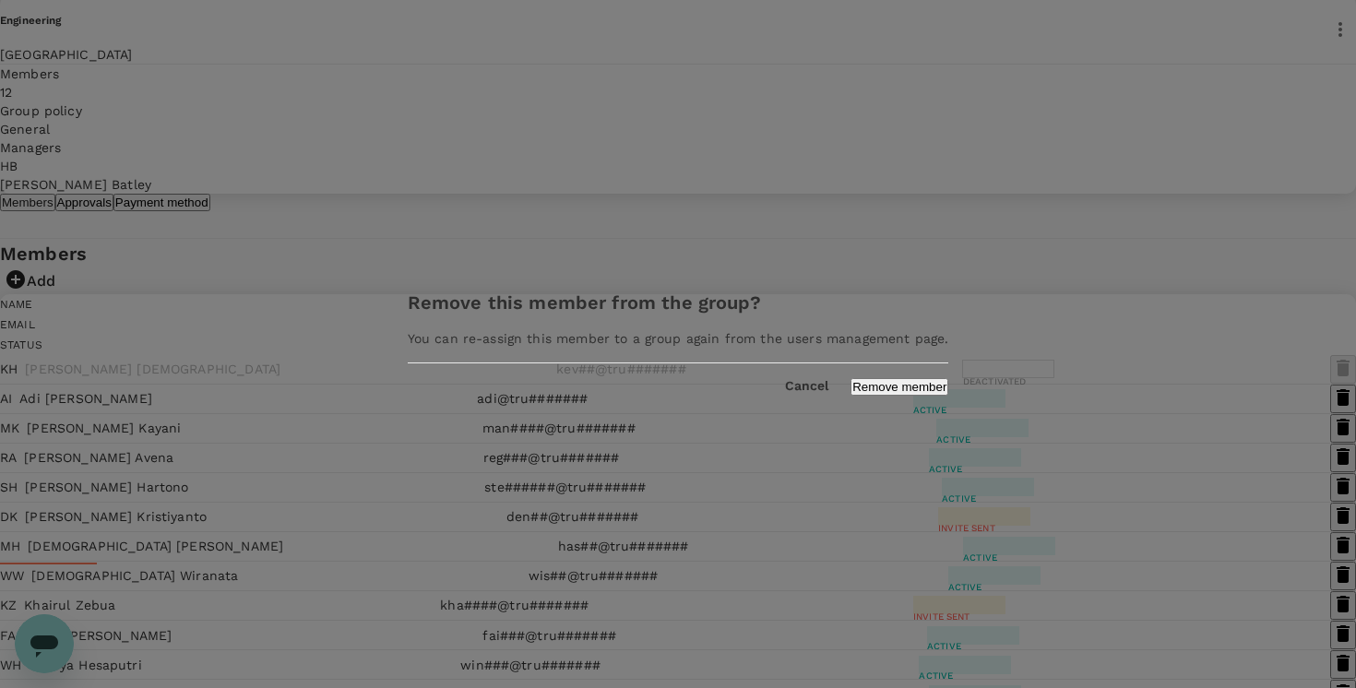
click at [764, 384] on div "Cancel Remove member" at bounding box center [678, 379] width 586 height 32
click at [785, 394] on button "Cancel" at bounding box center [806, 386] width 43 height 15
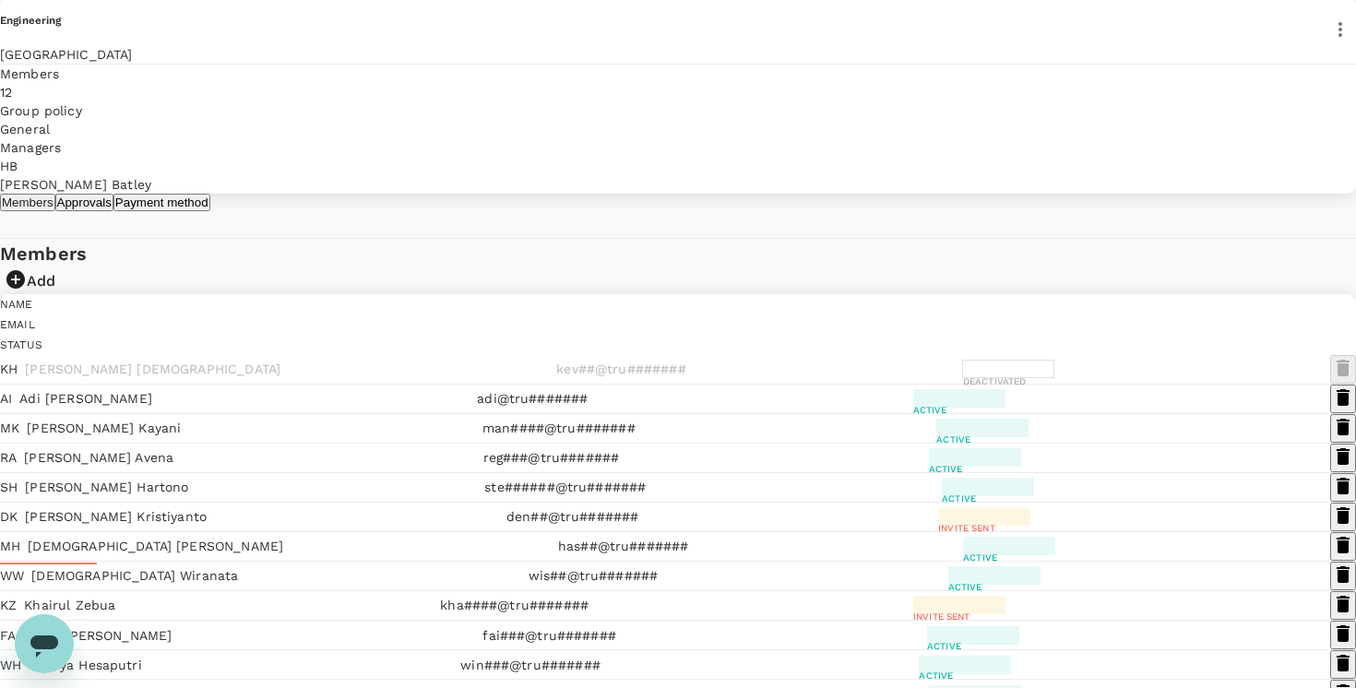
scroll to position [0, 0]
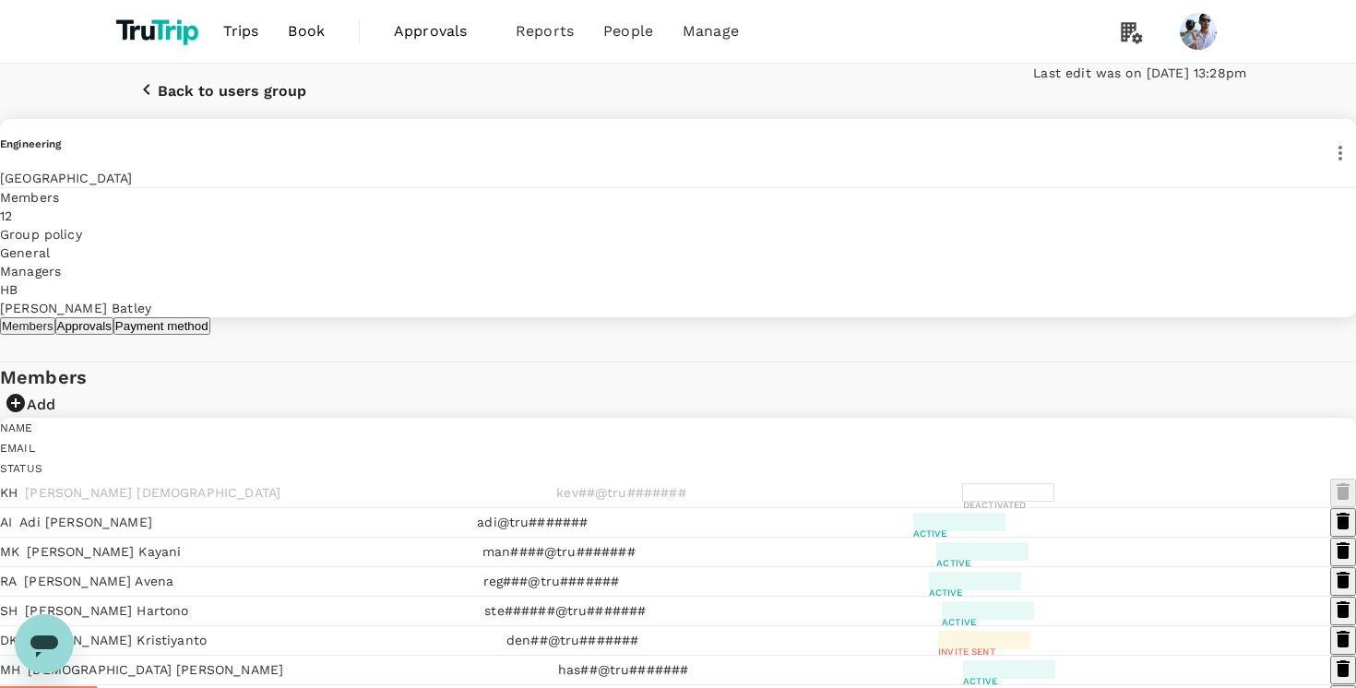
click at [130, 99] on button "Back to users group" at bounding box center [221, 91] width 222 height 55
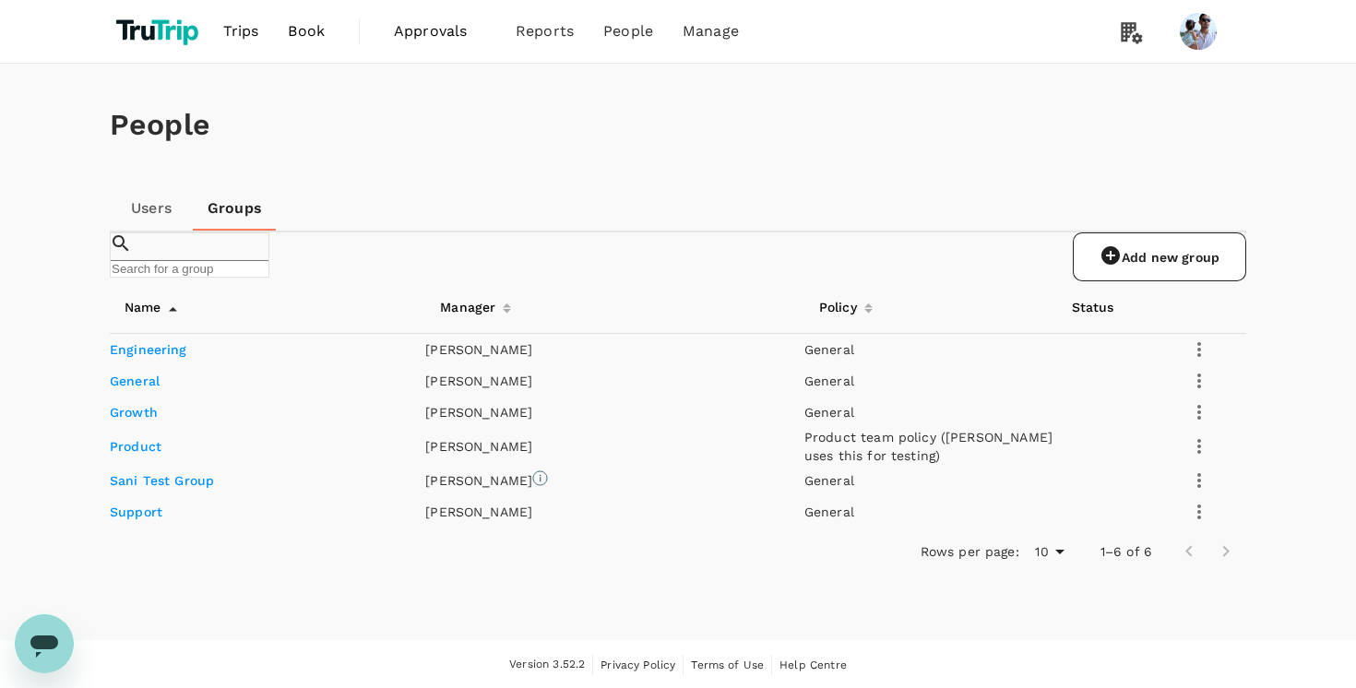
click at [1072, 281] on div "Add new group" at bounding box center [1158, 256] width 173 height 49
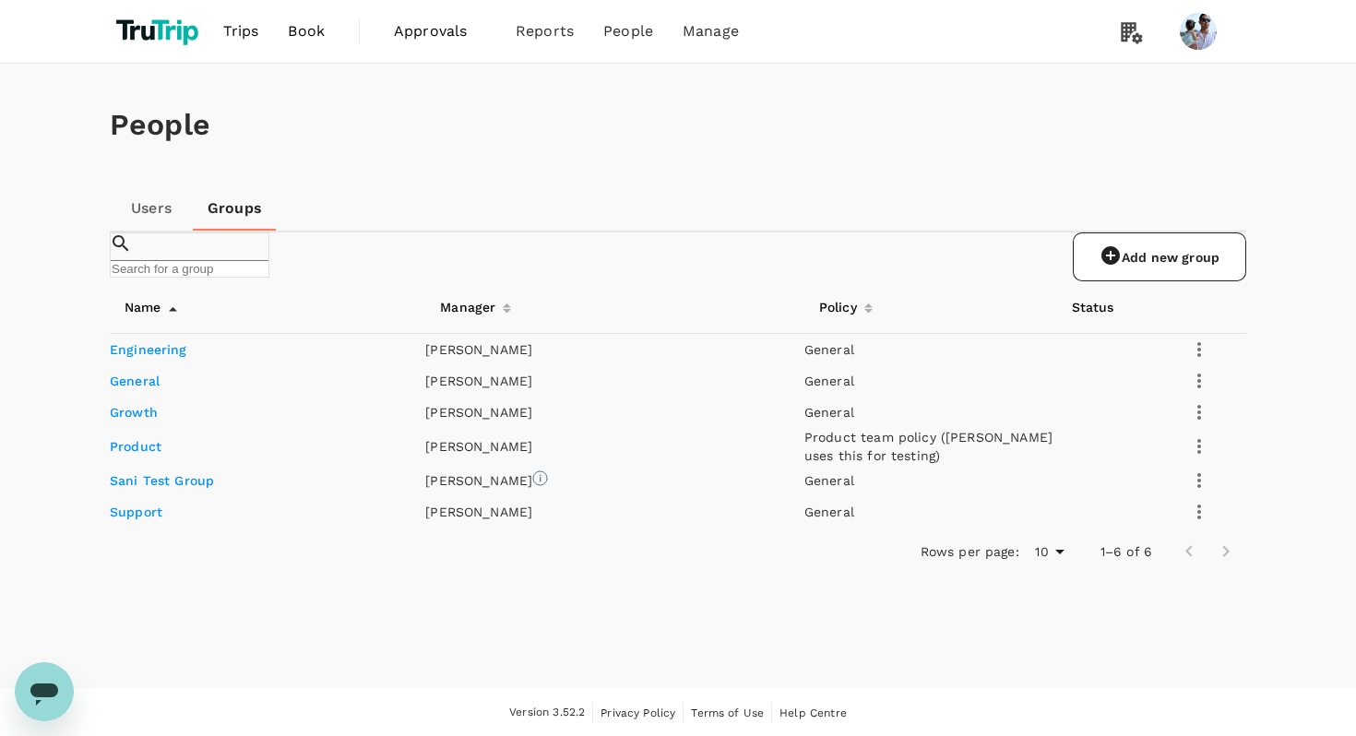
click at [716, 173] on div "People" at bounding box center [678, 125] width 1136 height 123
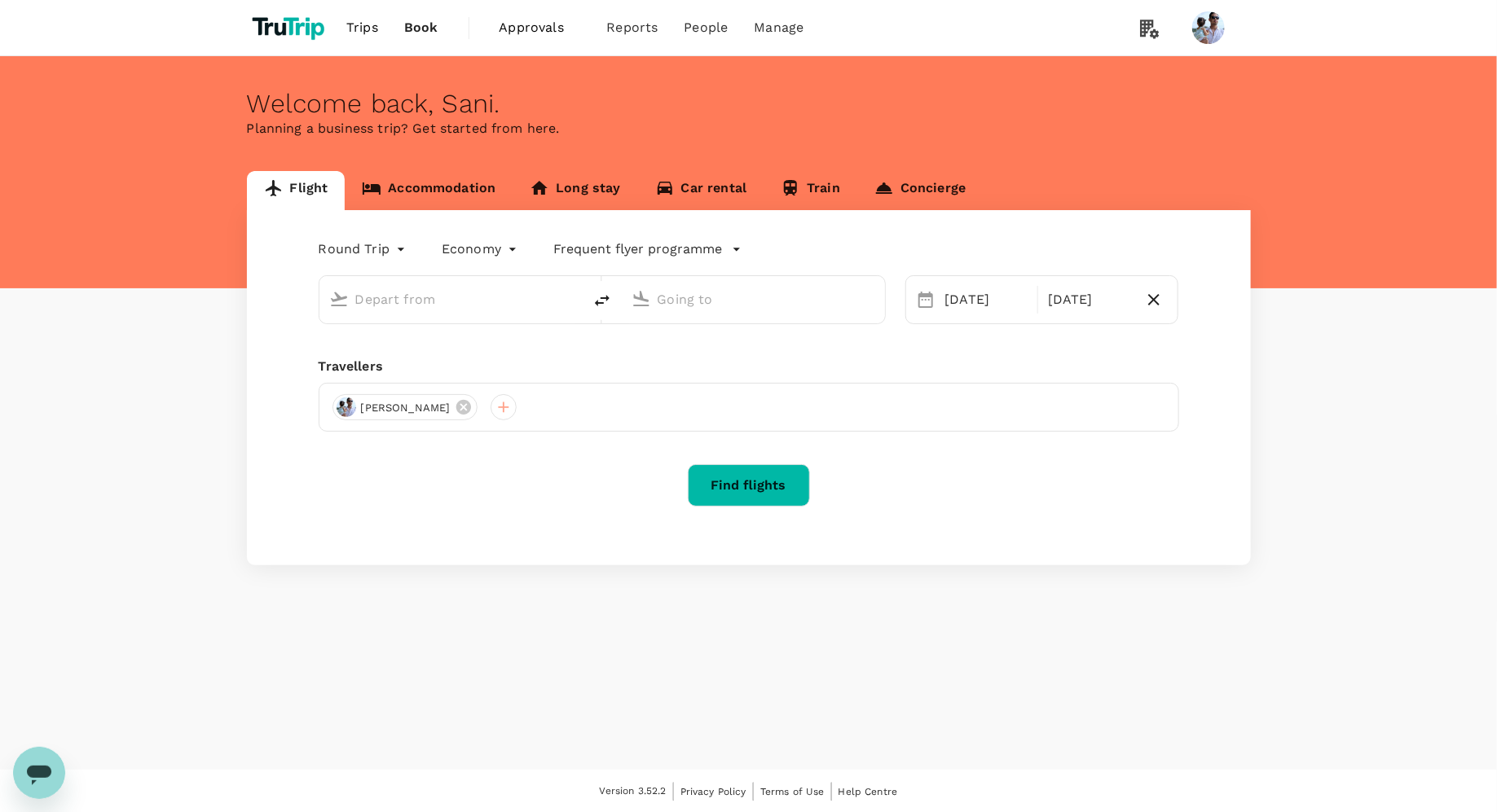
type input "[GEOGRAPHIC_DATA], [GEOGRAPHIC_DATA] (any)"
type input "Soekarno-Hatta Intl (CGK)"
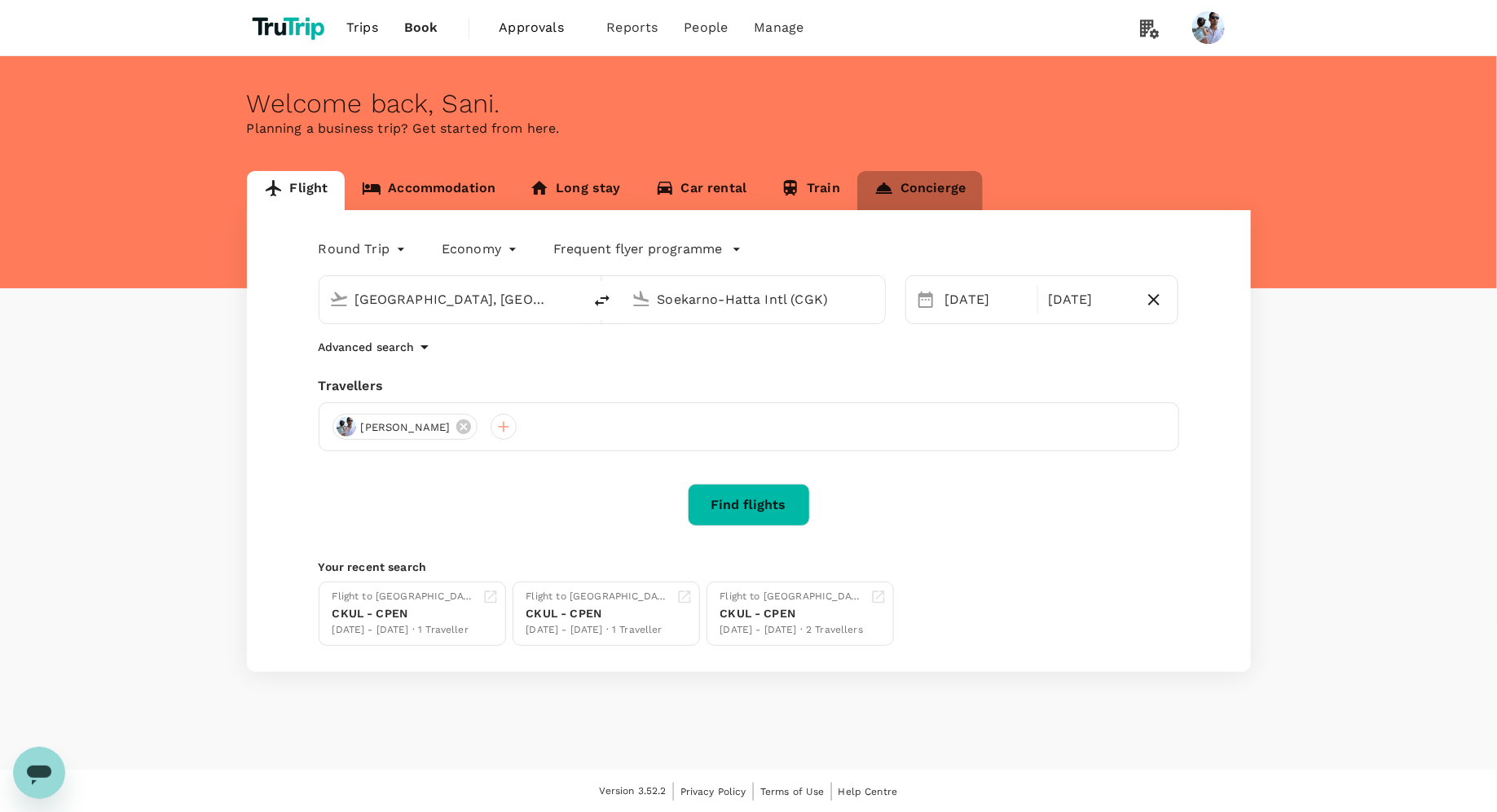
click at [919, 191] on link "Concierge" at bounding box center [920, 191] width 125 height 39
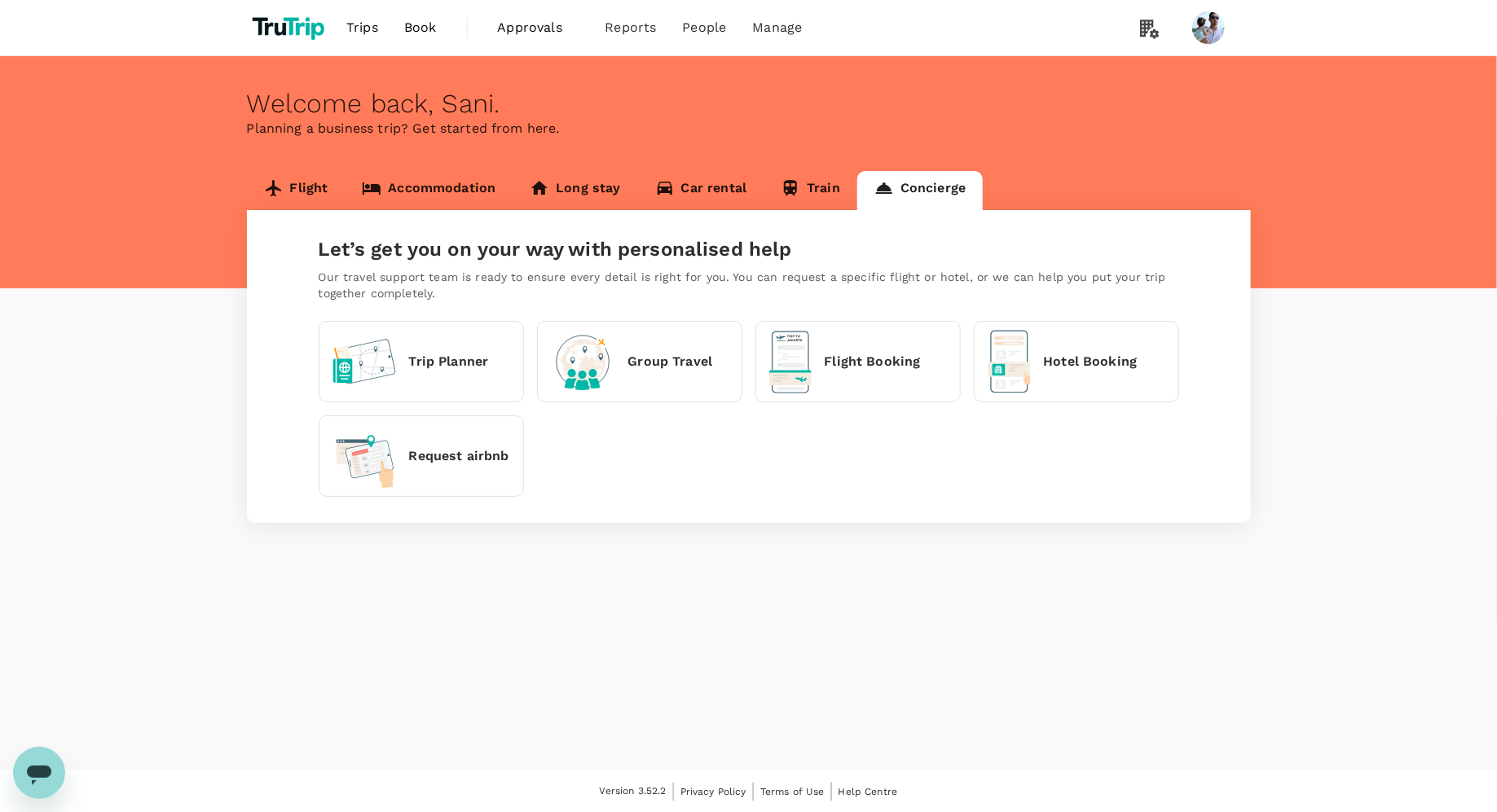
click at [824, 351] on div "Flight Booking" at bounding box center [846, 361] width 152 height 63
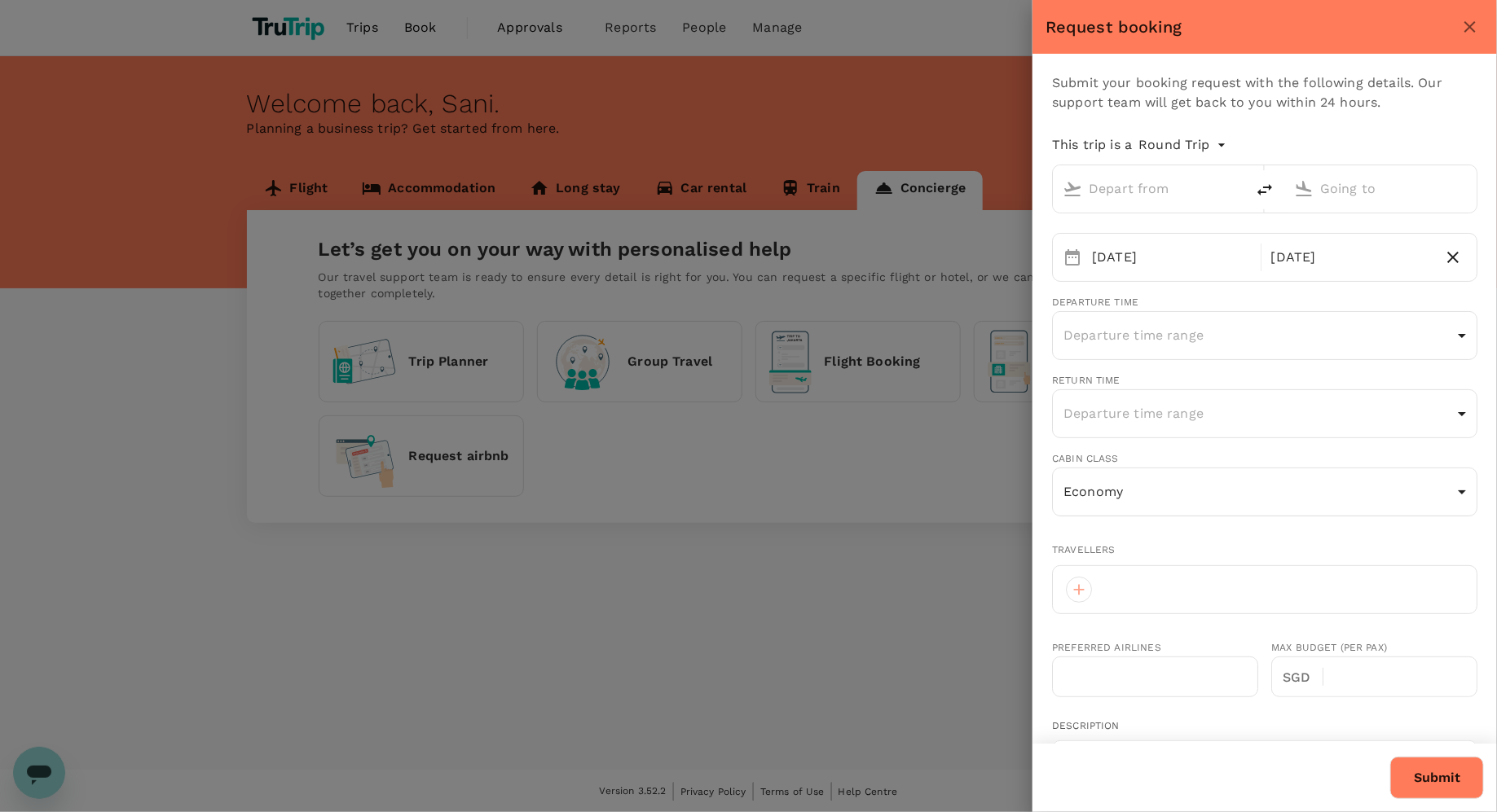
type input "31"
type input "0618221270"
type input "[EMAIL_ADDRESS][DOMAIN_NAME]"
click at [1146, 148] on body "Trips Book Approvals 0 Reports People Manage Welcome back , [GEOGRAPHIC_DATA] .…" at bounding box center [748, 406] width 1497 height 814
click at [1167, 249] on li "Multi City" at bounding box center [1185, 241] width 98 height 29
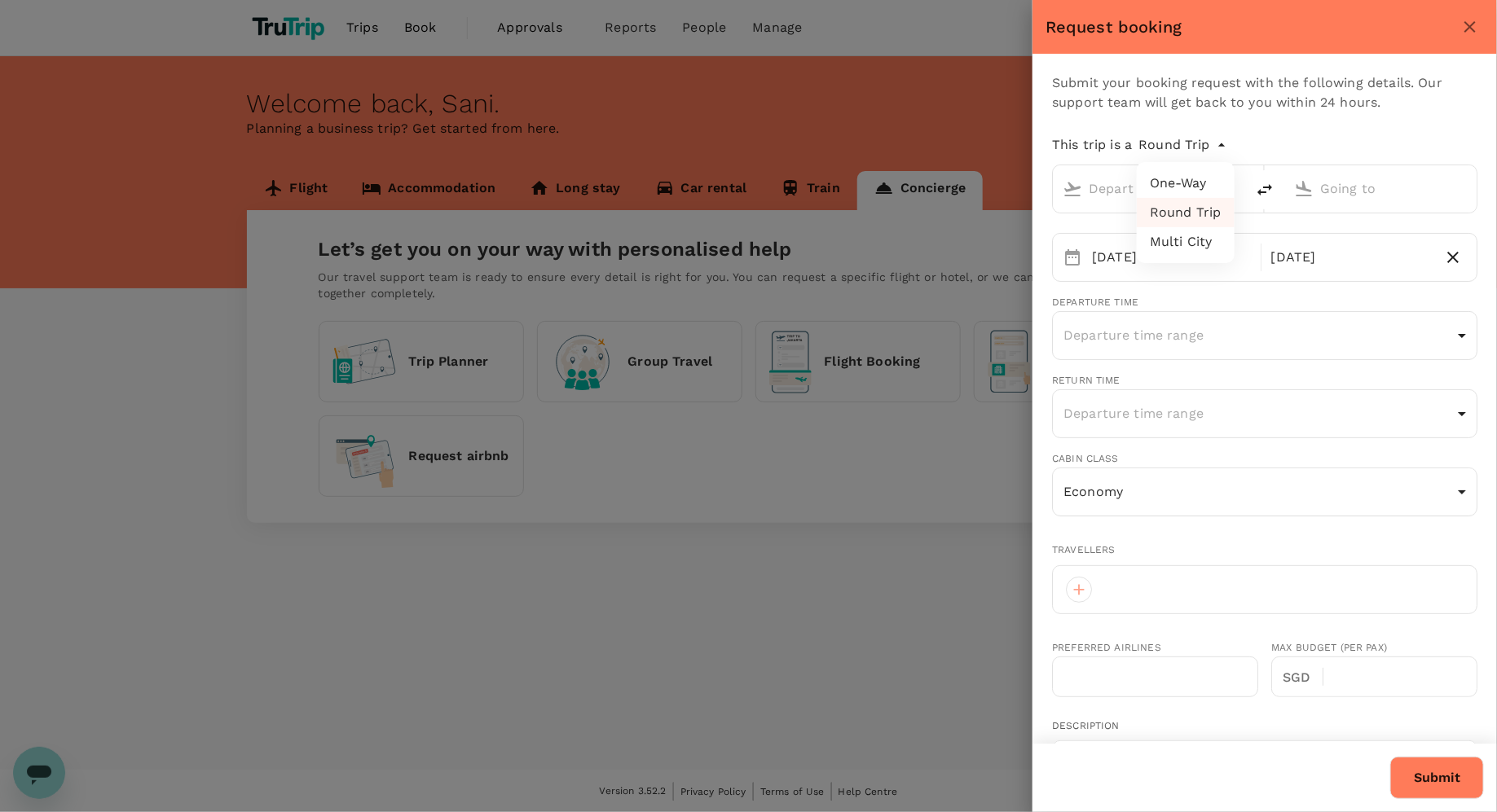
type input "multicity"
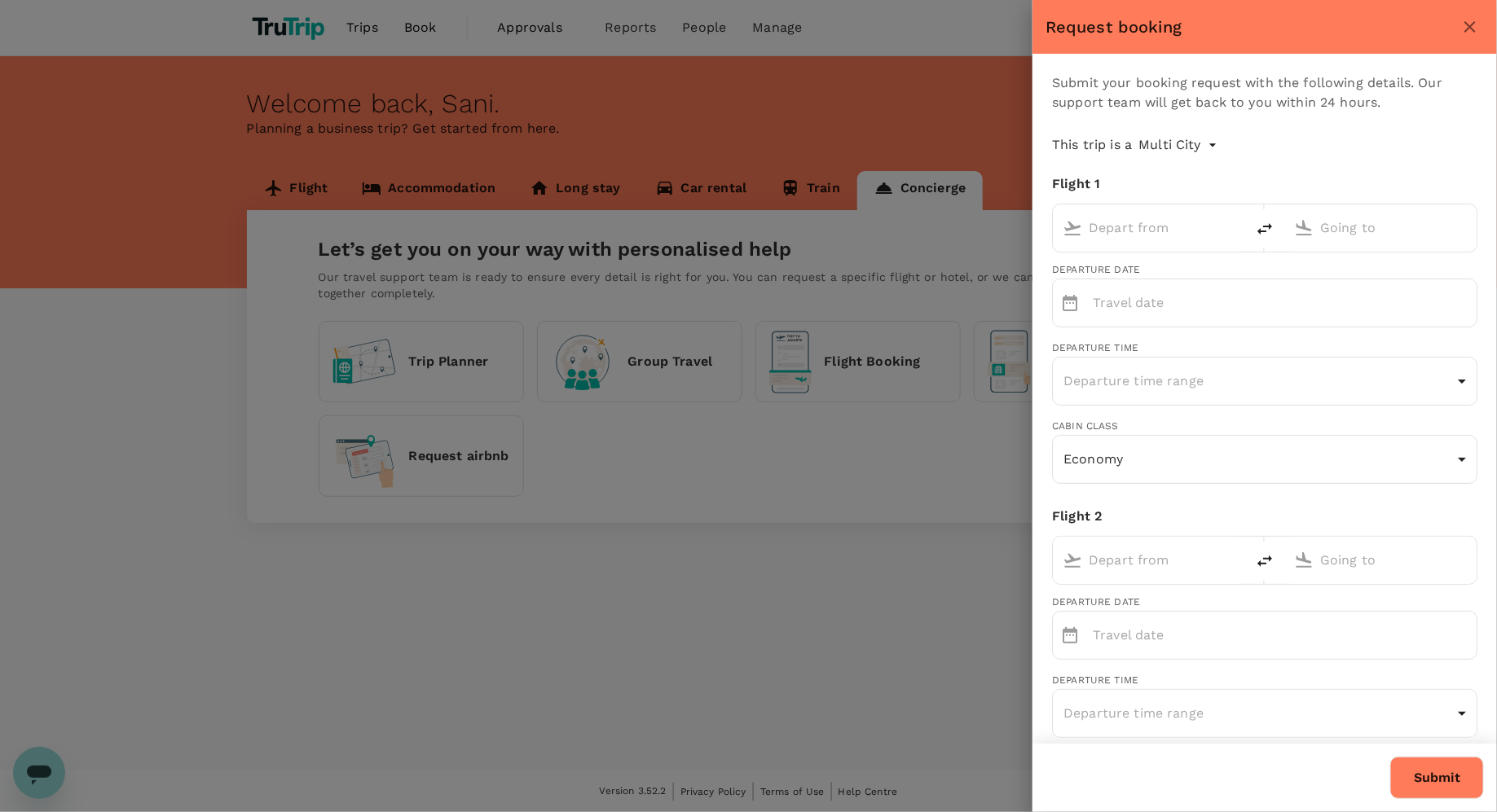
click at [1161, 152] on body "Trips Book Approvals 0 Reports People Manage Welcome back , [GEOGRAPHIC_DATA] .…" at bounding box center [748, 406] width 1497 height 814
click at [1106, 176] on div at bounding box center [748, 406] width 1497 height 812
click at [1189, 152] on body "Trips Book Approvals 0 Reports People Manage Welcome back , [GEOGRAPHIC_DATA] .…" at bounding box center [748, 406] width 1497 height 814
click at [1180, 251] on li "Multi City" at bounding box center [1182, 241] width 98 height 29
click at [1188, 140] on body "Trips Book Approvals 0 Reports People Manage Welcome back , [GEOGRAPHIC_DATA] .…" at bounding box center [748, 406] width 1497 height 814
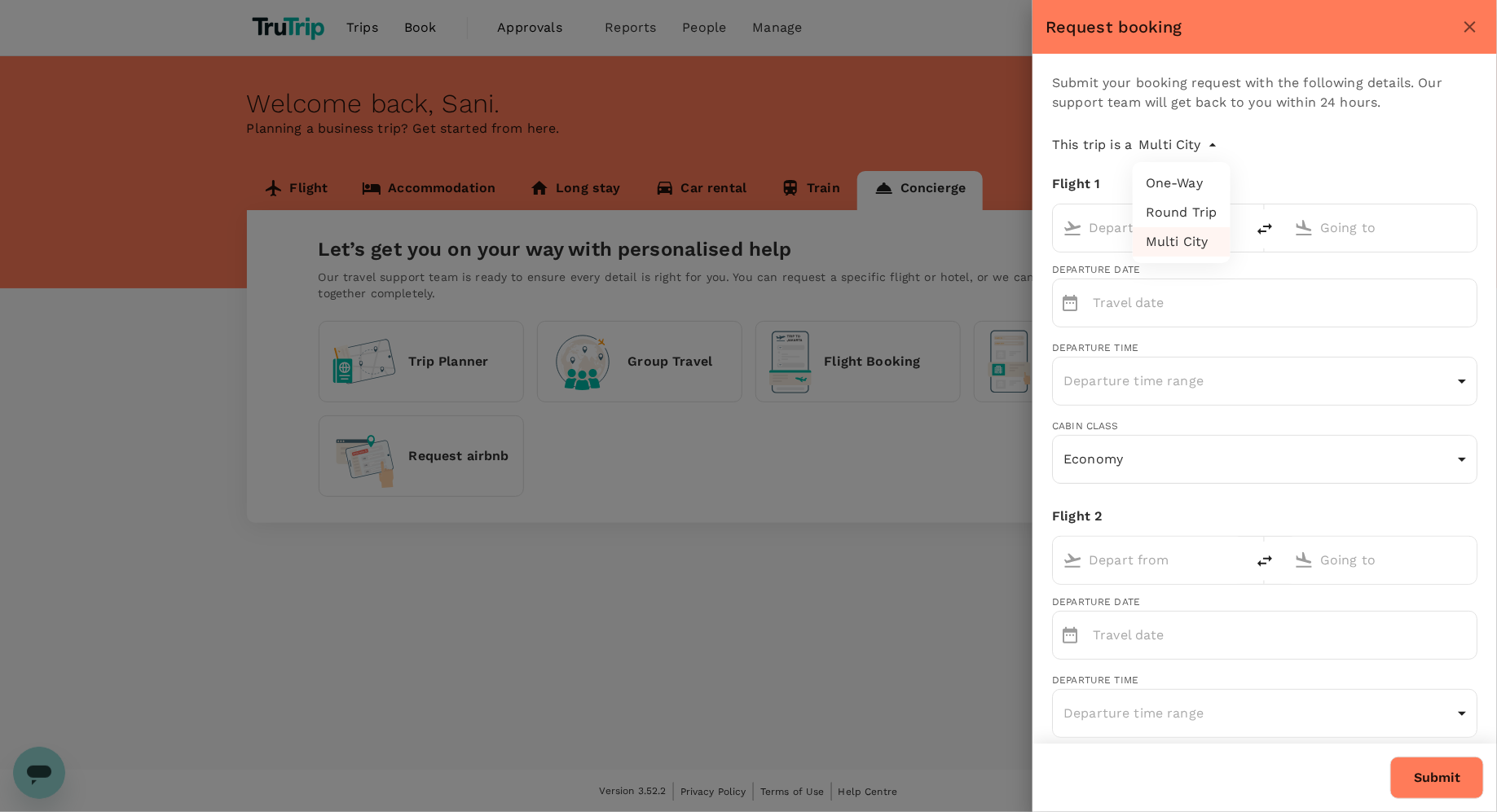
click at [1220, 152] on div at bounding box center [748, 406] width 1497 height 812
click at [195, 283] on div at bounding box center [748, 406] width 1497 height 812
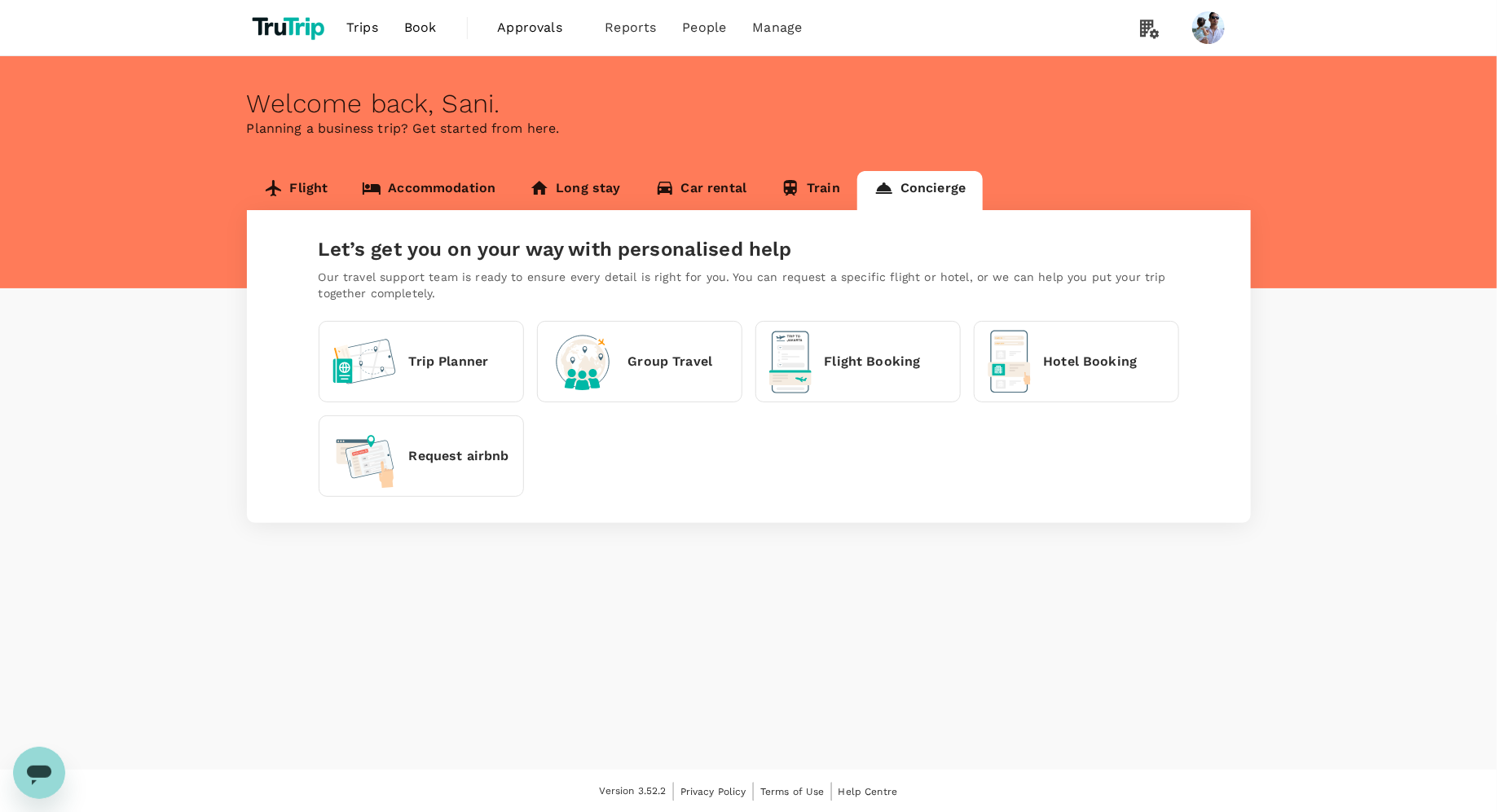
click at [306, 186] on link "Flight" at bounding box center [296, 191] width 99 height 39
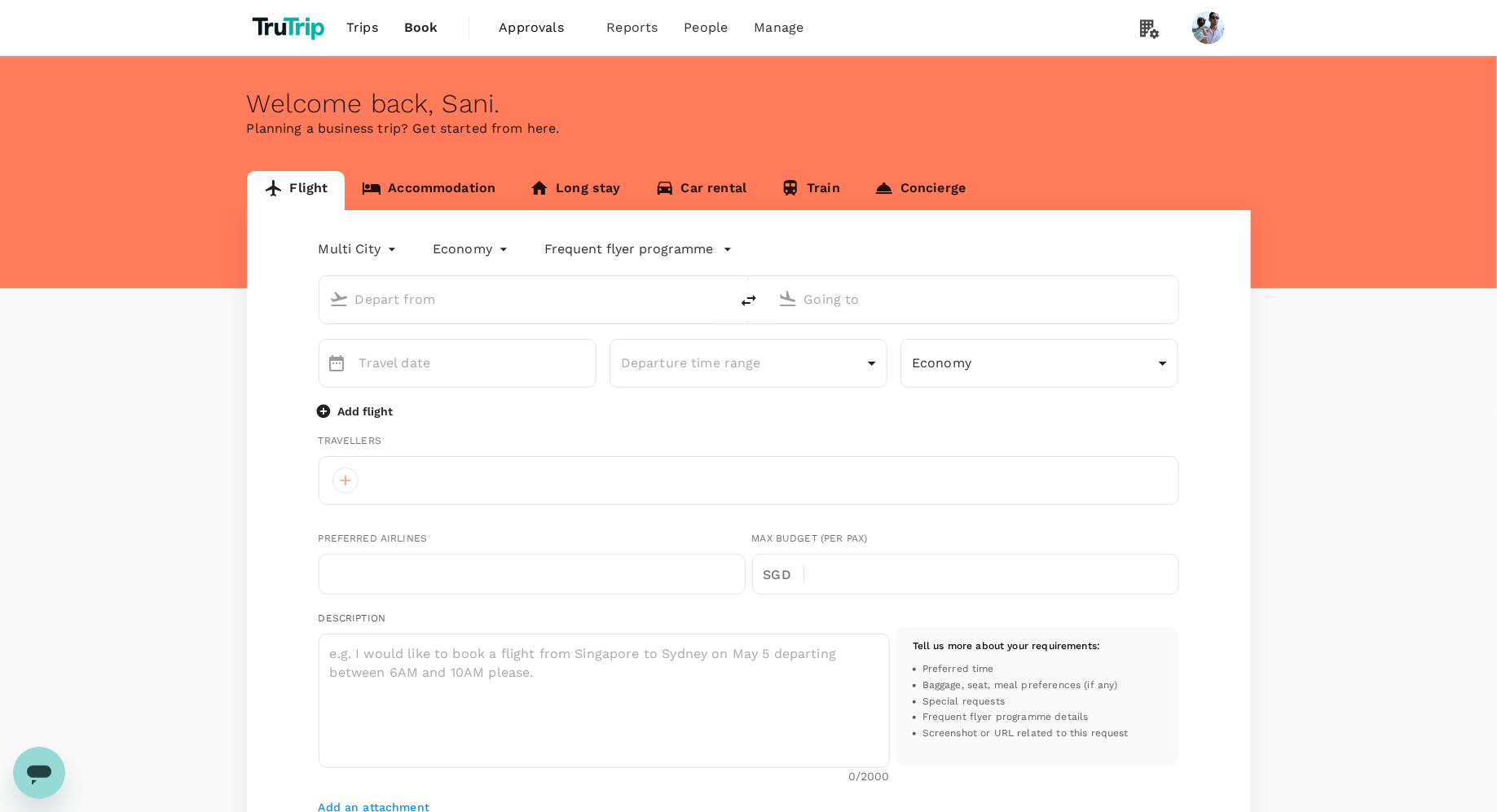
type input "roundtrip"
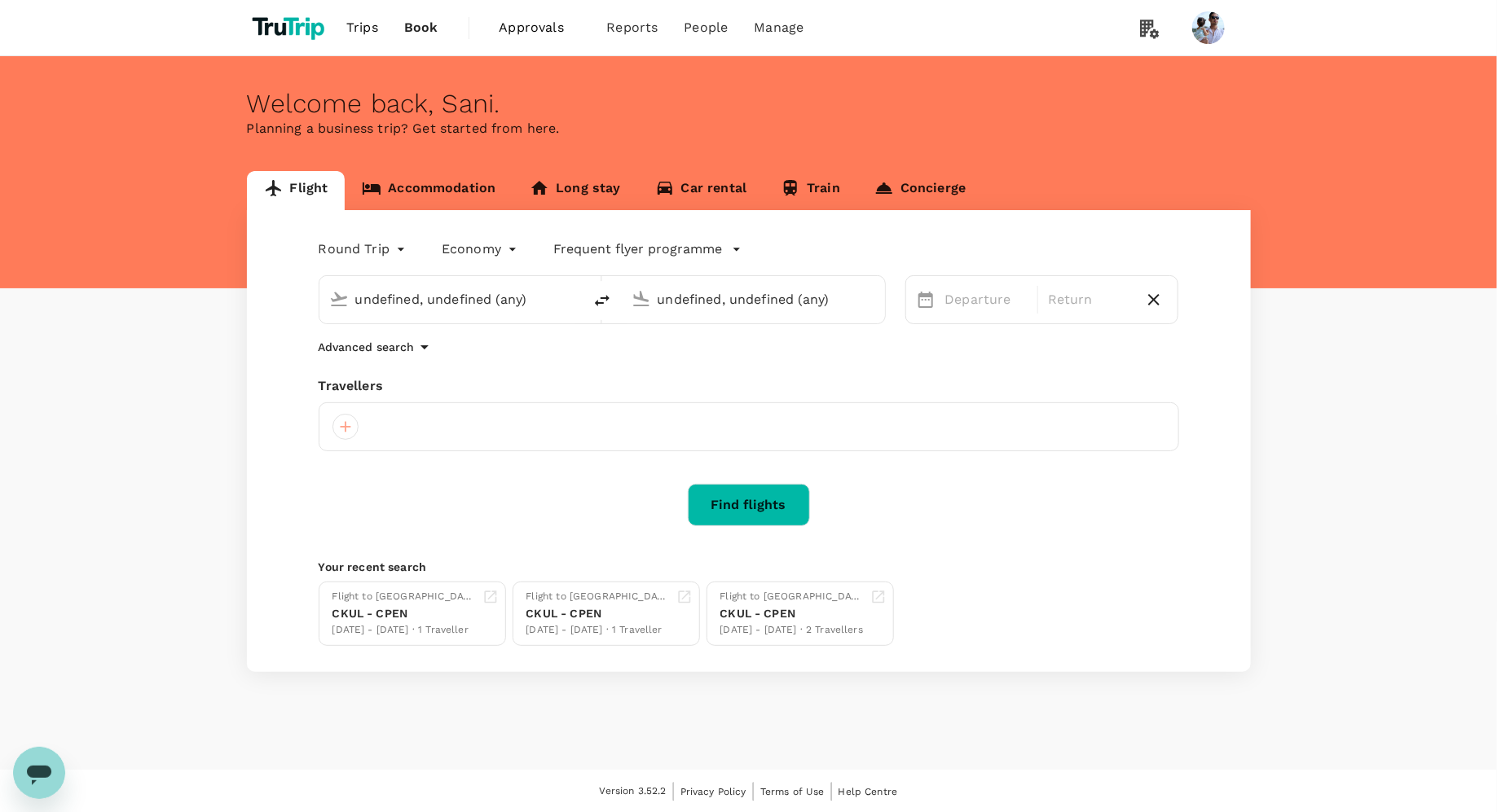
type input "[GEOGRAPHIC_DATA], [GEOGRAPHIC_DATA] (any)"
type input "Soekarno-Hatta Intl (CGK)"
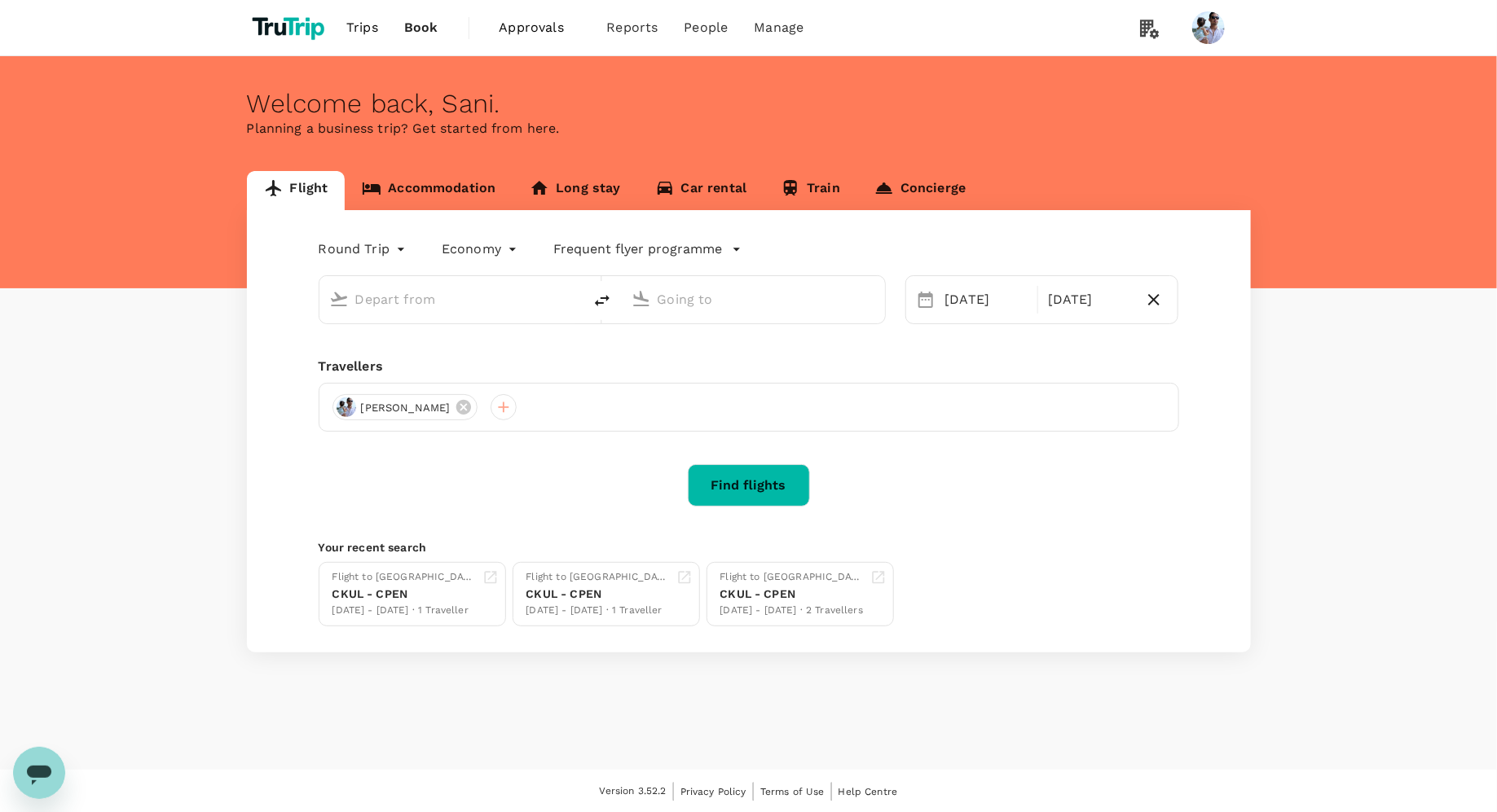
type input "[GEOGRAPHIC_DATA], [GEOGRAPHIC_DATA] (any)"
type input "Soekarno-Hatta Intl (CGK)"
